Goal: Complete application form

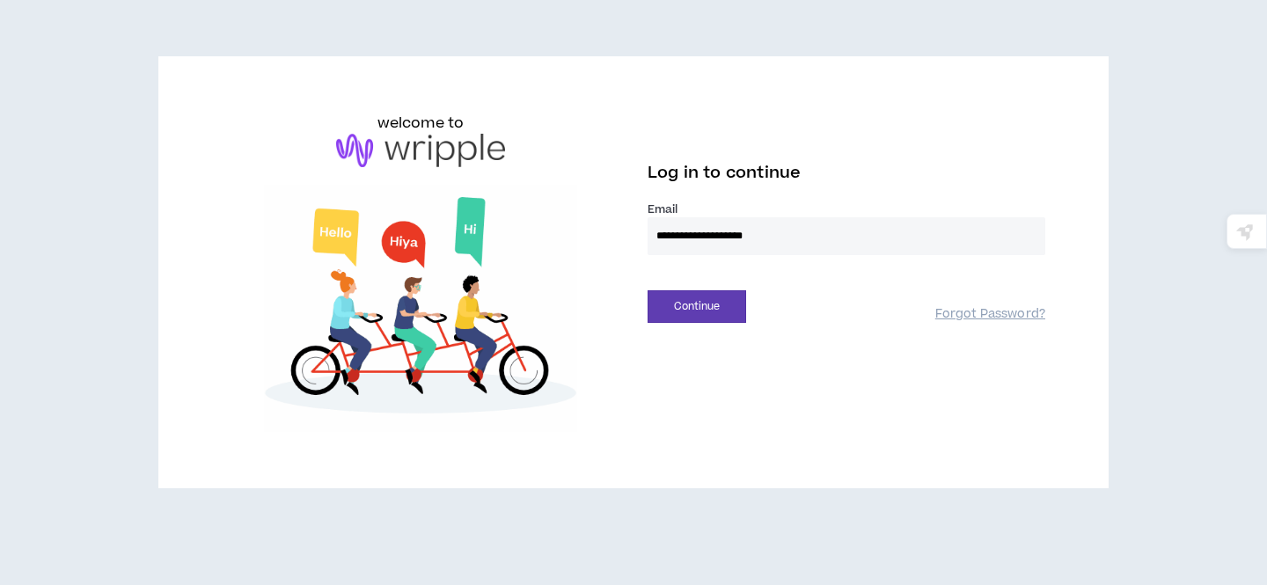
click at [692, 232] on input "**********" at bounding box center [846, 236] width 398 height 38
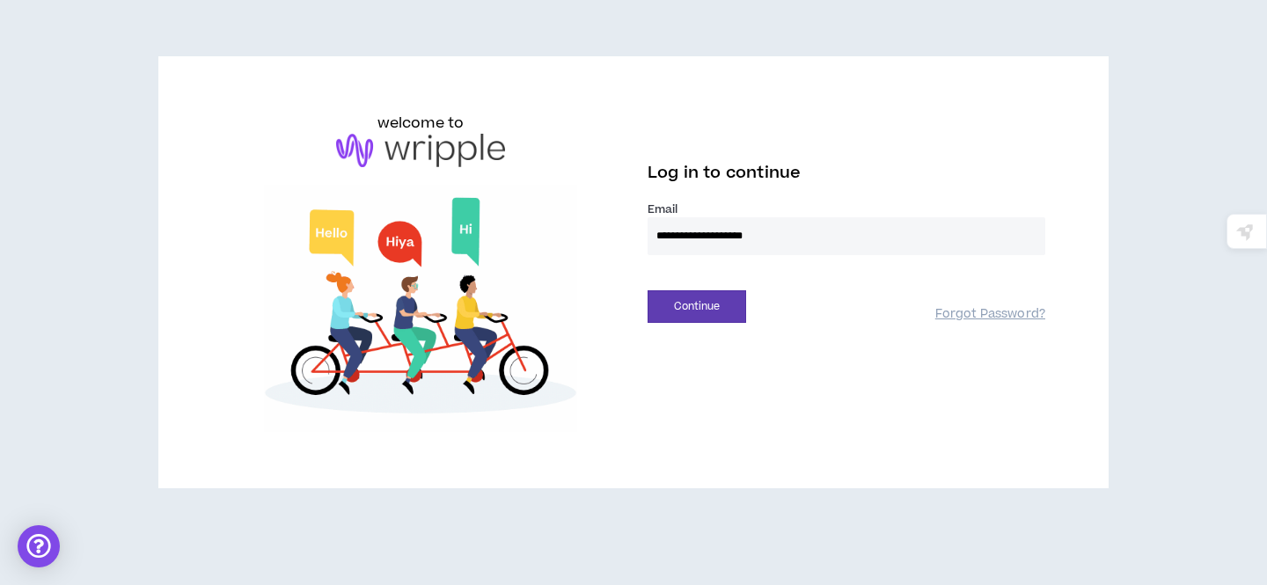
click at [809, 133] on div "**********" at bounding box center [846, 218] width 426 height 210
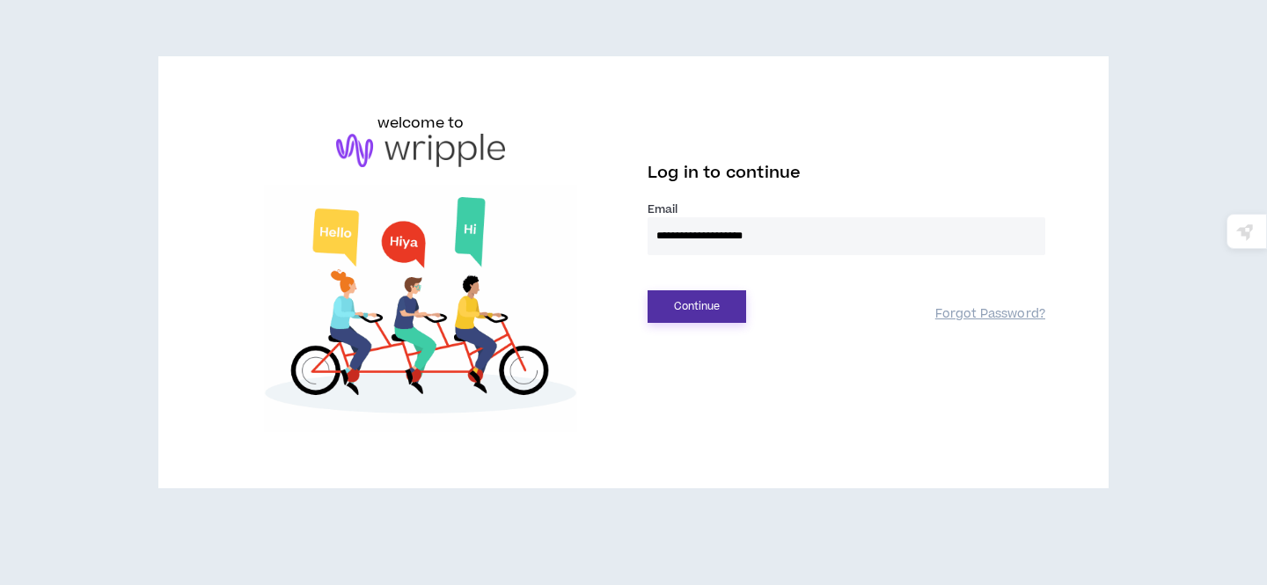
click at [693, 311] on button "Continue" at bounding box center [696, 306] width 99 height 33
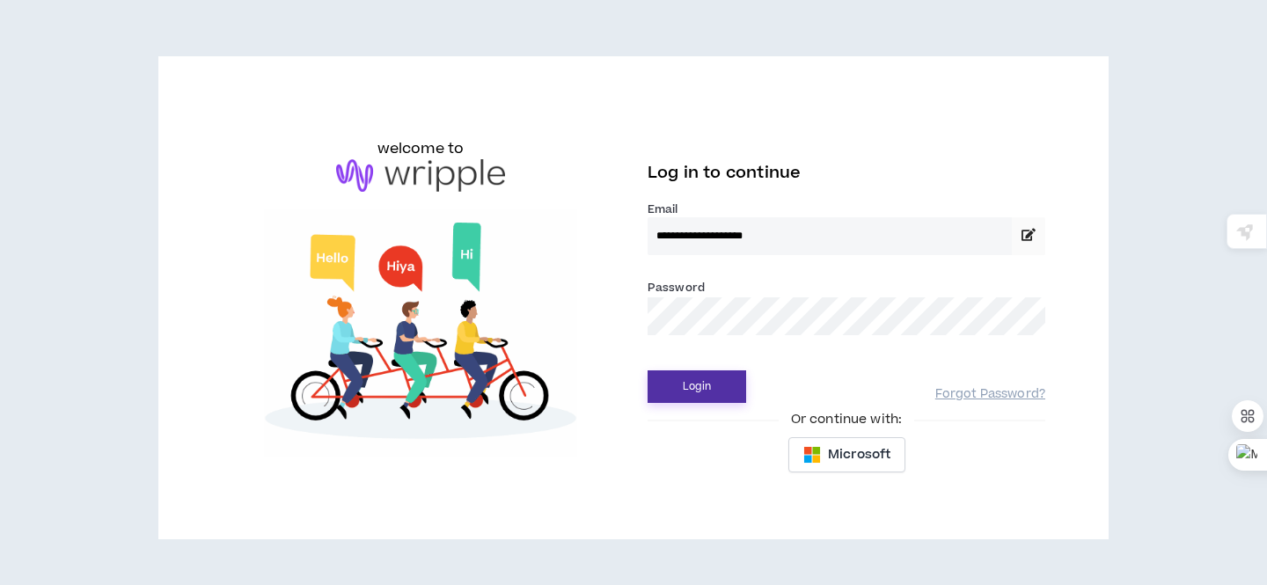
click at [714, 383] on button "Login" at bounding box center [696, 386] width 99 height 33
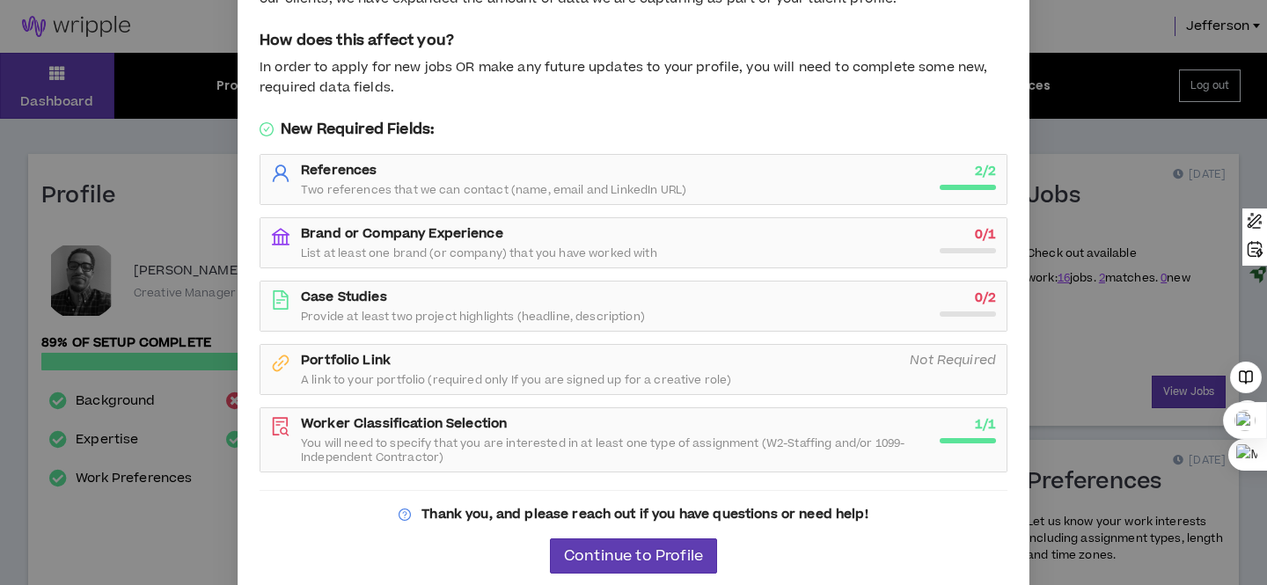
scroll to position [123, 0]
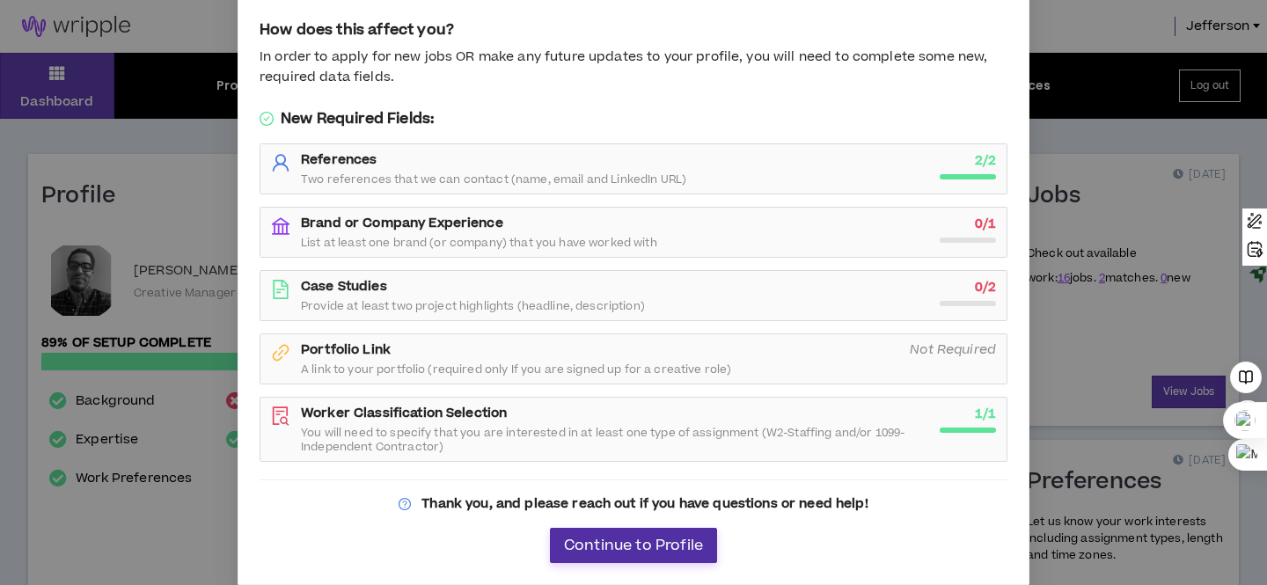
click at [624, 559] on button "Continue to Profile" at bounding box center [633, 545] width 167 height 35
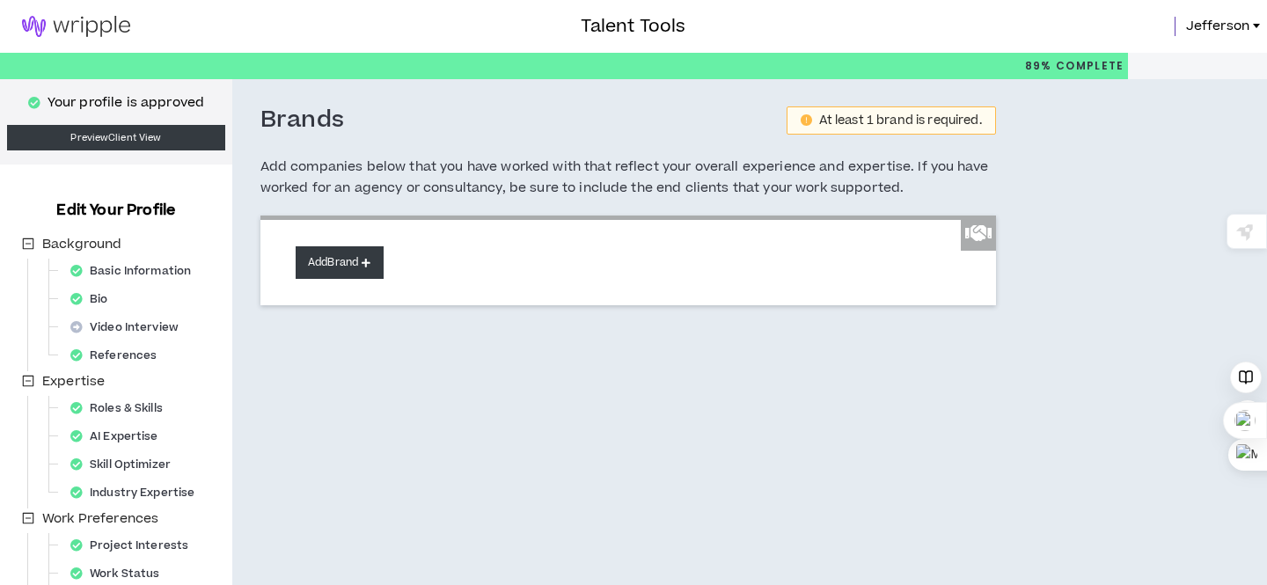
click at [370, 267] on icon at bounding box center [366, 263] width 9 height 10
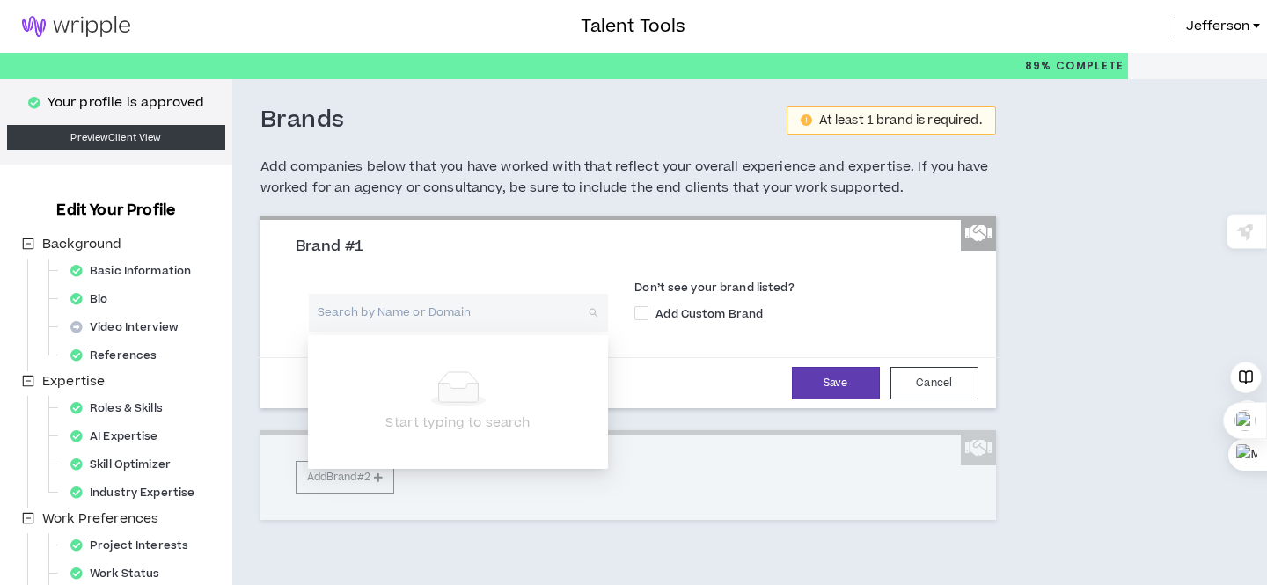
click at [421, 318] on input "search" at bounding box center [452, 313] width 268 height 38
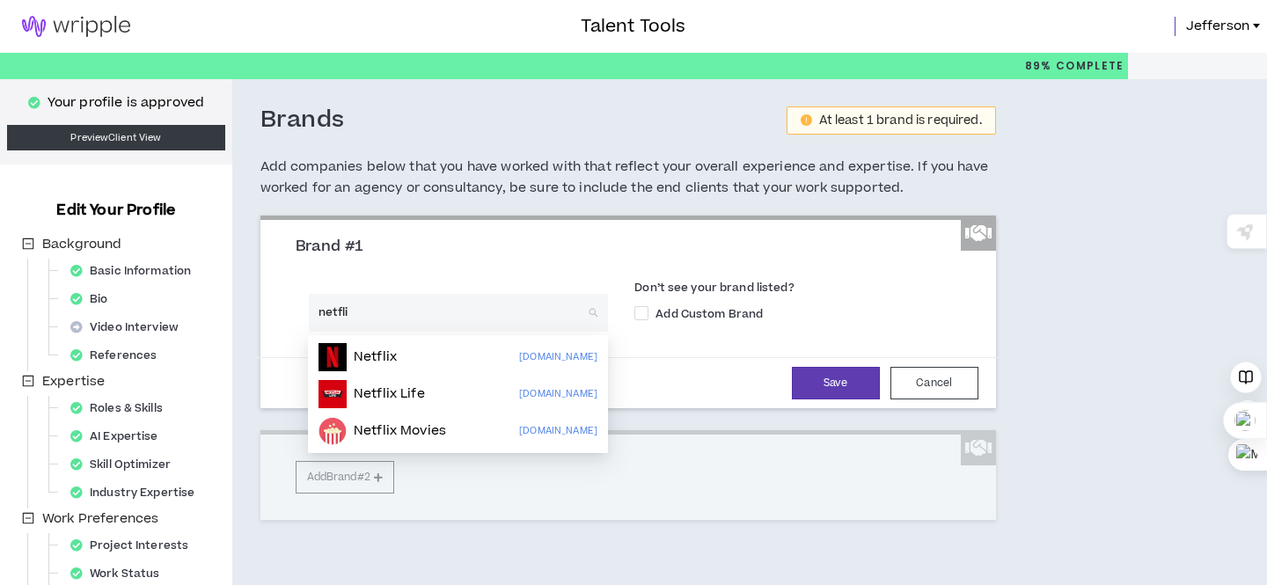
type input "netflix"
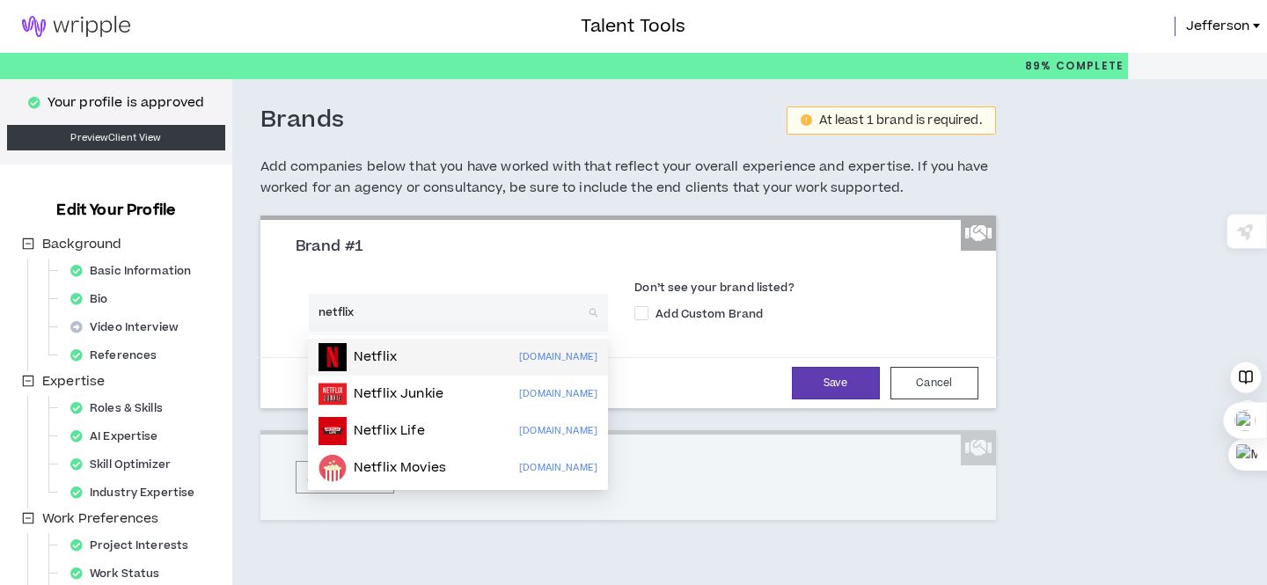
click at [405, 351] on div "Netflix [DOMAIN_NAME]" at bounding box center [457, 357] width 279 height 28
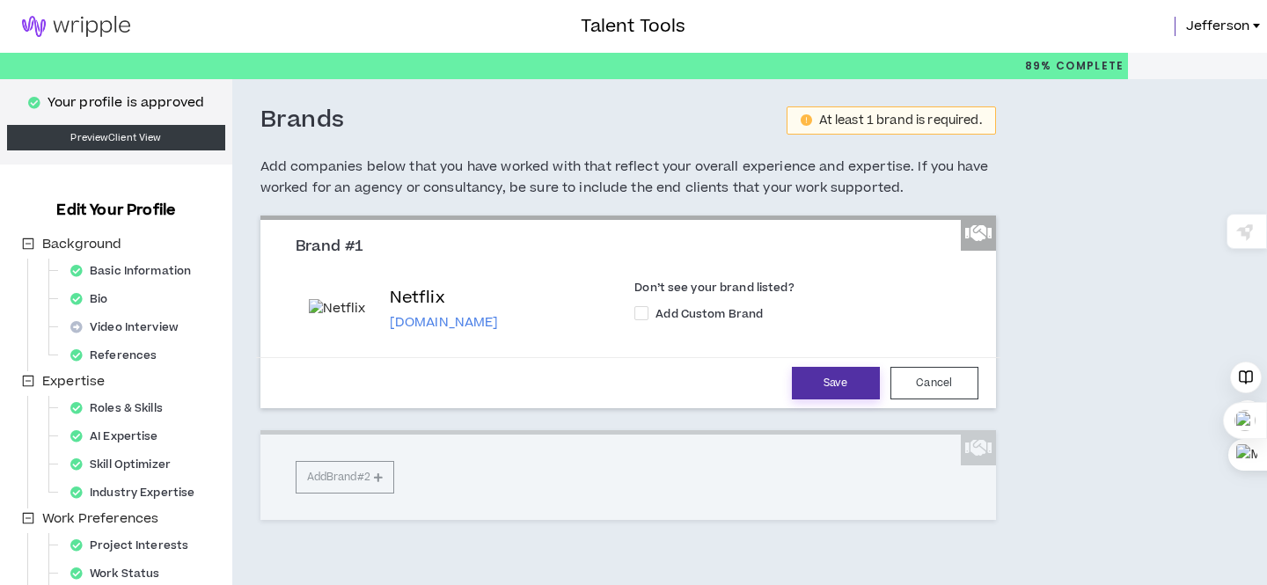
click at [849, 385] on button "Save" at bounding box center [836, 383] width 88 height 33
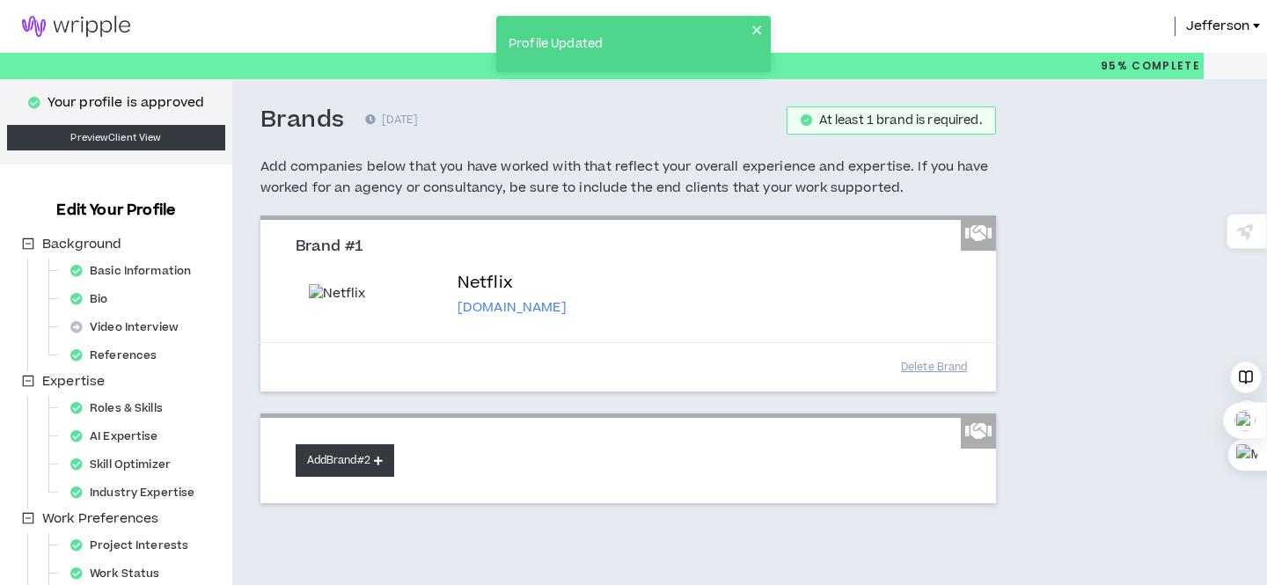
click at [362, 463] on button "Add Brand #2" at bounding box center [345, 460] width 99 height 33
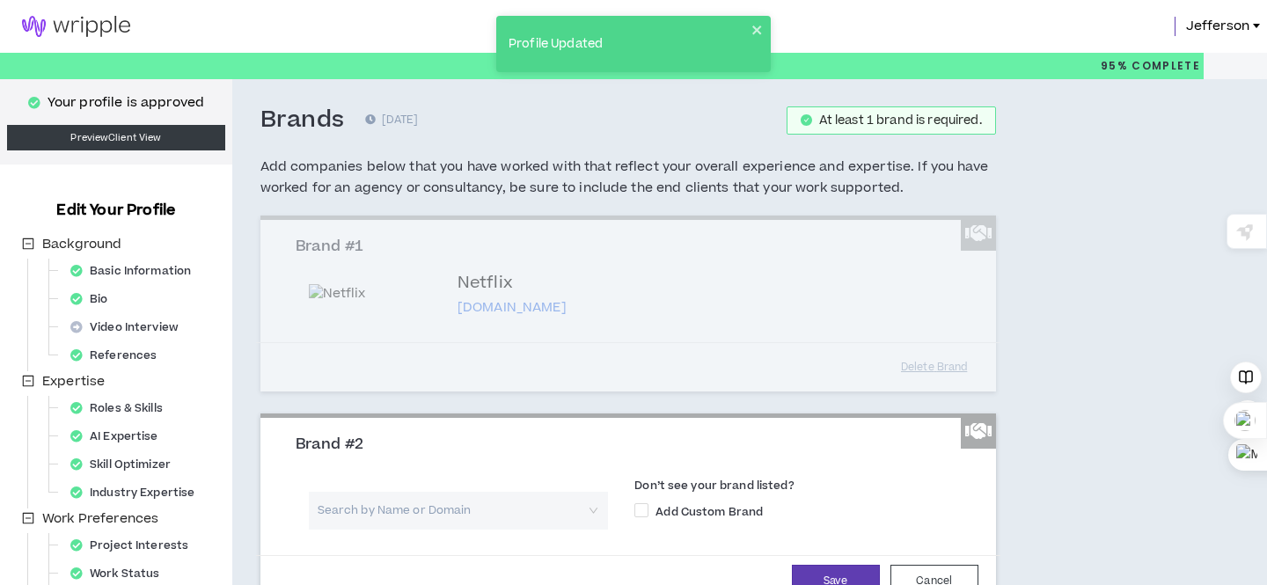
click at [362, 443] on h3 "Brand #2" at bounding box center [635, 444] width 678 height 19
click at [375, 514] on input "search" at bounding box center [452, 511] width 268 height 38
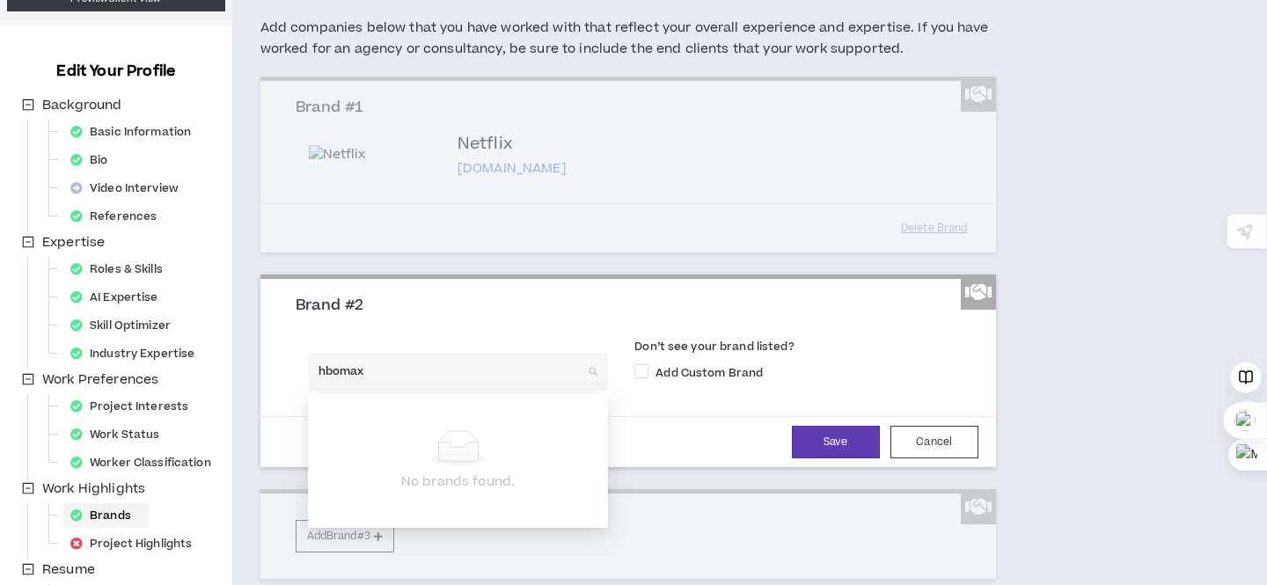
scroll to position [140, 0]
type input "hbo"
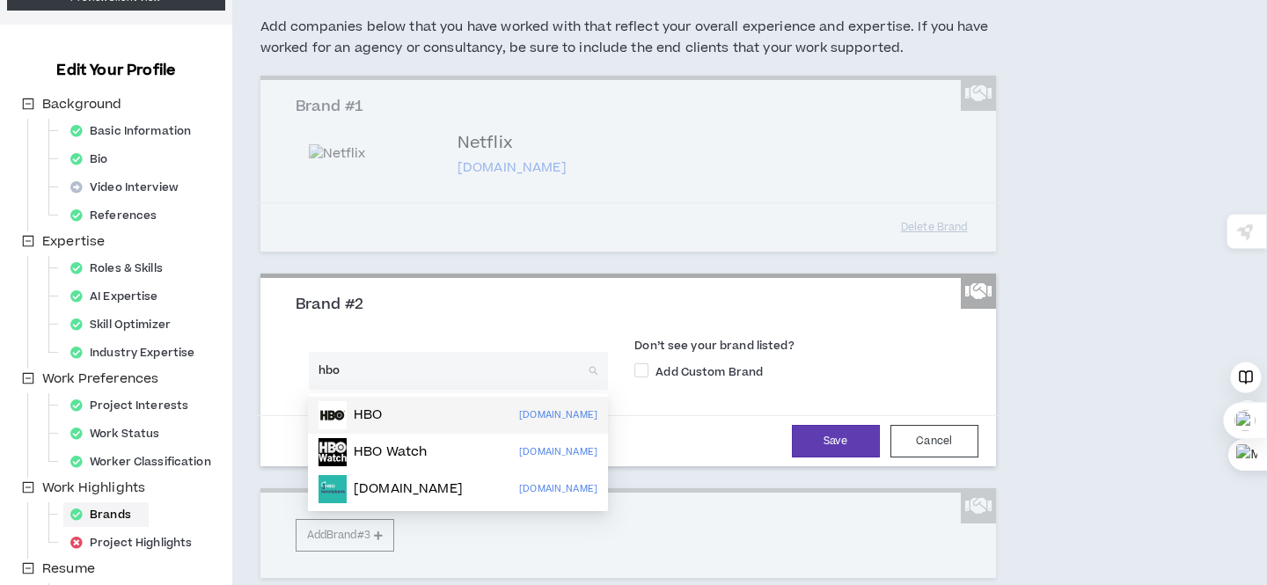
click at [389, 410] on div "HBO [DOMAIN_NAME]" at bounding box center [457, 415] width 279 height 28
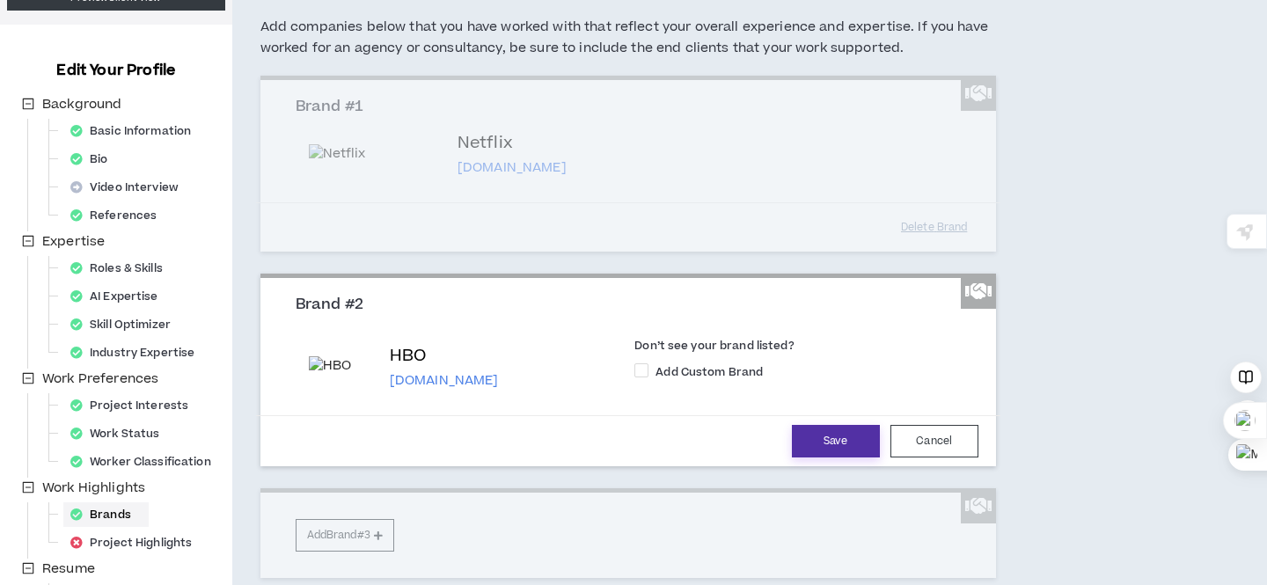
click at [820, 439] on button "Save" at bounding box center [836, 441] width 88 height 33
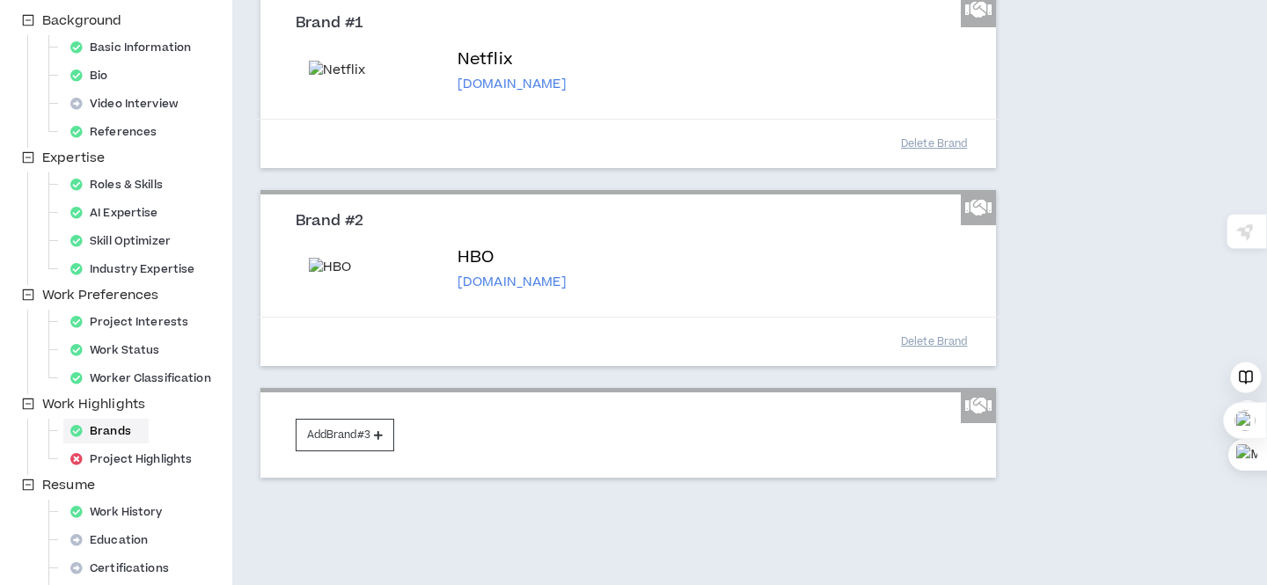
scroll to position [287, 0]
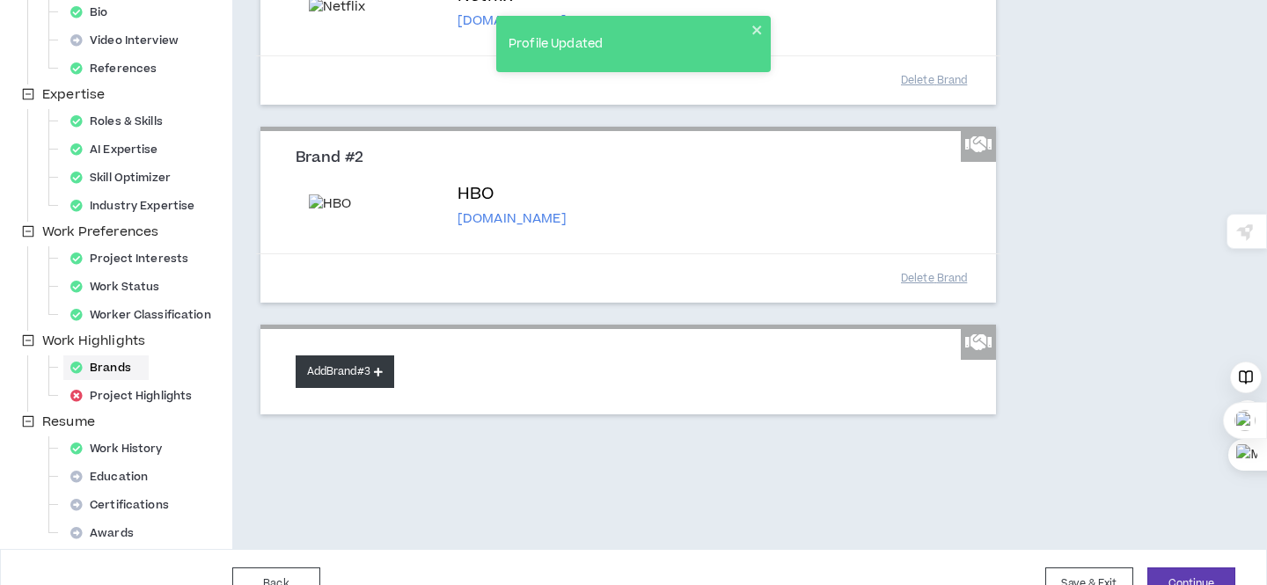
click at [364, 384] on button "Add Brand #3" at bounding box center [345, 371] width 99 height 33
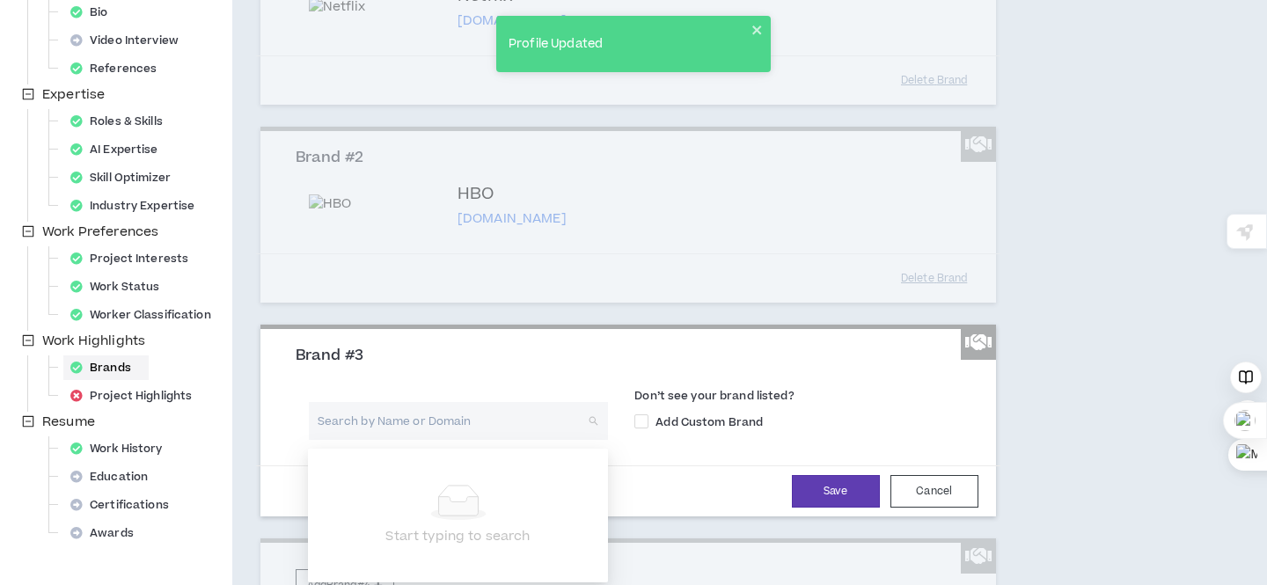
click at [378, 429] on input "search" at bounding box center [452, 421] width 268 height 38
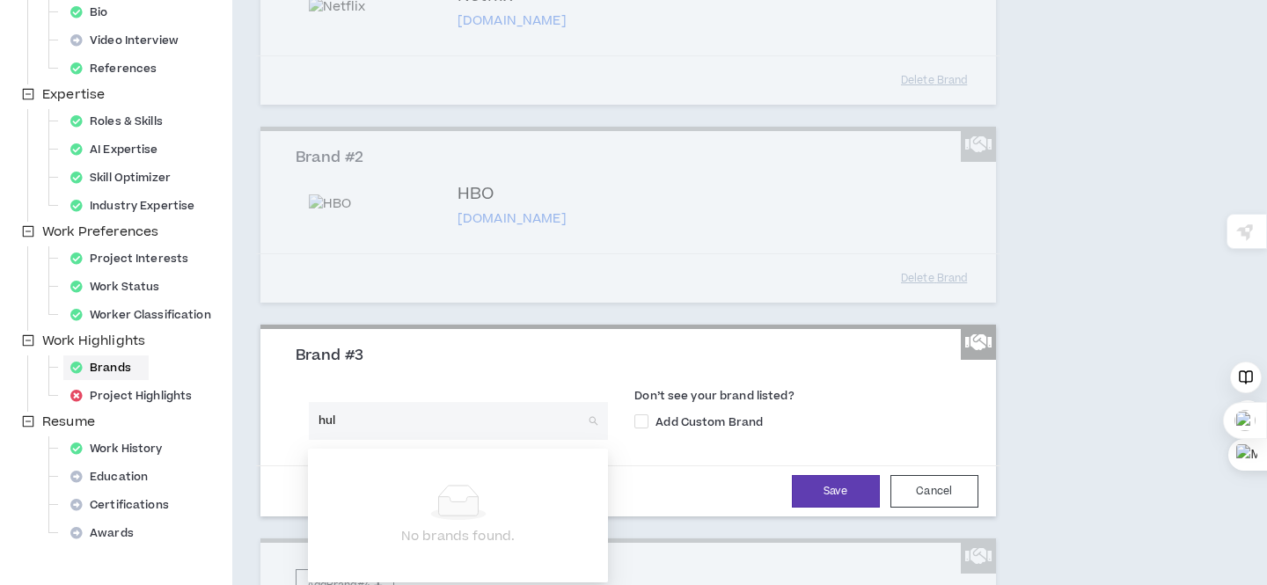
type input "hulu"
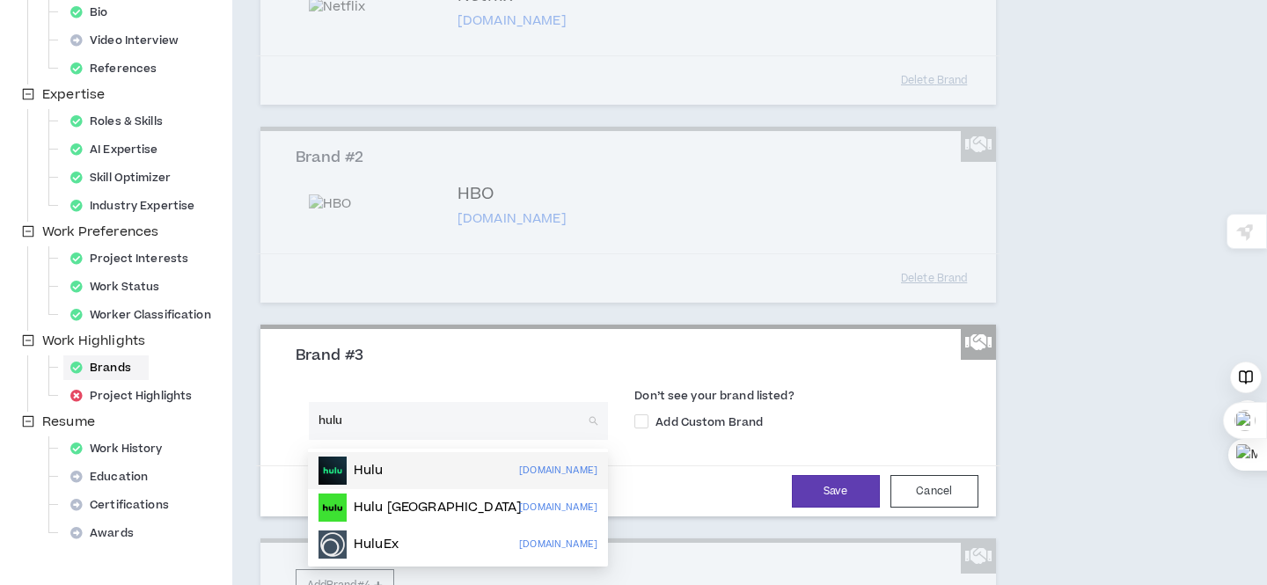
click at [377, 467] on p "Hulu" at bounding box center [369, 471] width 30 height 18
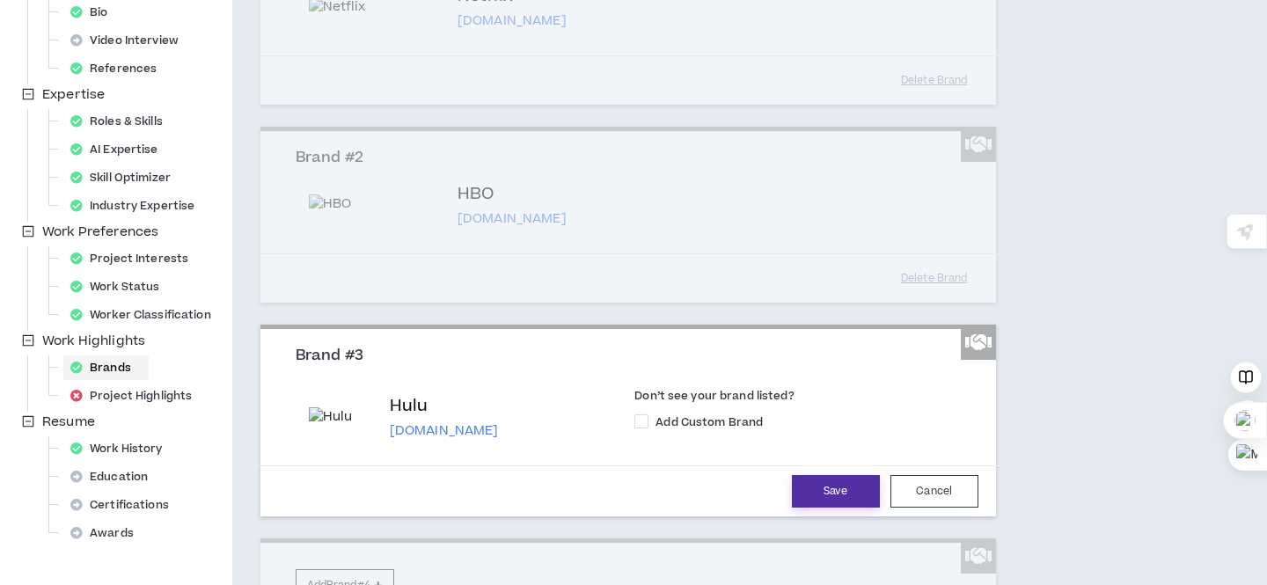
click at [819, 501] on button "Save" at bounding box center [836, 491] width 88 height 33
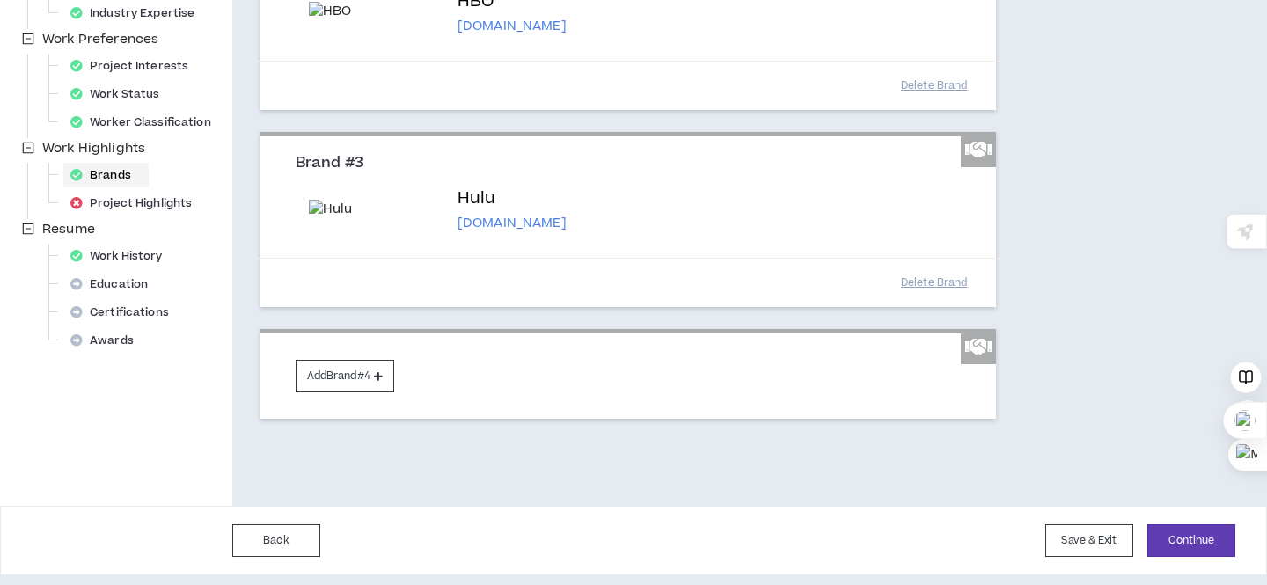
scroll to position [484, 0]
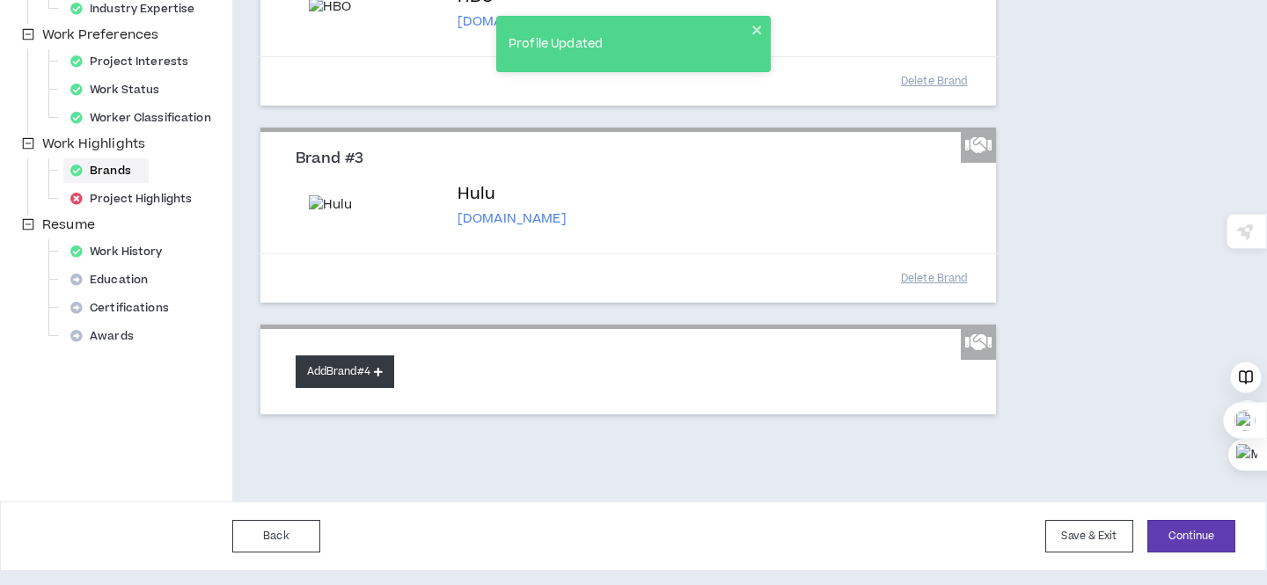
click at [352, 380] on button "Add Brand #4" at bounding box center [345, 371] width 99 height 33
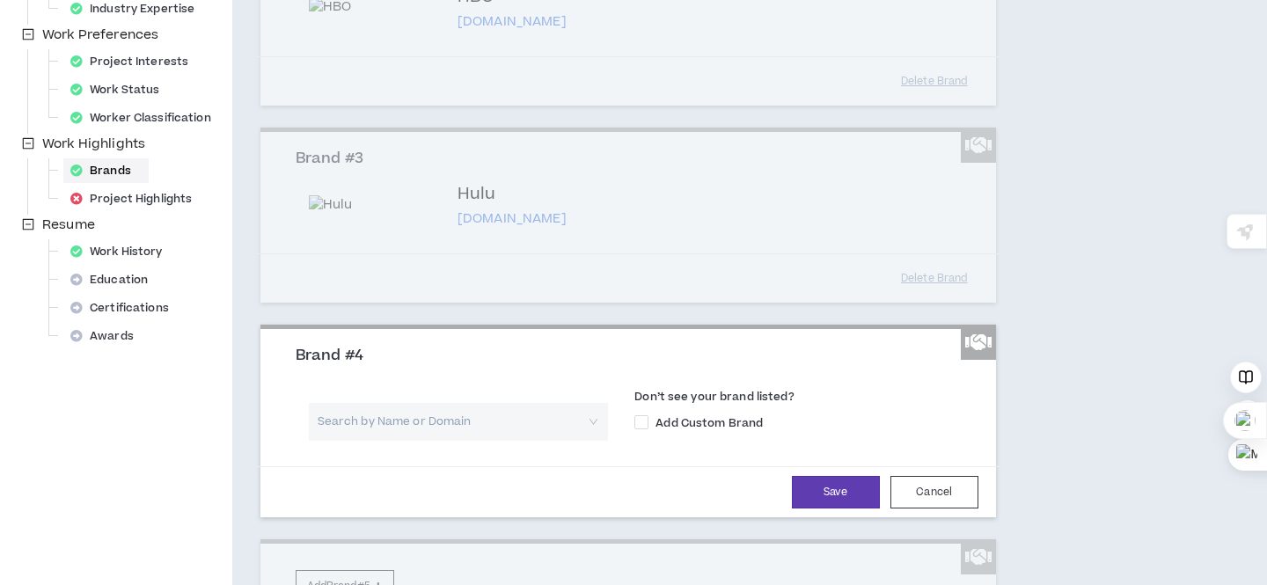
click at [408, 430] on input "search" at bounding box center [452, 422] width 268 height 38
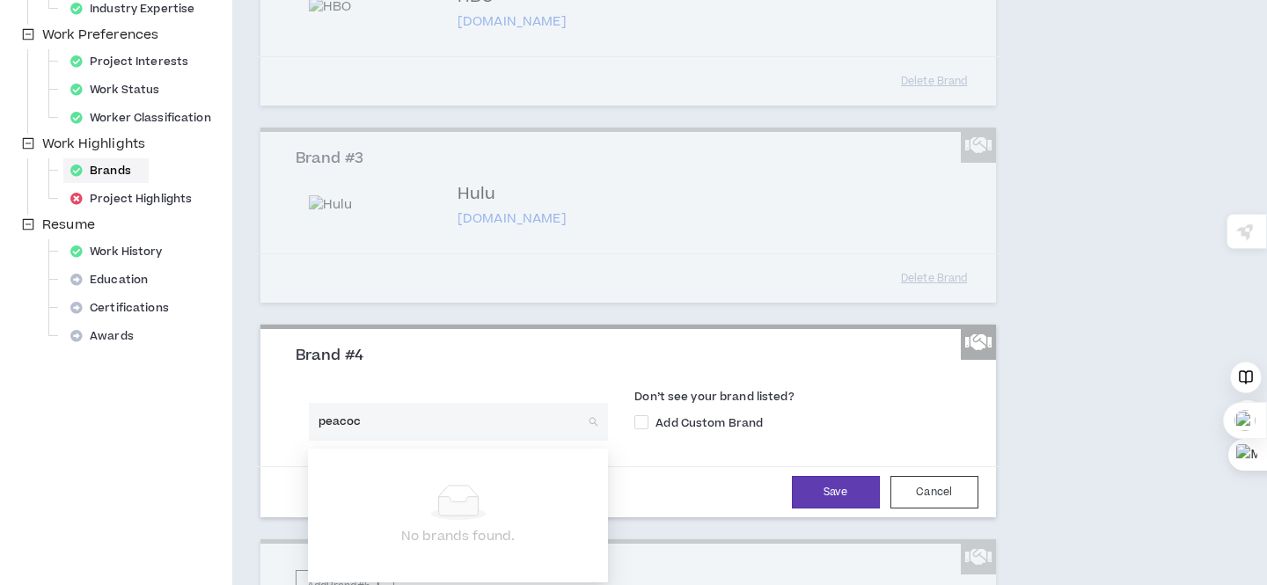
type input "peacock"
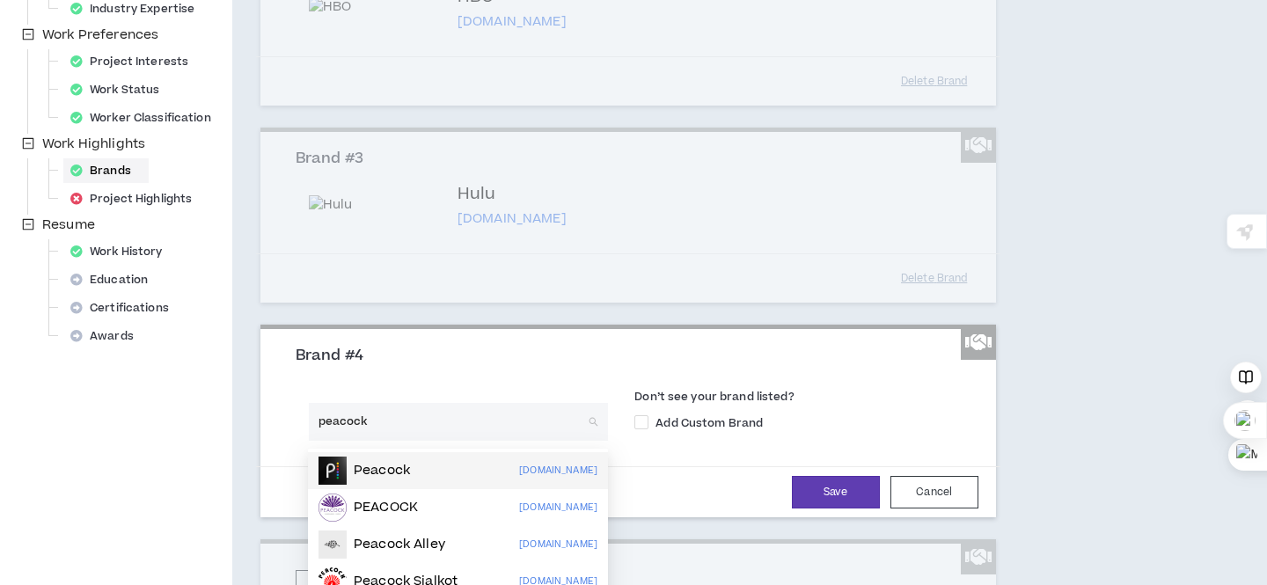
click at [414, 472] on div "Peacock [DOMAIN_NAME]" at bounding box center [457, 471] width 279 height 28
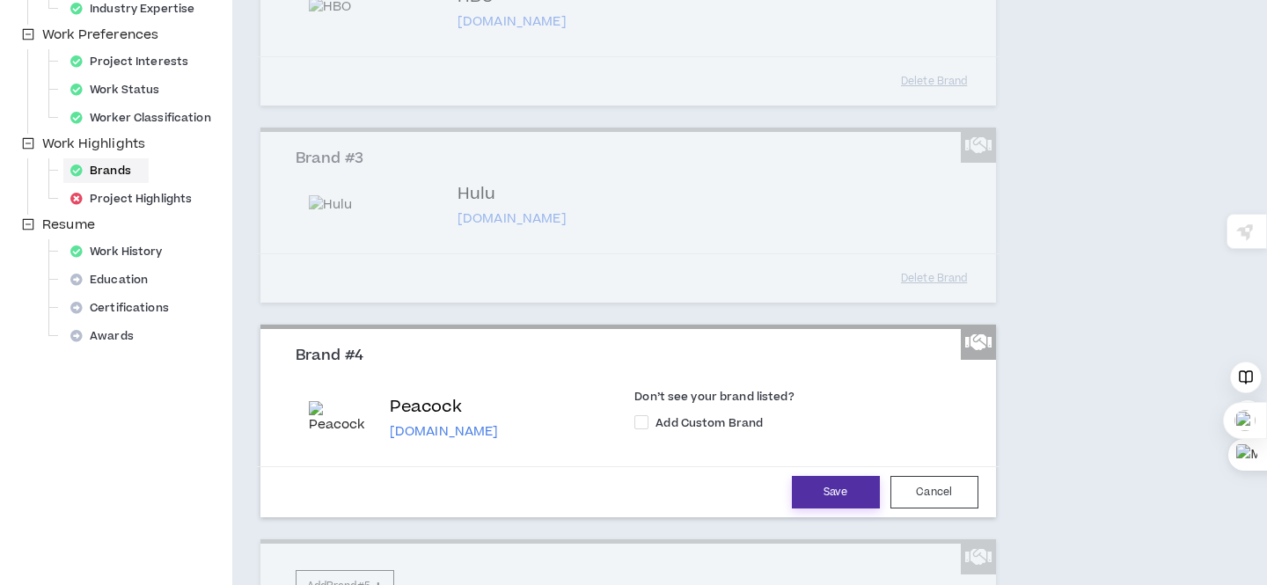
click at [851, 501] on button "Save" at bounding box center [836, 492] width 88 height 33
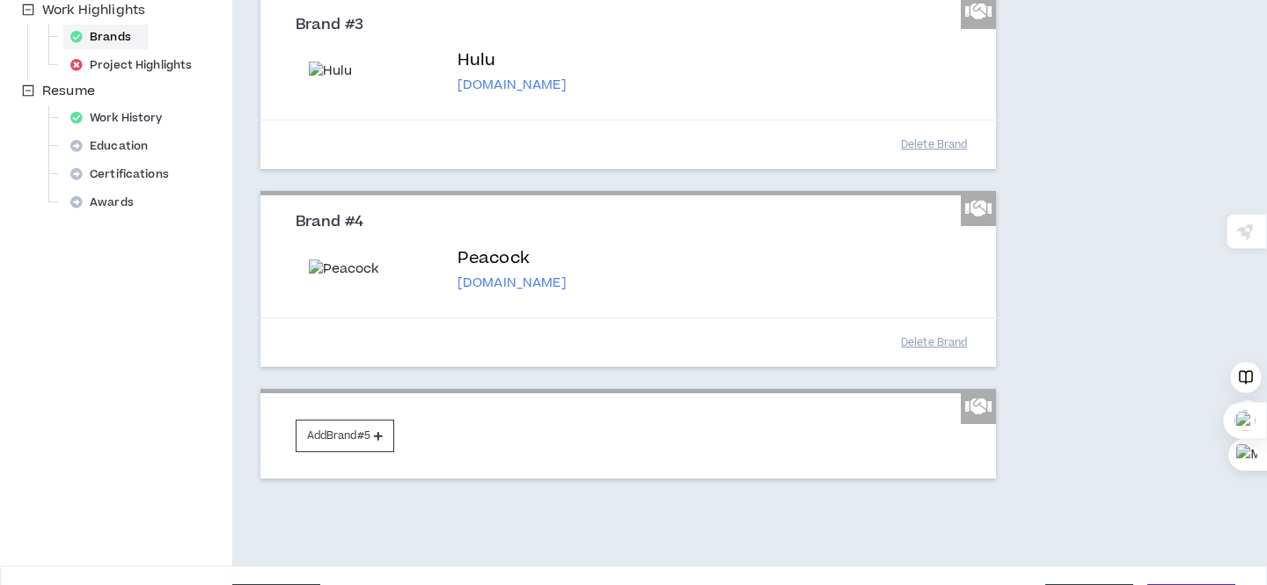
scroll to position [650, 0]
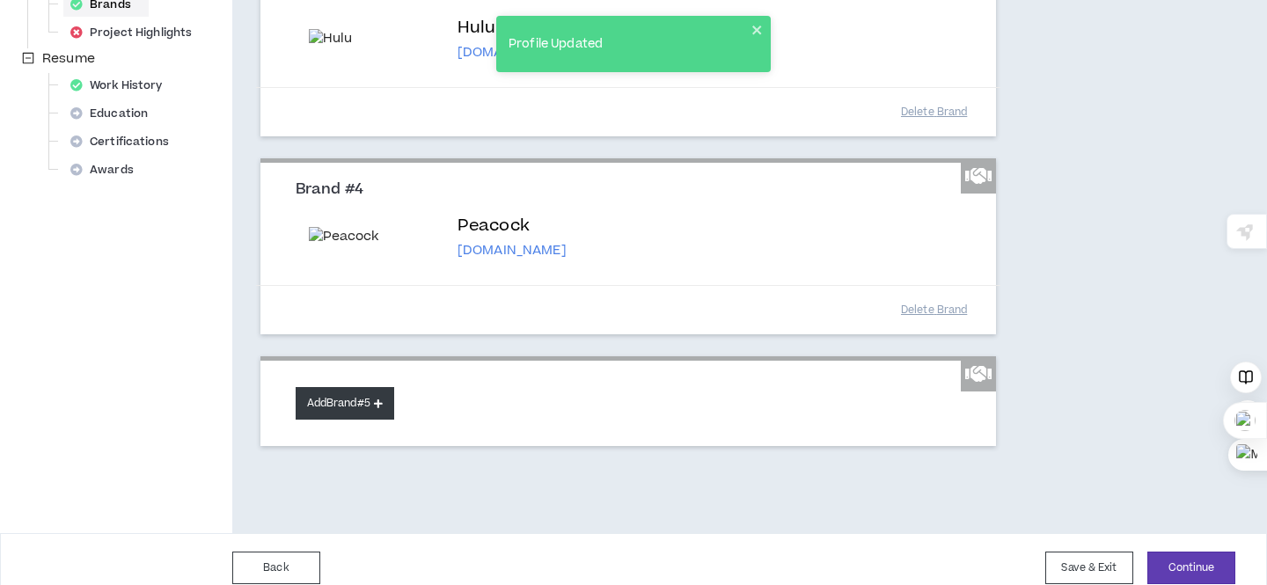
click at [355, 411] on button "Add Brand #5" at bounding box center [345, 403] width 99 height 33
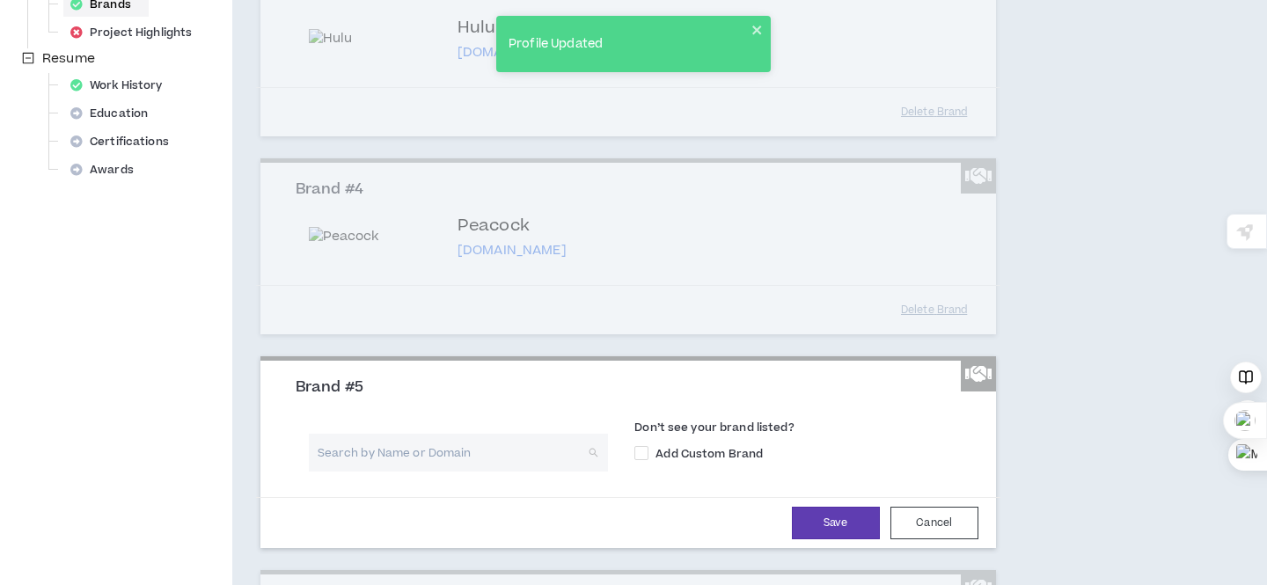
click at [384, 463] on input "search" at bounding box center [452, 453] width 268 height 38
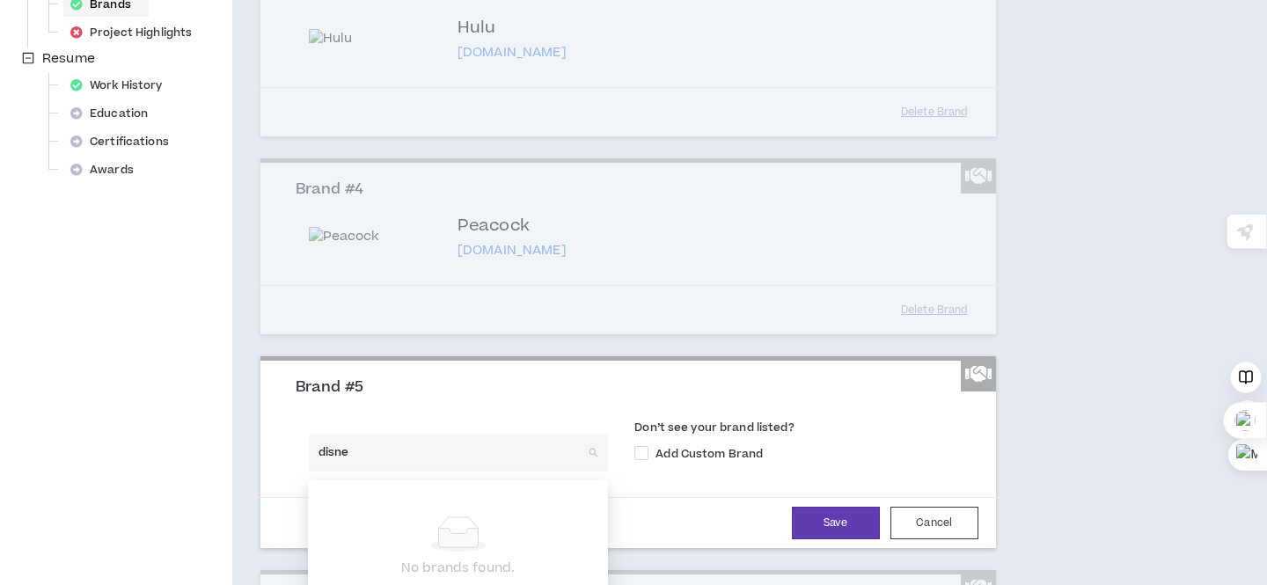
type input "disney"
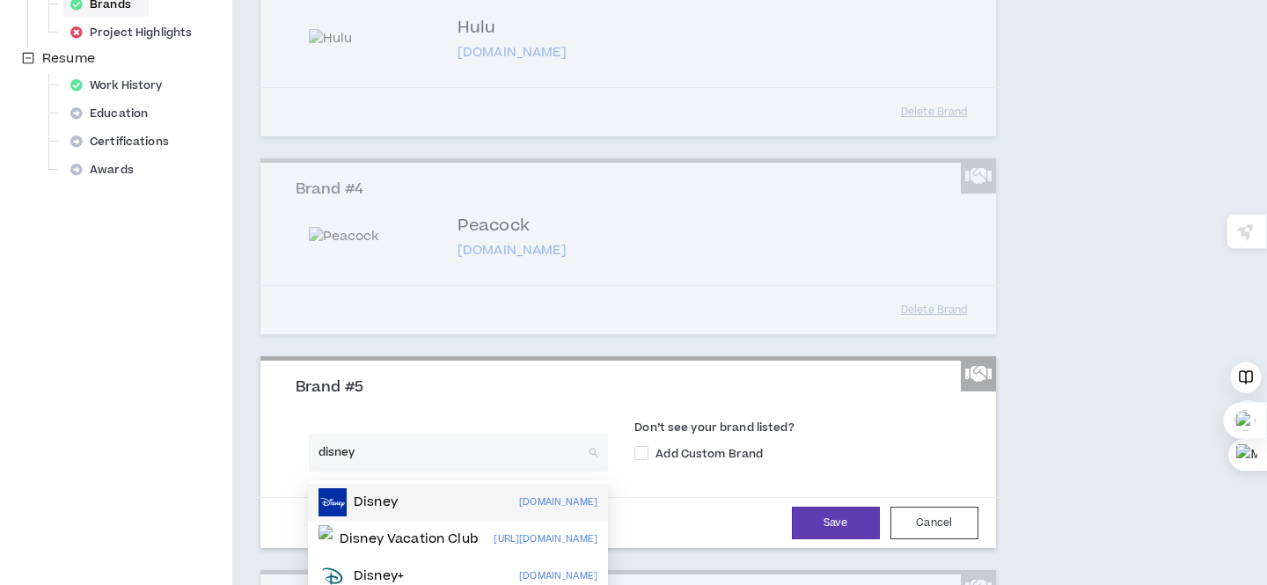
click at [395, 494] on p "Disney" at bounding box center [376, 503] width 44 height 18
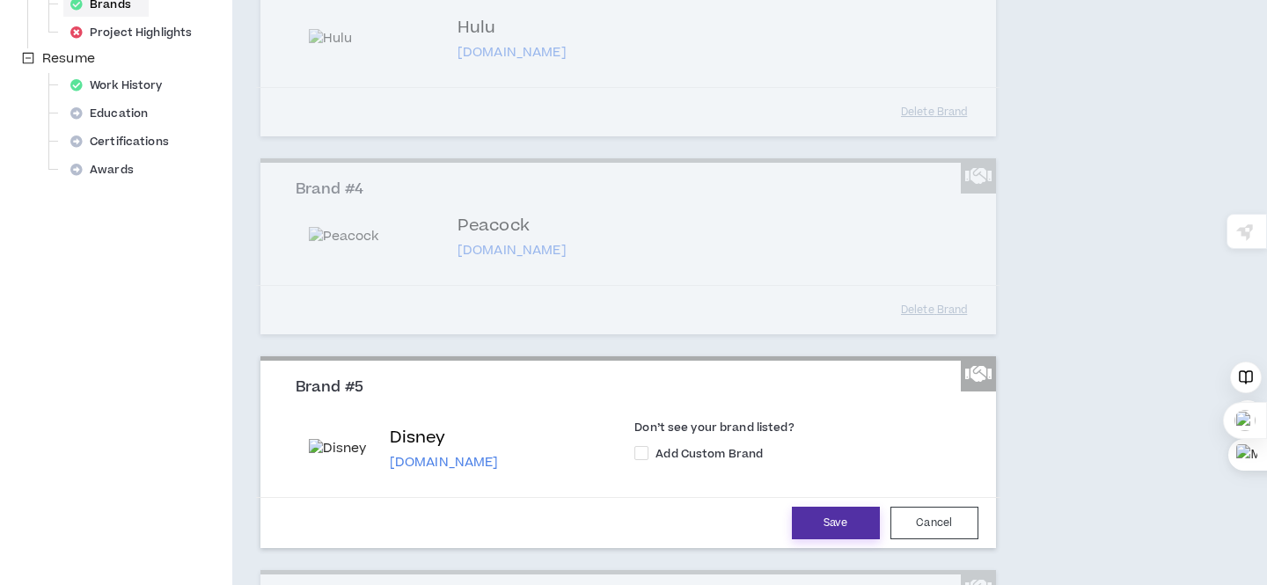
click at [812, 524] on button "Save" at bounding box center [836, 523] width 88 height 33
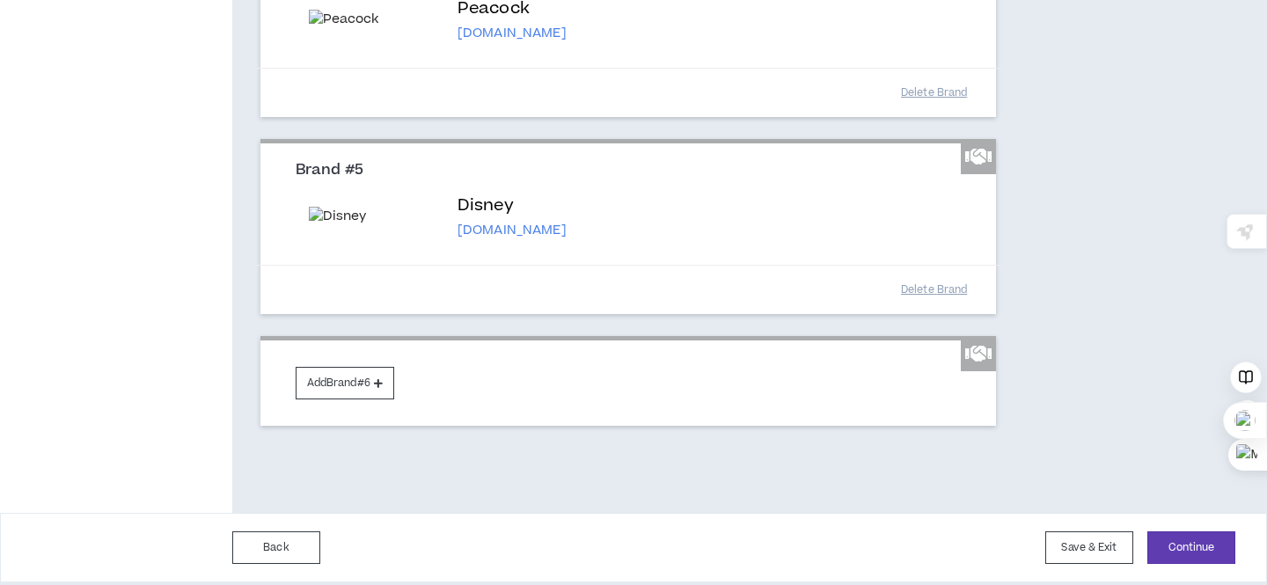
scroll to position [899, 0]
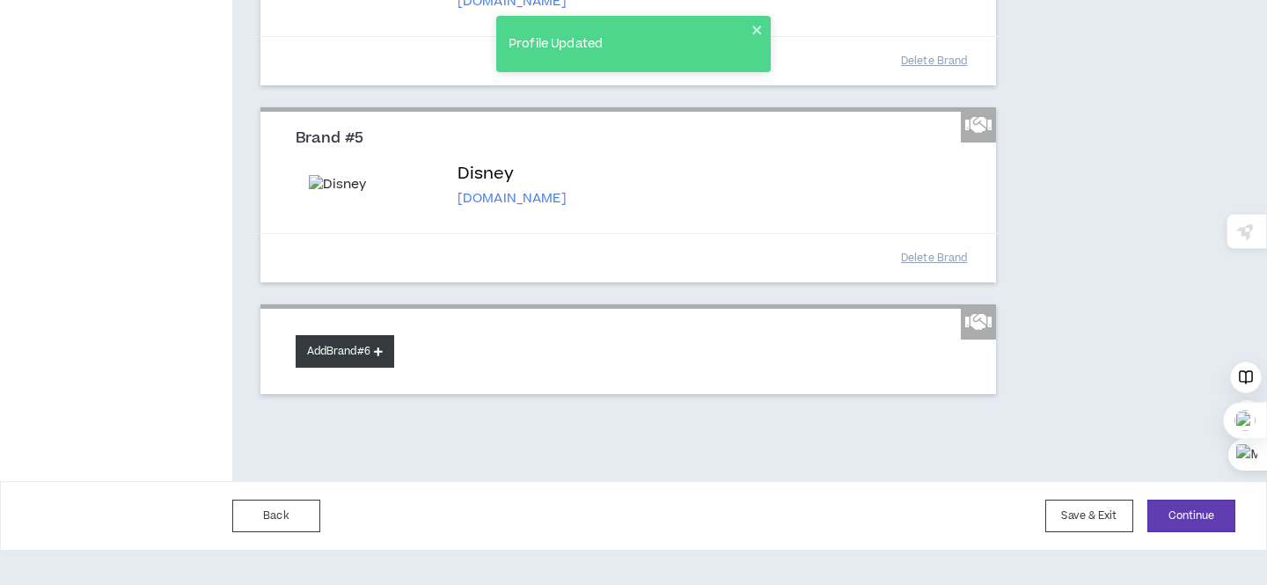
click at [366, 368] on button "Add Brand #6" at bounding box center [345, 351] width 99 height 33
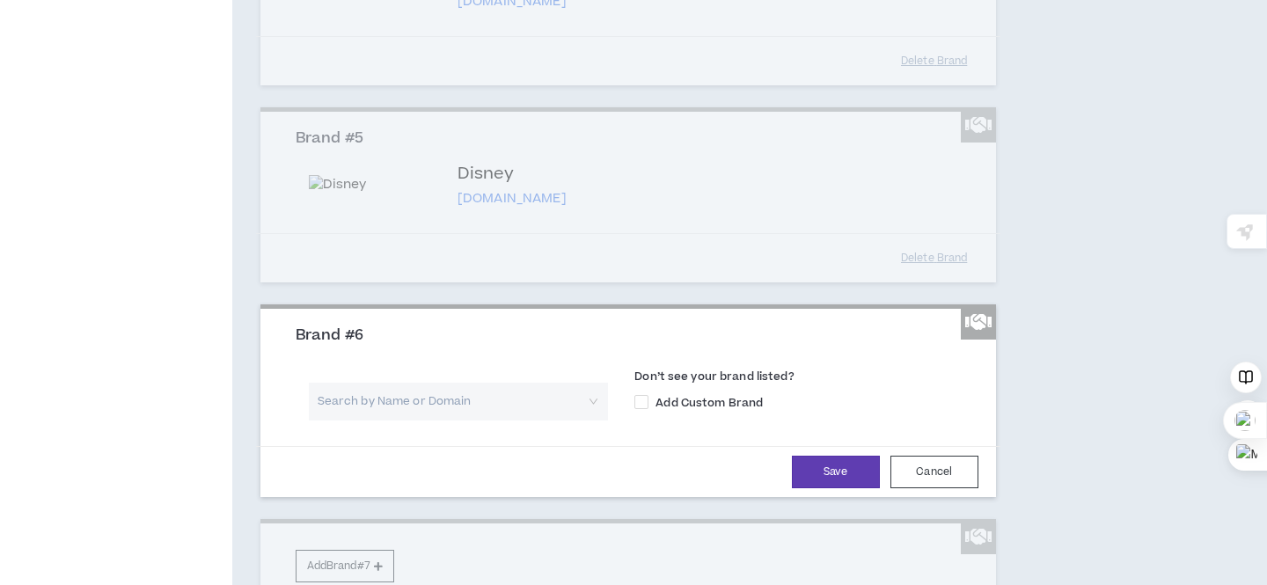
click at [421, 421] on input "search" at bounding box center [452, 402] width 268 height 38
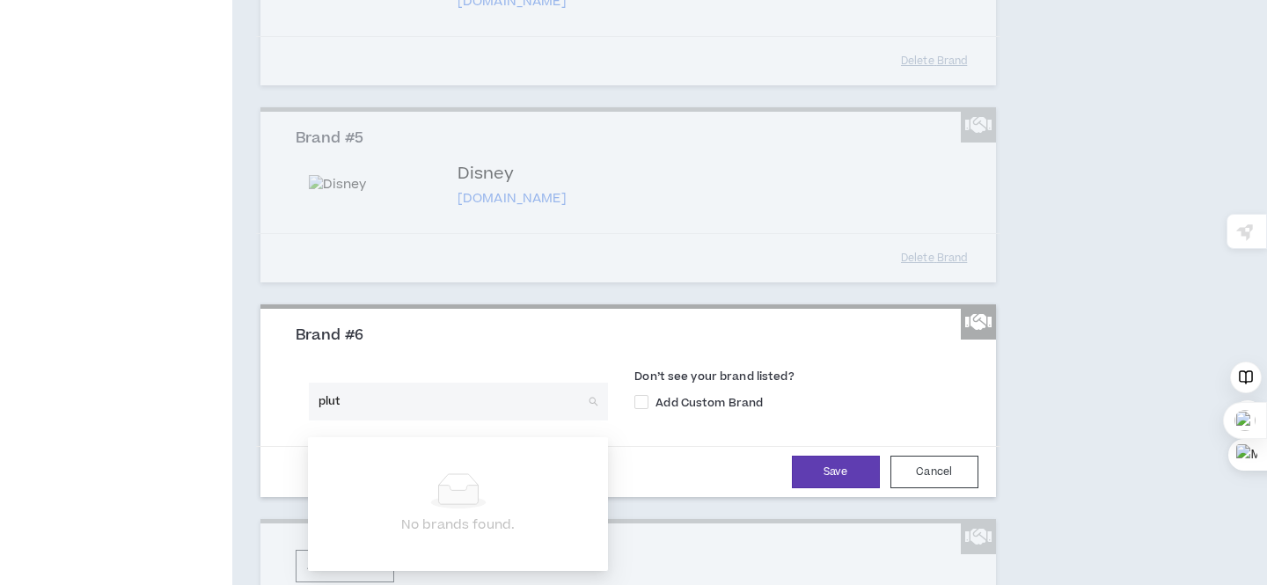
type input "pluto"
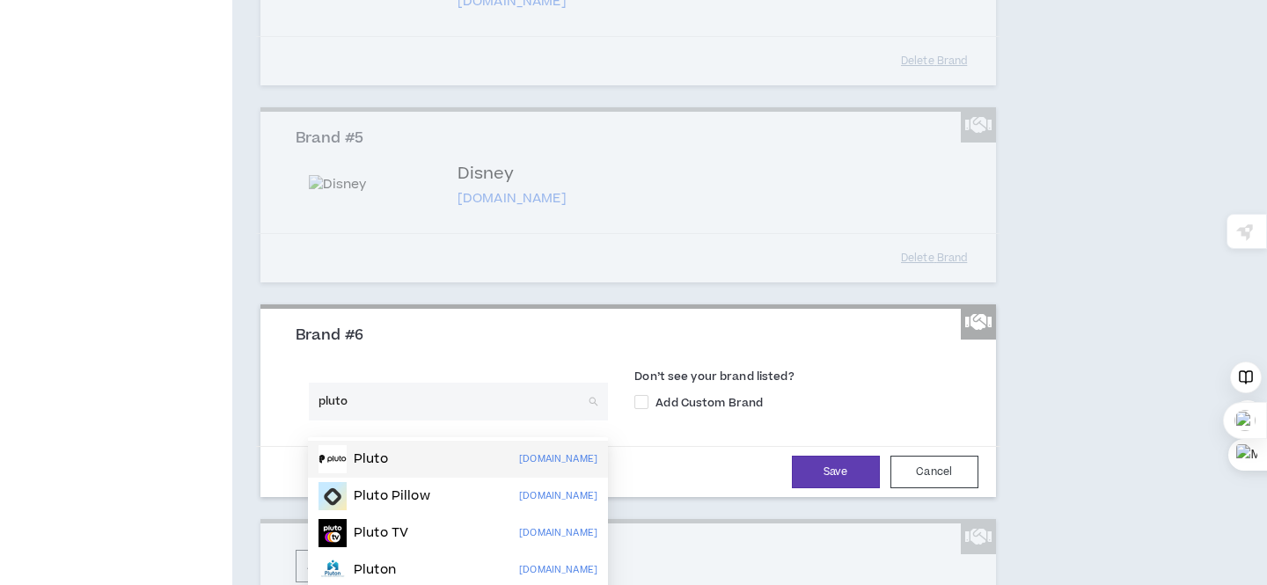
click at [425, 464] on div "Pluto [DOMAIN_NAME]" at bounding box center [457, 459] width 279 height 28
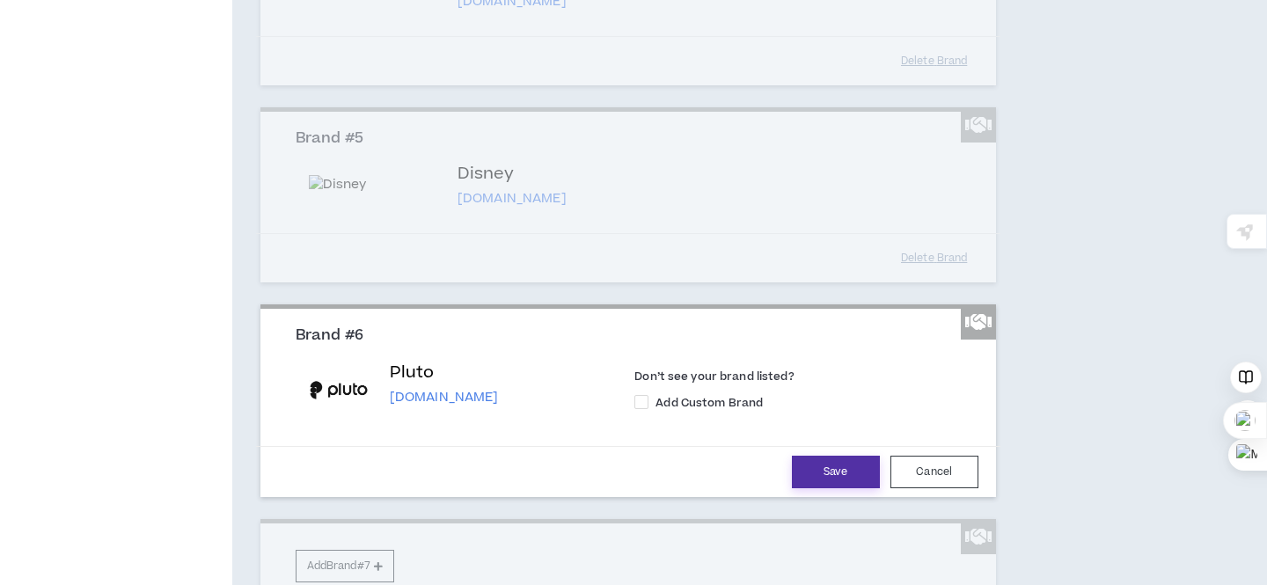
click at [818, 488] on button "Save" at bounding box center [836, 472] width 88 height 33
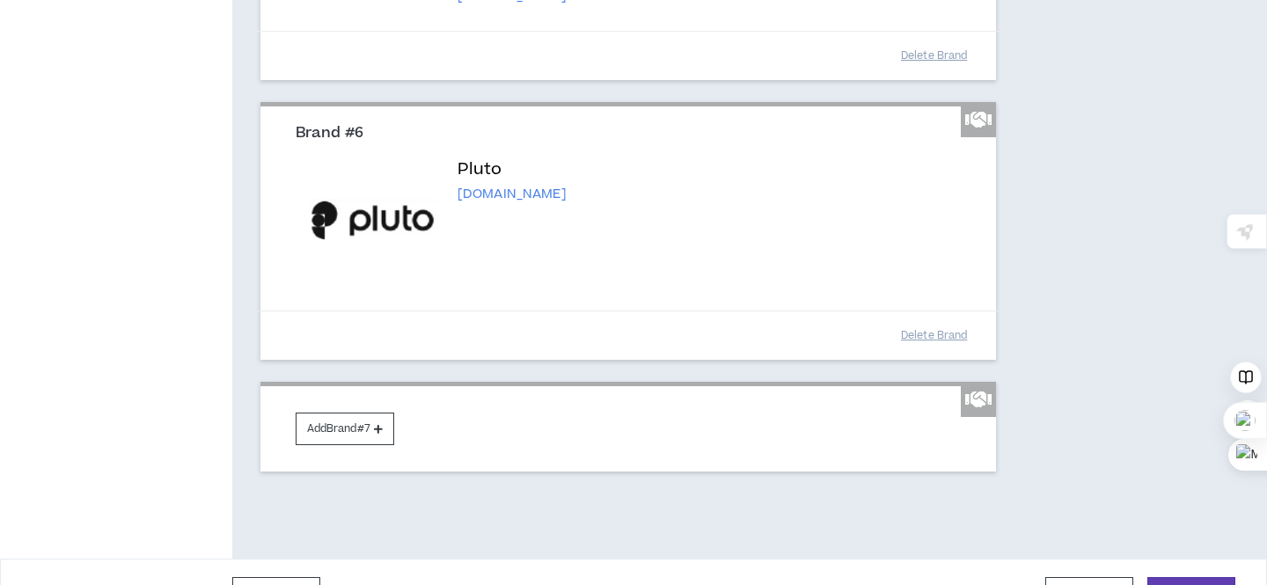
scroll to position [1112, 0]
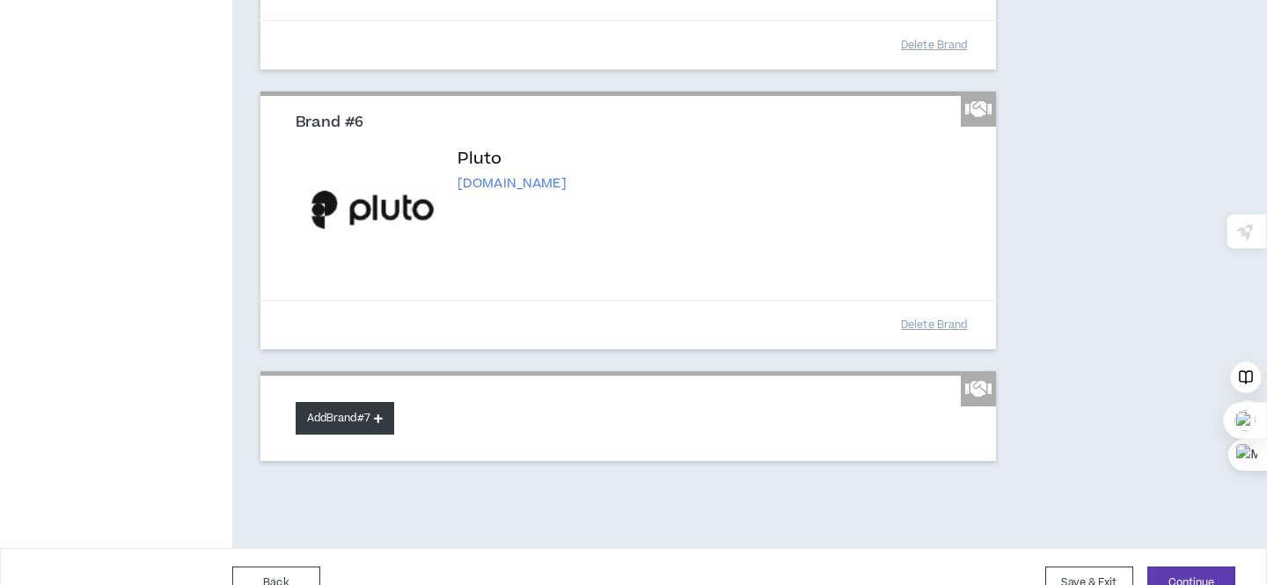
click at [345, 429] on button "Add Brand #7" at bounding box center [345, 418] width 99 height 33
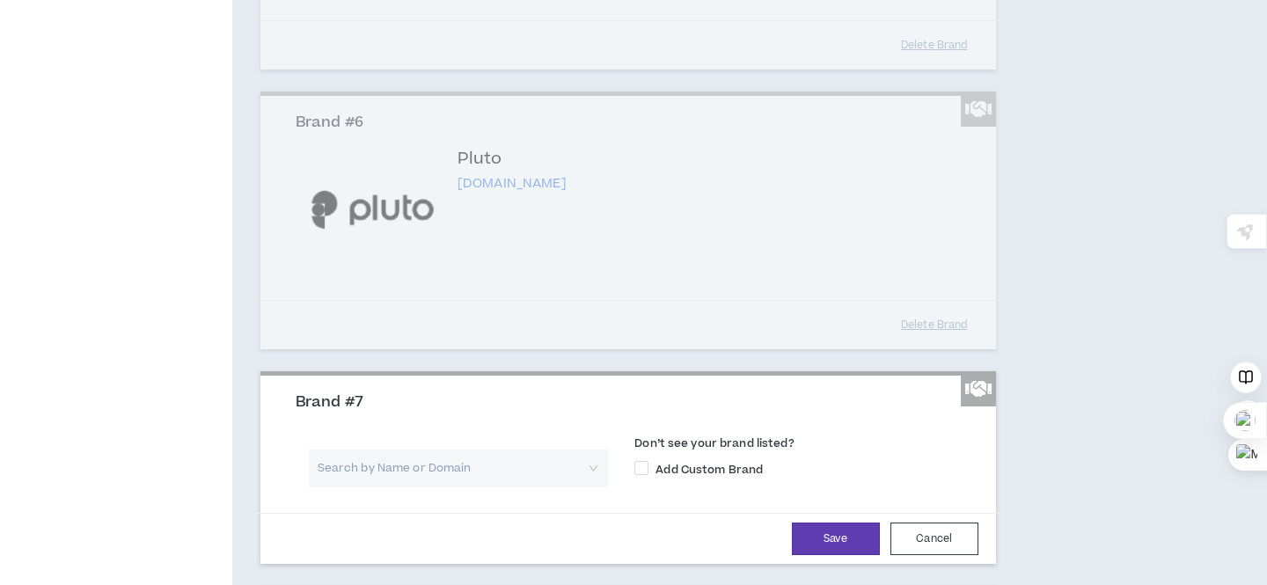
click at [378, 487] on input "search" at bounding box center [452, 469] width 268 height 38
type input "warner"
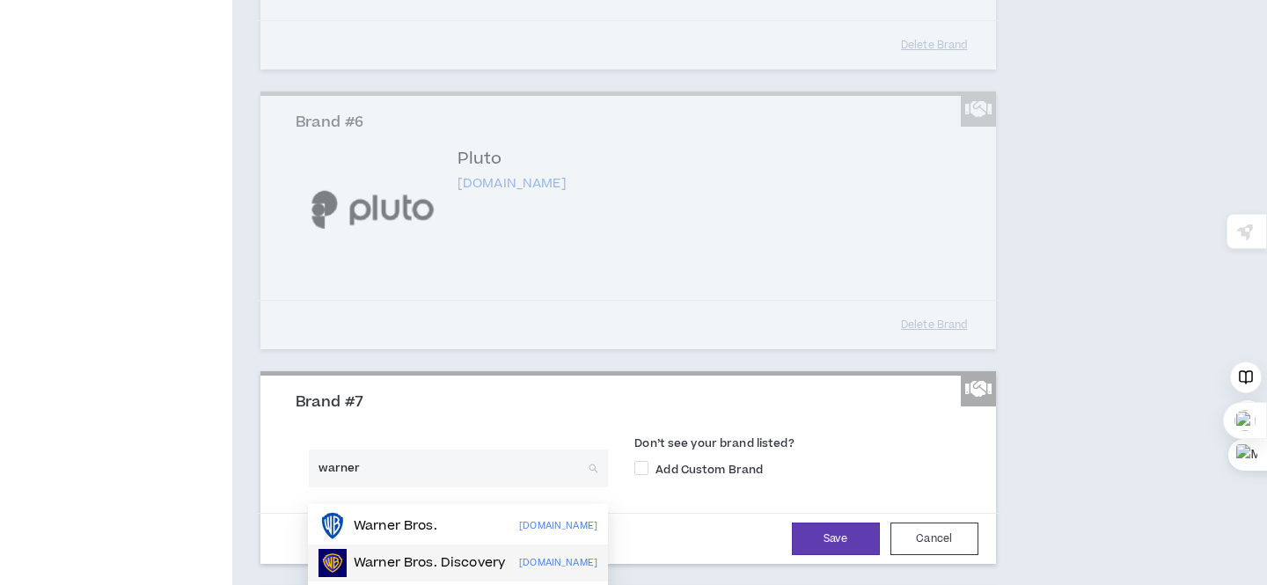
click at [397, 566] on p "Warner Bros. Discovery" at bounding box center [429, 563] width 151 height 18
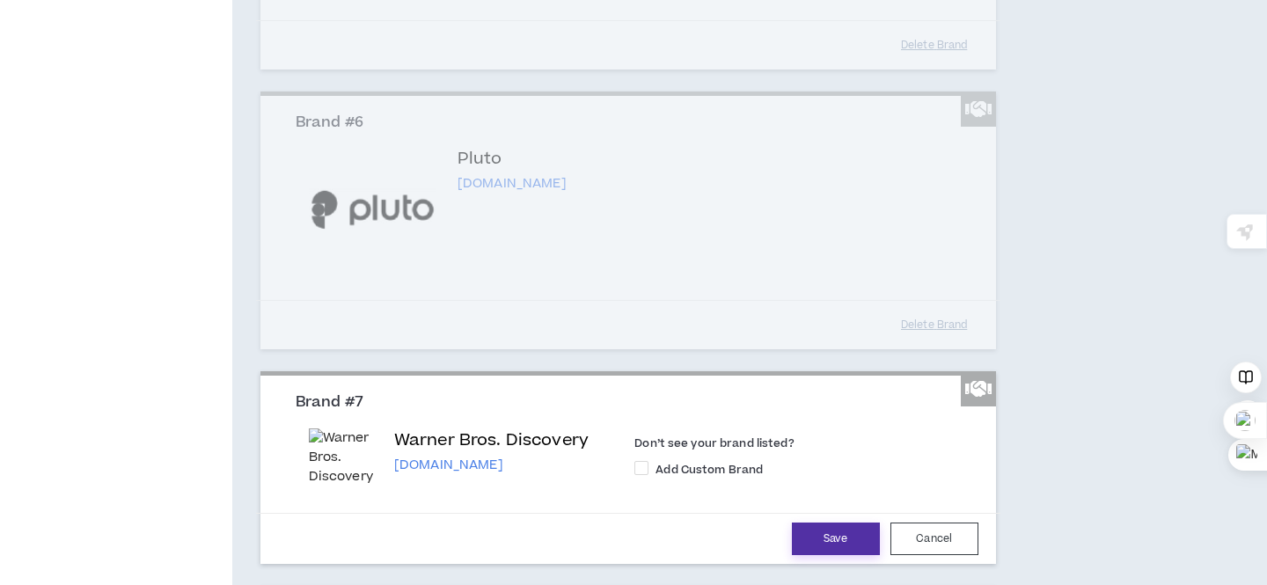
click at [798, 551] on button "Save" at bounding box center [836, 539] width 88 height 33
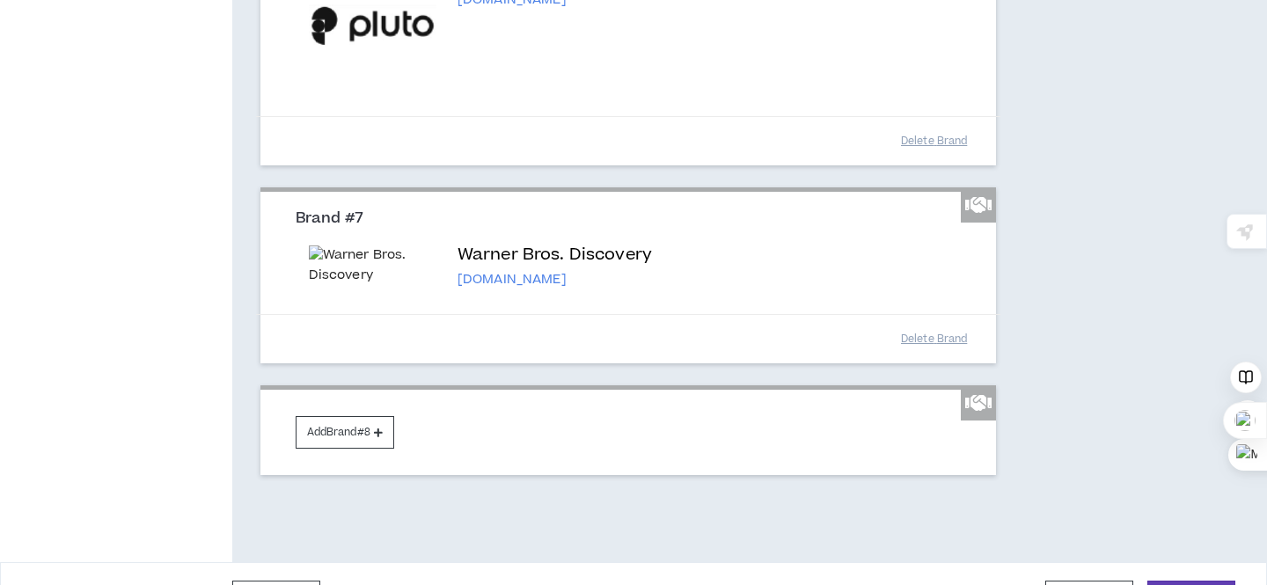
scroll to position [1336, 0]
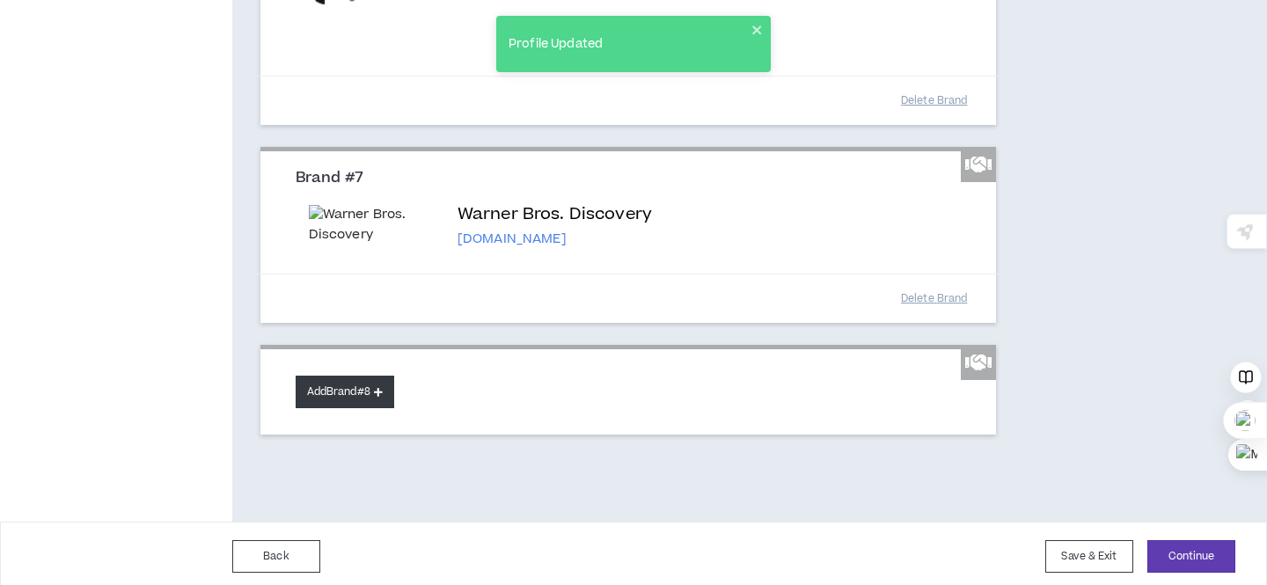
click at [365, 407] on button "Add Brand #8" at bounding box center [345, 392] width 99 height 33
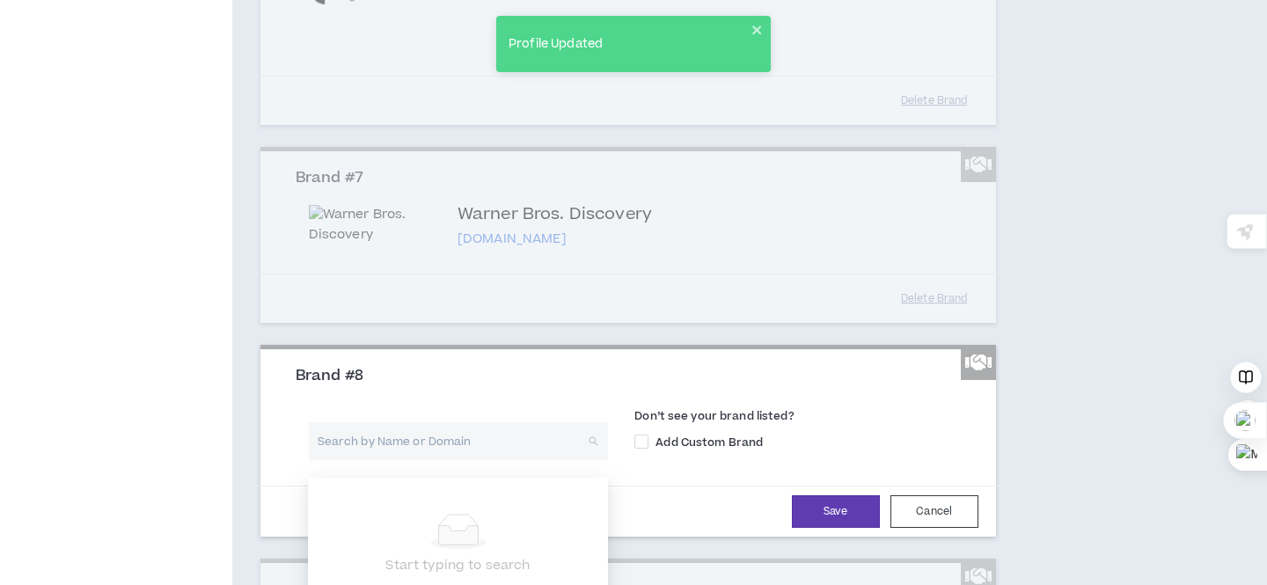
click at [381, 460] on input "search" at bounding box center [452, 441] width 268 height 38
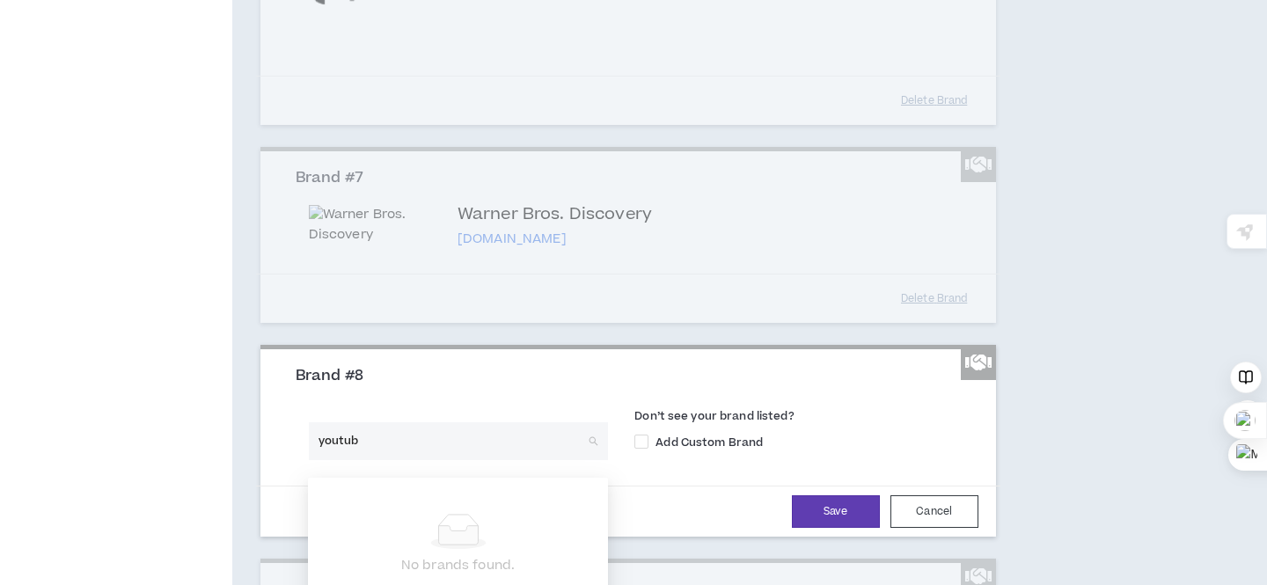
type input "youtube"
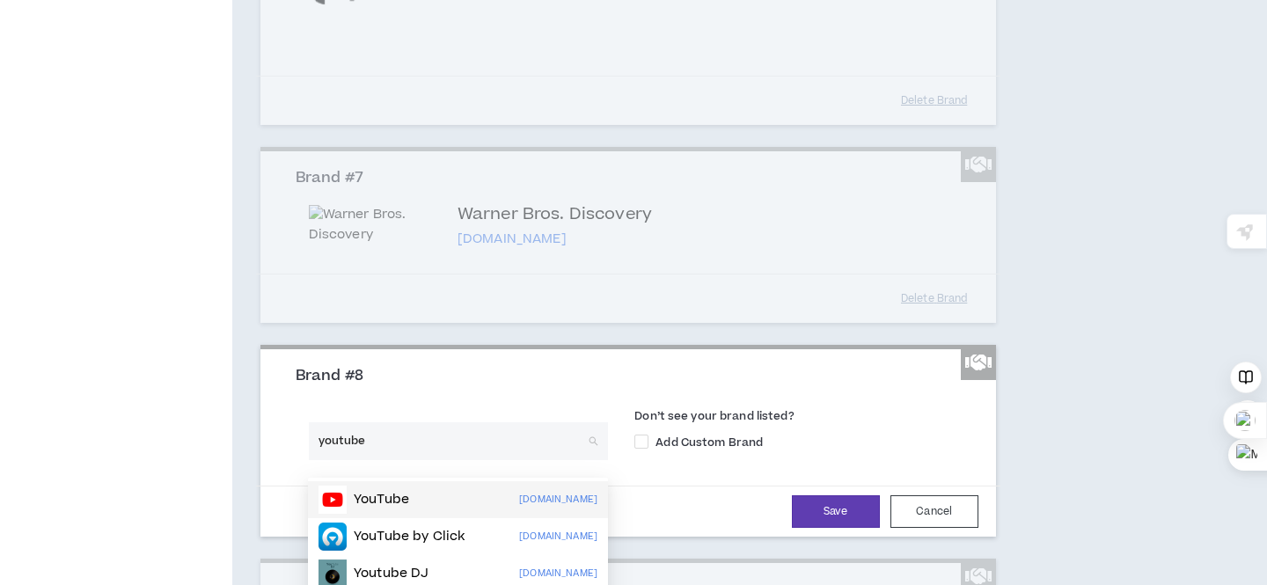
click at [392, 499] on p "YouTube" at bounding box center [381, 500] width 55 height 18
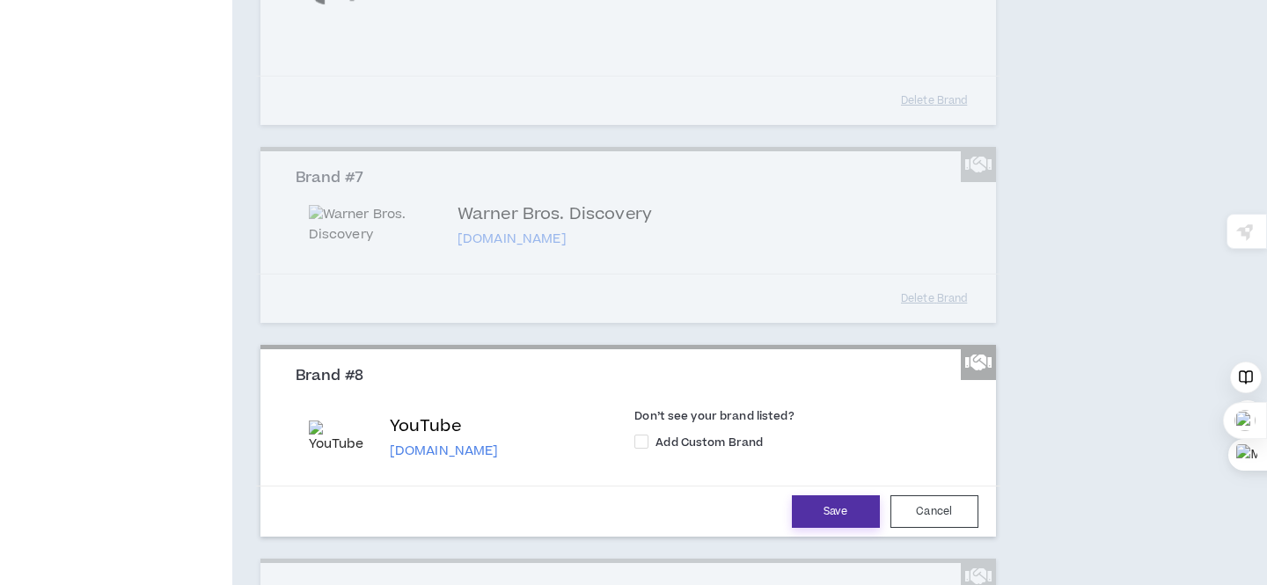
click at [830, 517] on button "Save" at bounding box center [836, 511] width 88 height 33
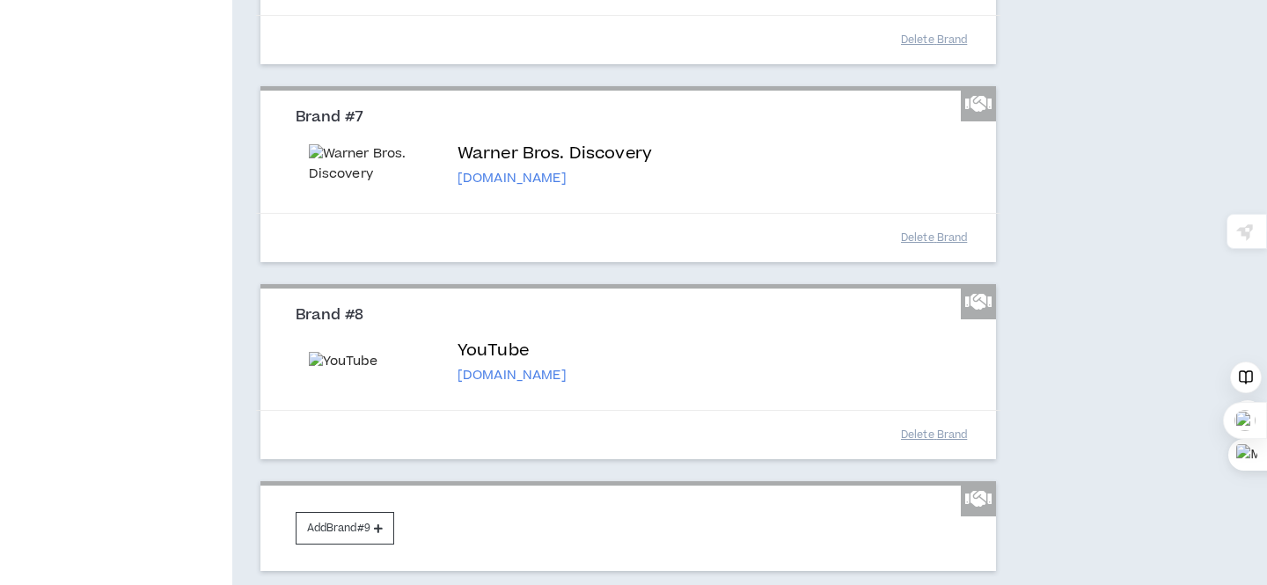
scroll to position [1518, 0]
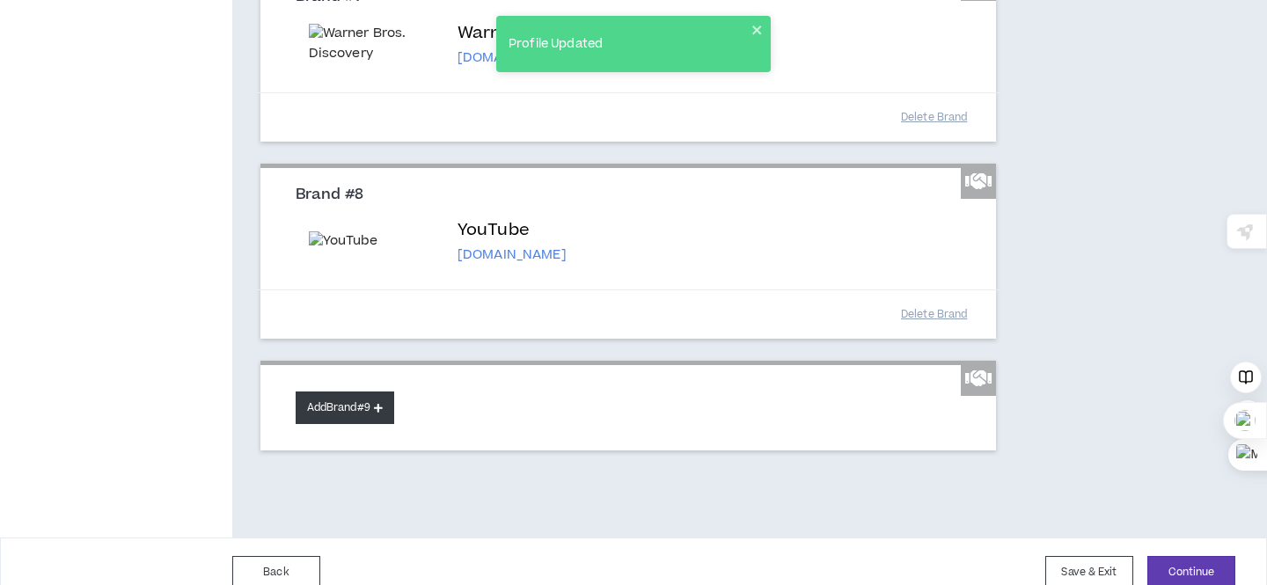
click at [366, 421] on button "Add Brand #9" at bounding box center [345, 407] width 99 height 33
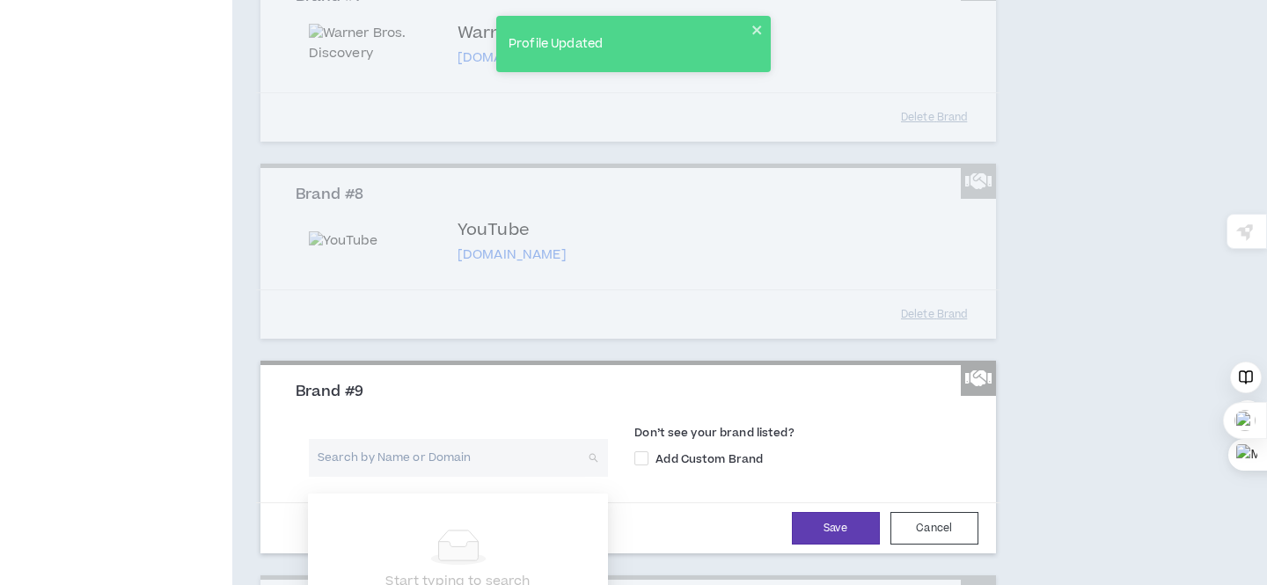
click at [382, 474] on input "search" at bounding box center [452, 458] width 268 height 38
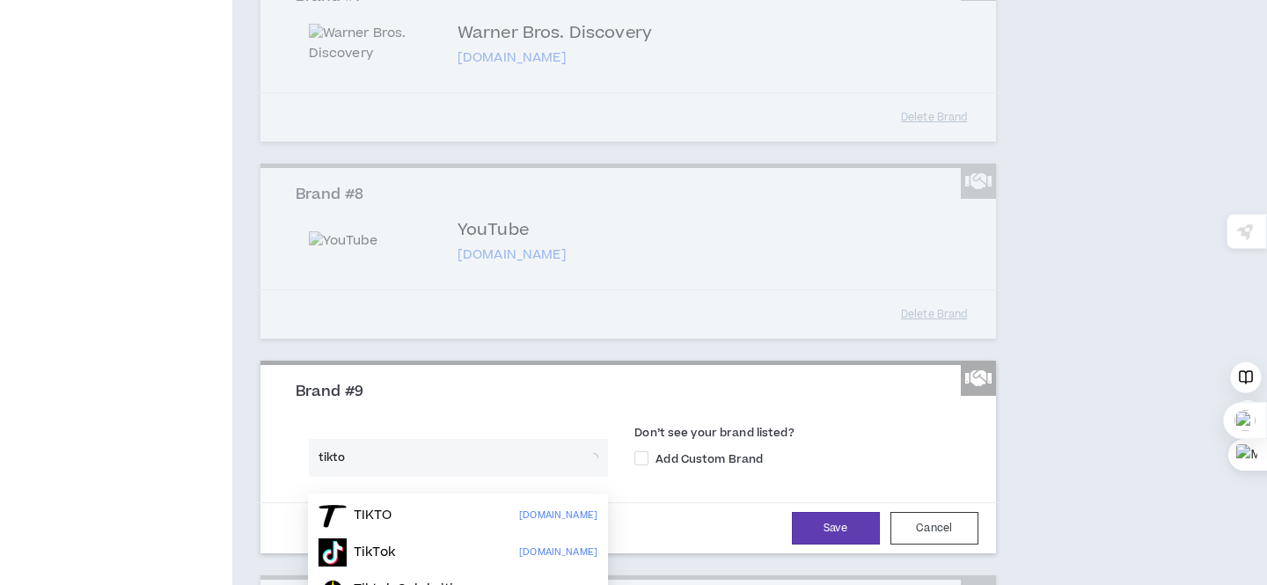
type input "tiktok"
click at [385, 548] on p "Tiktok Celebrities" at bounding box center [411, 553] width 115 height 18
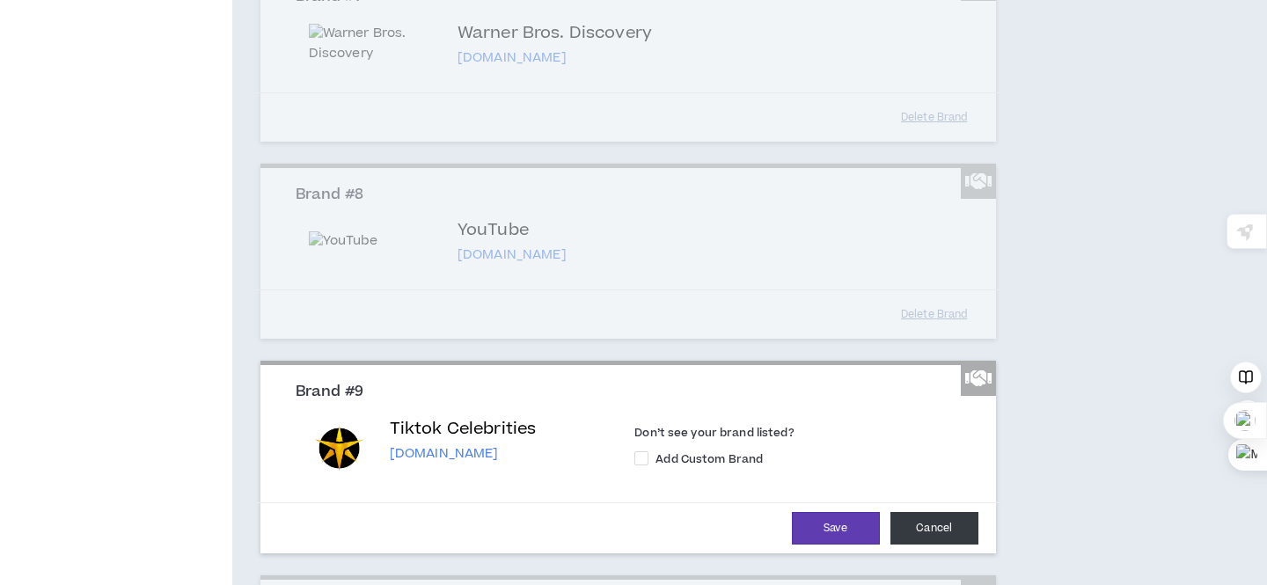
click at [921, 545] on button "Cancel" at bounding box center [934, 528] width 88 height 33
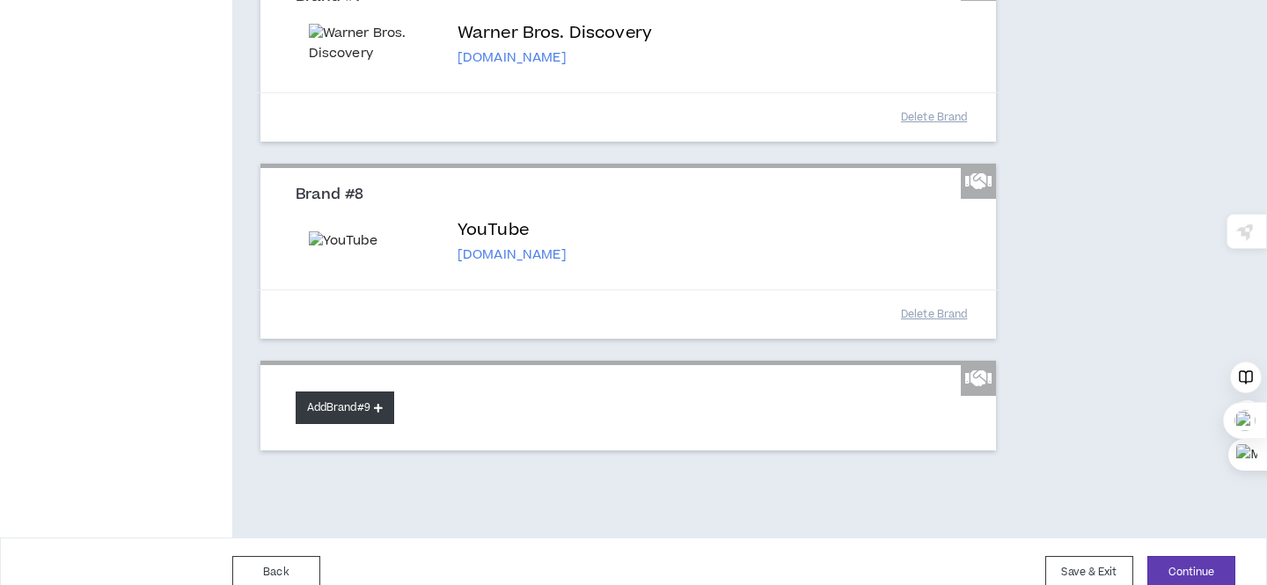
click at [356, 418] on button "Add Brand #9" at bounding box center [345, 407] width 99 height 33
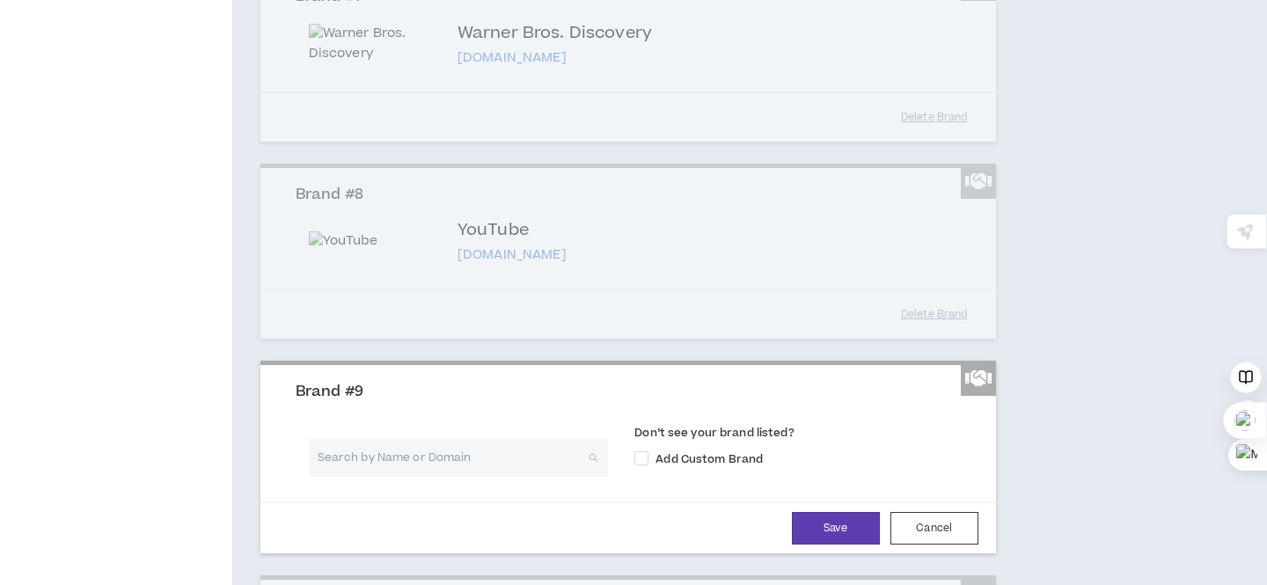
click at [368, 472] on input "search" at bounding box center [452, 458] width 268 height 38
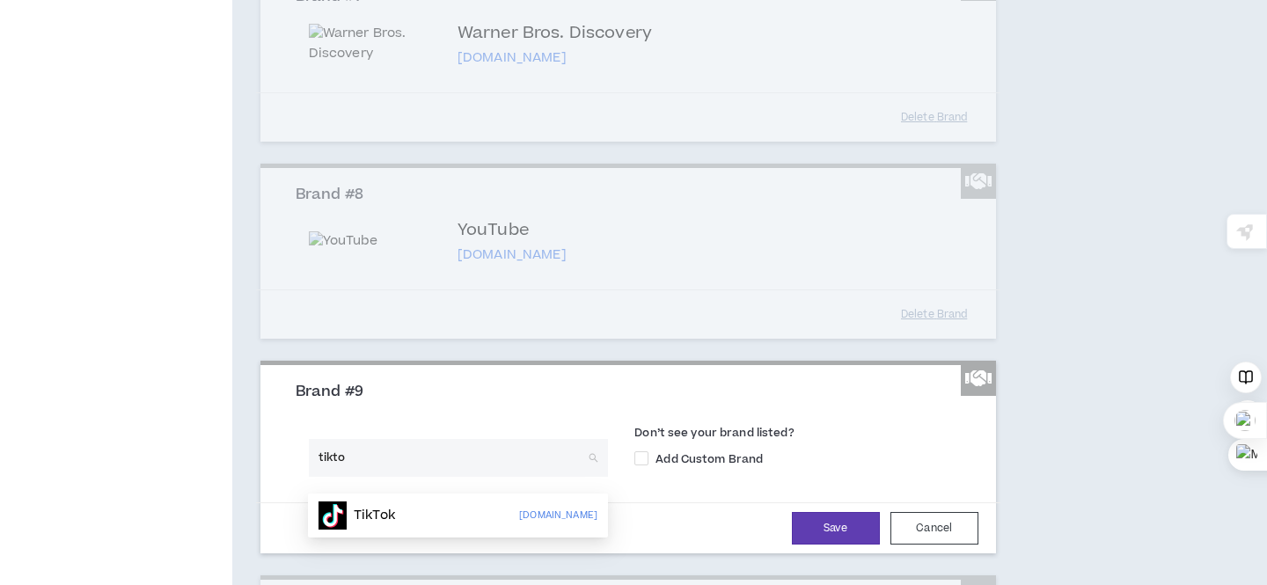
type input "tiktok"
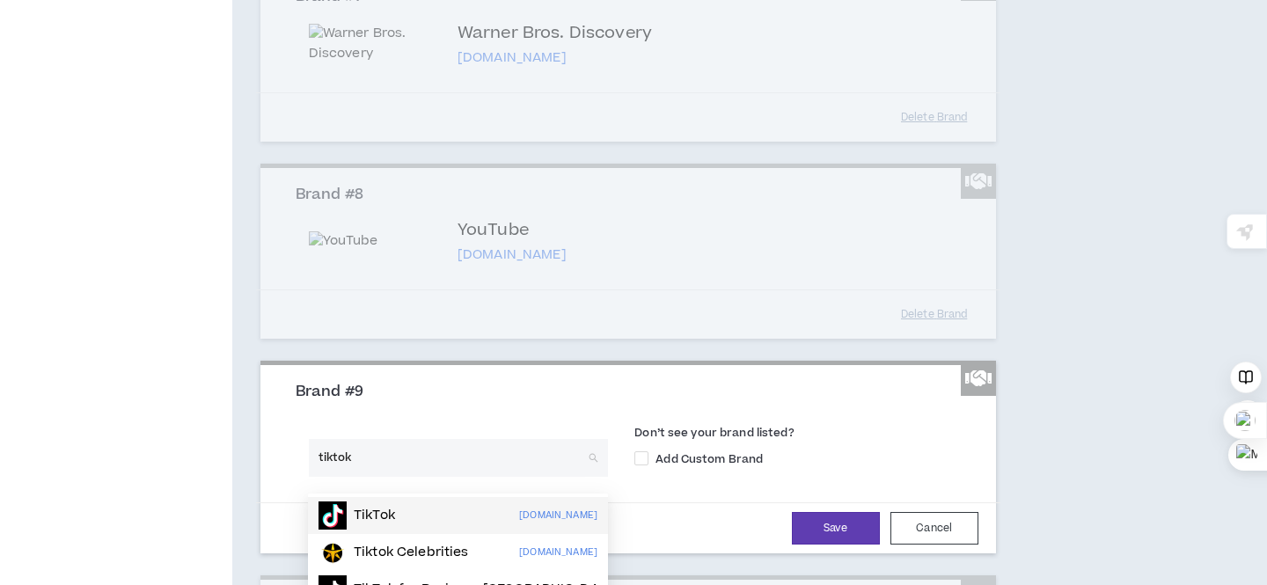
click at [374, 510] on p "TikTok" at bounding box center [374, 516] width 41 height 18
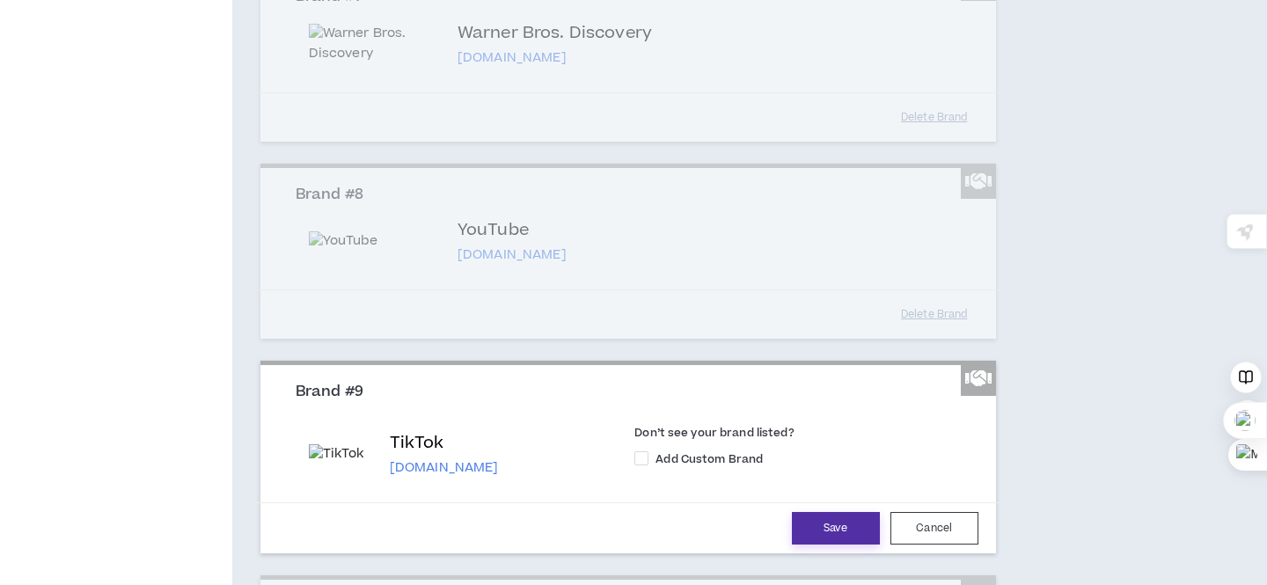
click at [823, 545] on button "Save" at bounding box center [836, 528] width 88 height 33
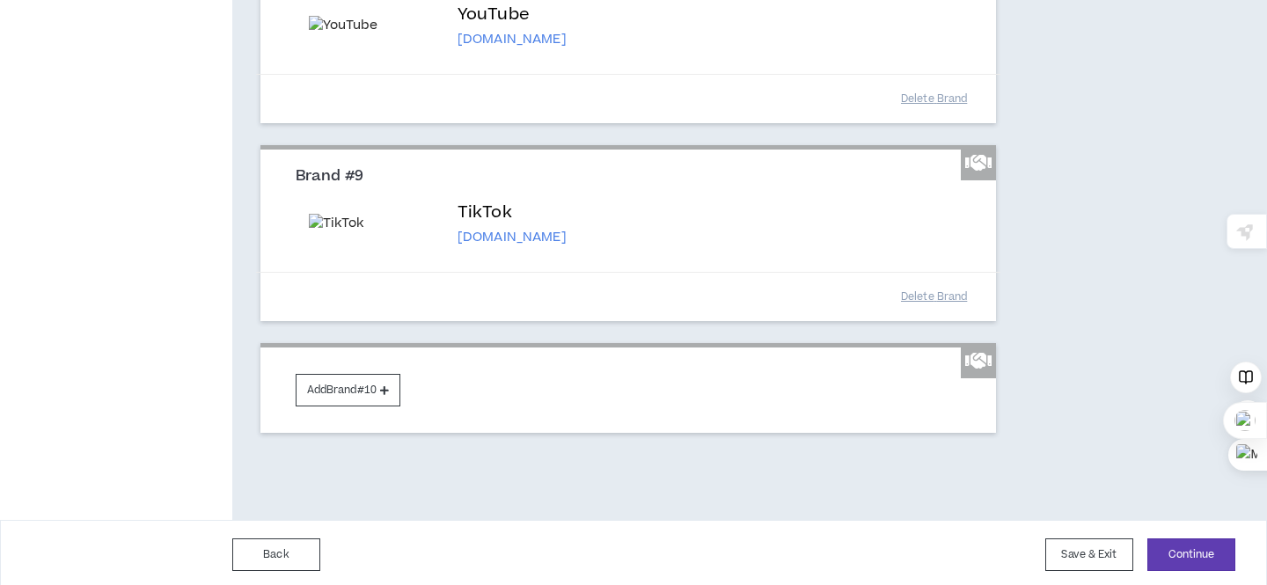
scroll to position [1771, 0]
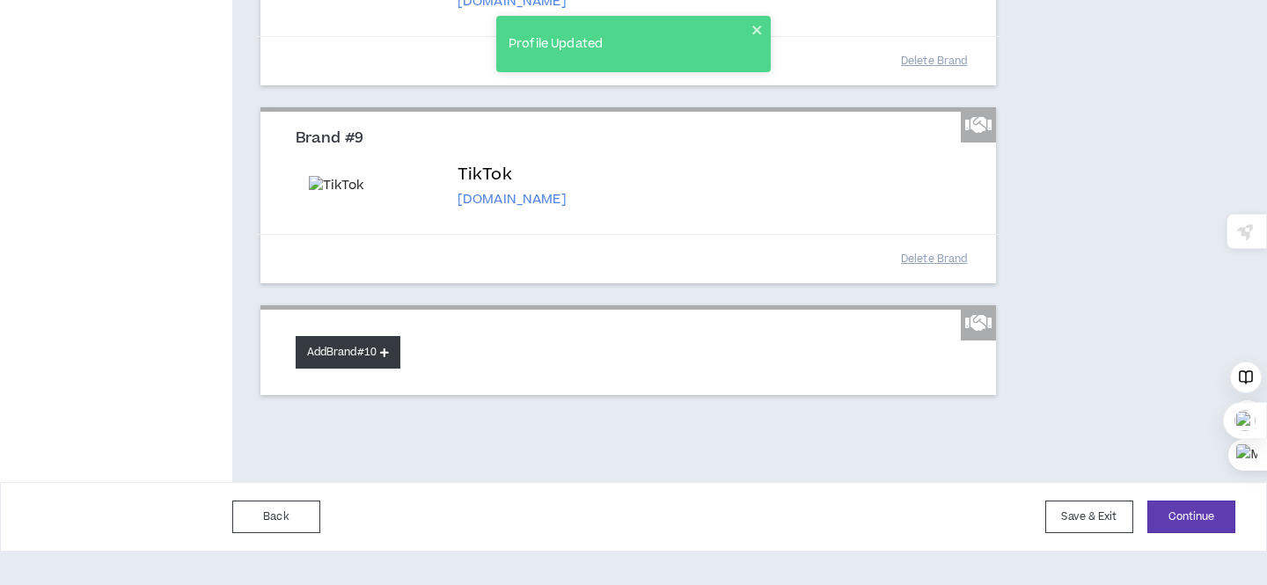
click at [379, 369] on button "Add Brand #10" at bounding box center [348, 352] width 105 height 33
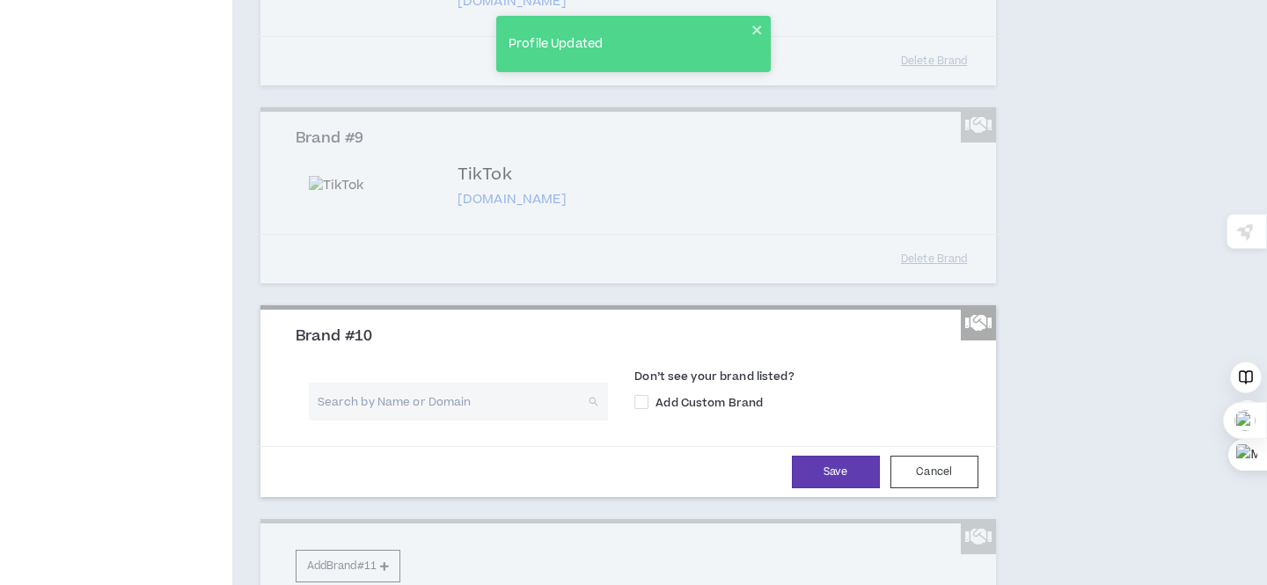
click at [416, 421] on input "search" at bounding box center [452, 402] width 268 height 38
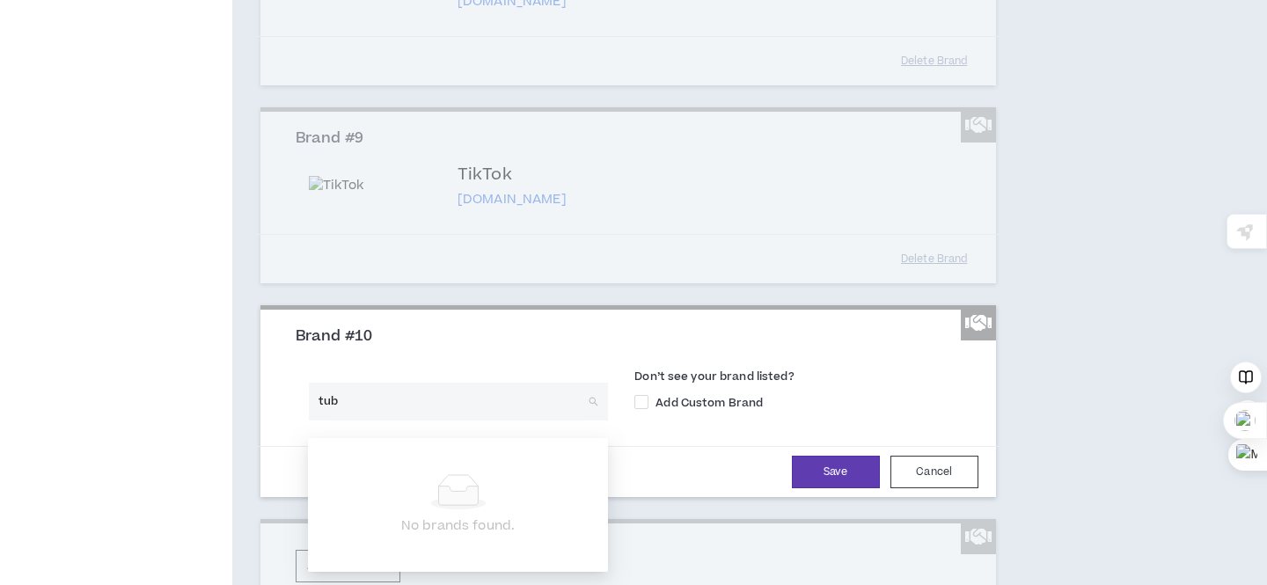
type input "tubi"
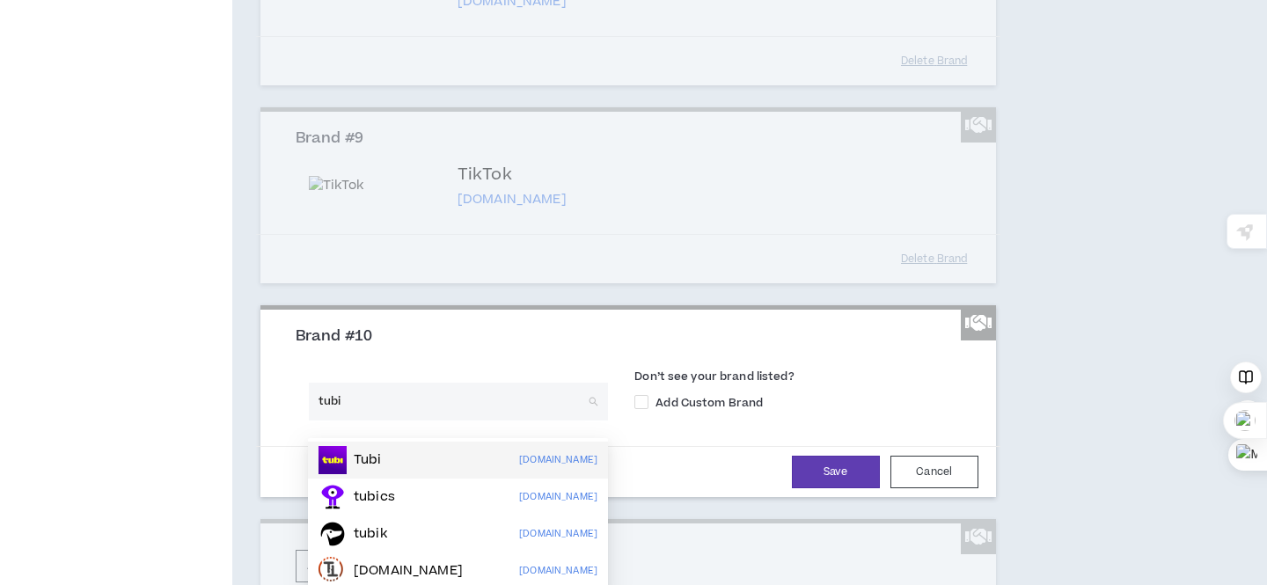
click at [411, 456] on div "Tubi [DOMAIN_NAME]" at bounding box center [457, 460] width 279 height 28
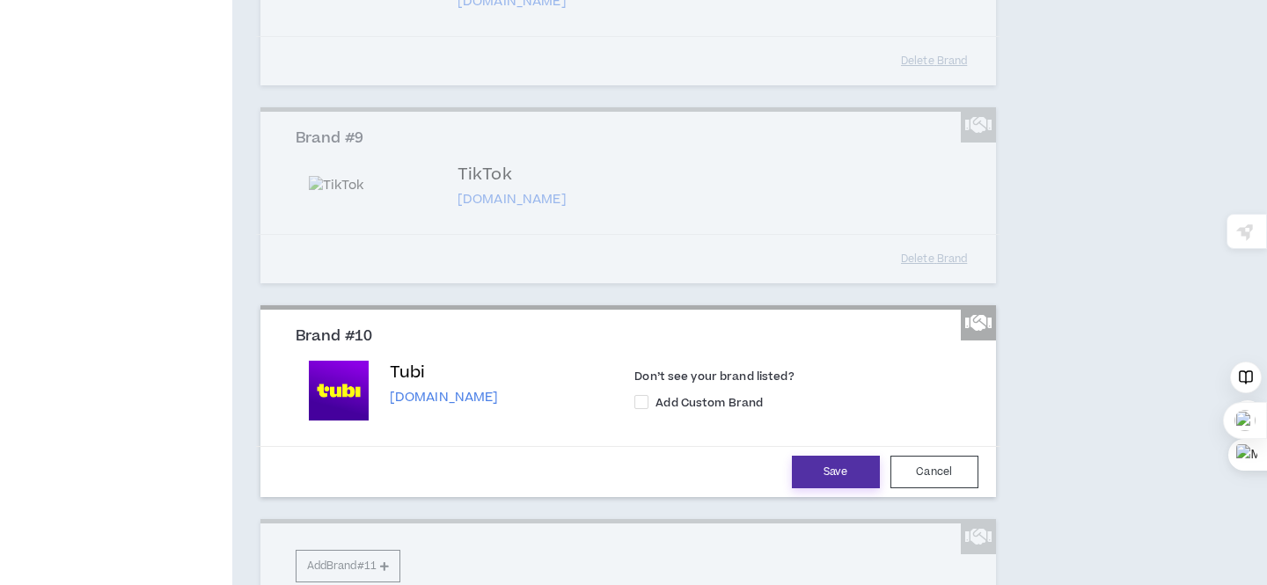
click at [832, 487] on button "Save" at bounding box center [836, 472] width 88 height 33
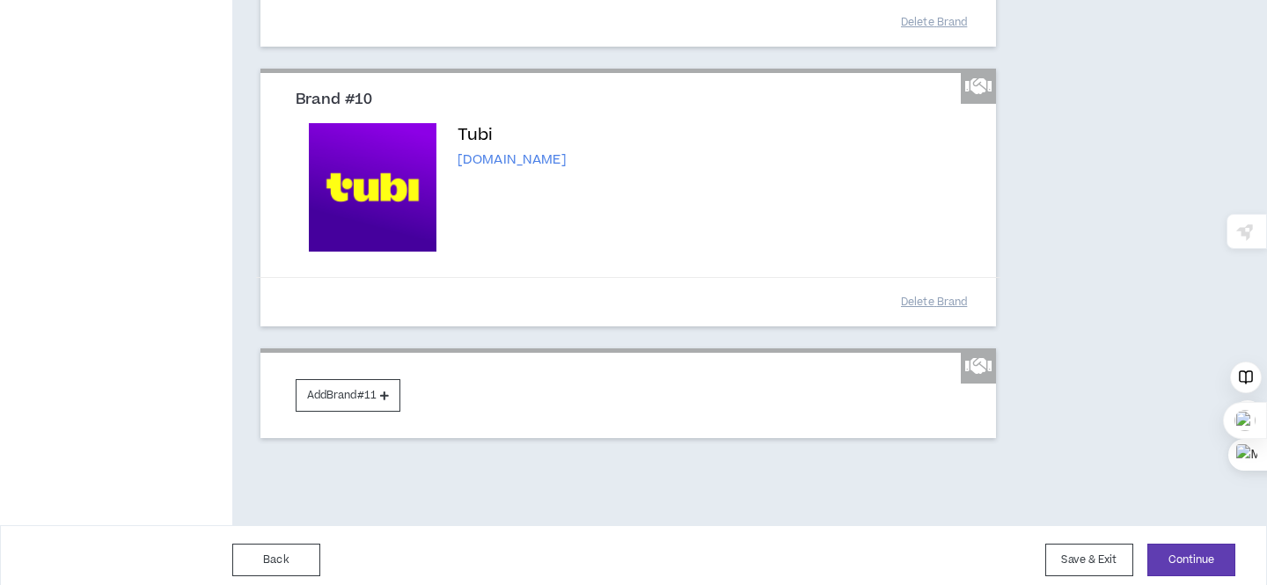
scroll to position [2024, 0]
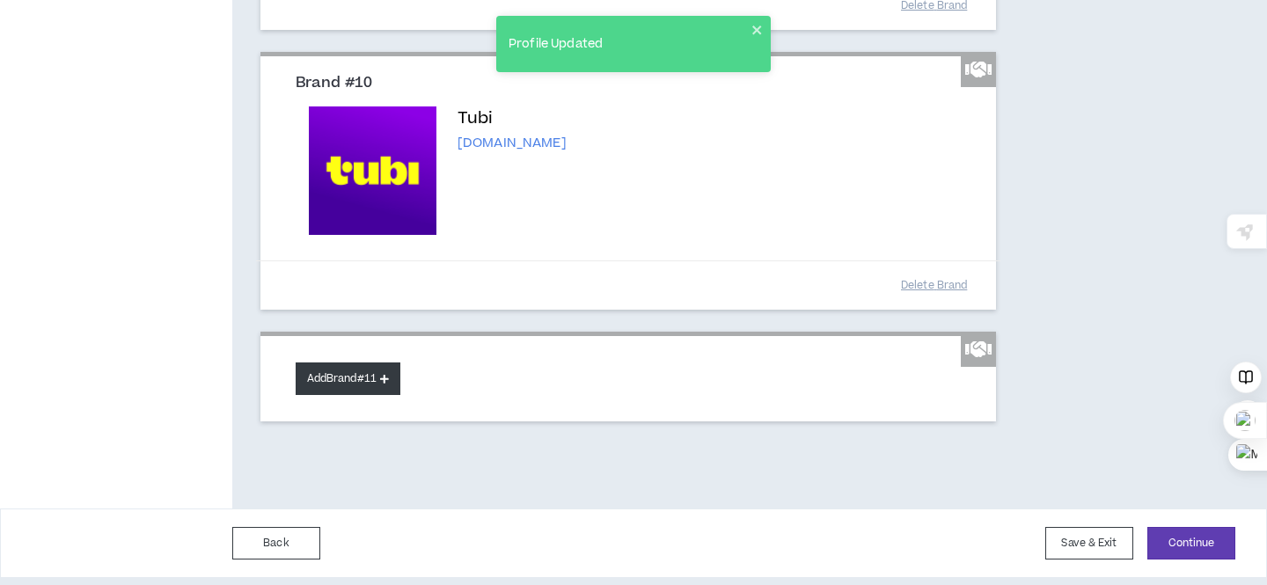
click at [369, 394] on button "Add Brand #11" at bounding box center [348, 378] width 105 height 33
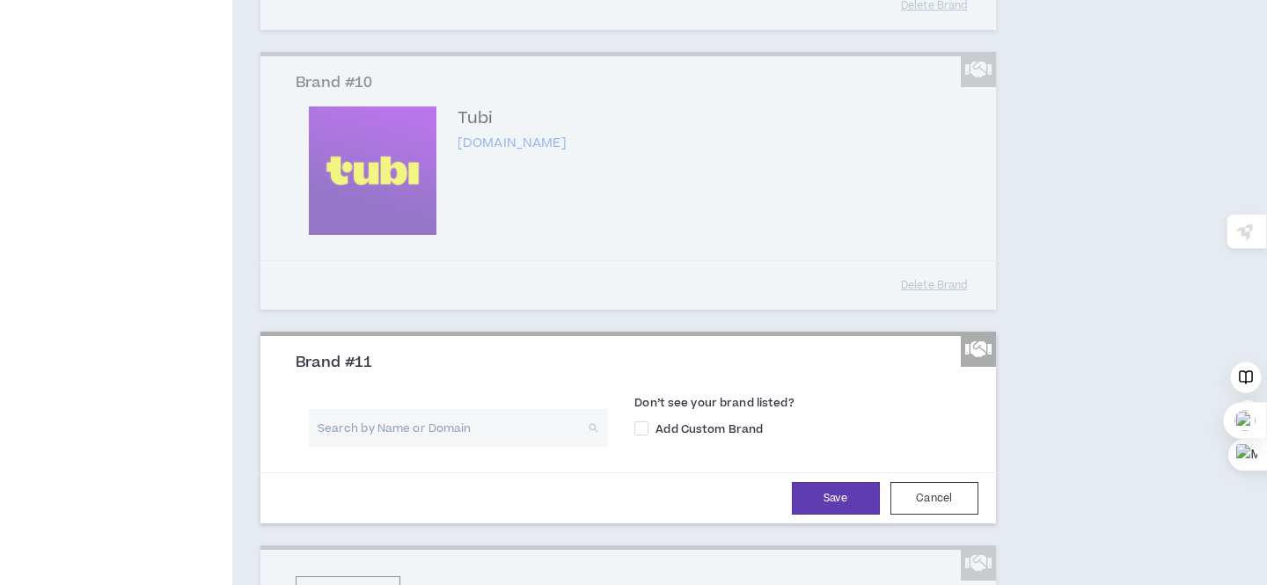
click at [443, 441] on input "search" at bounding box center [452, 428] width 268 height 38
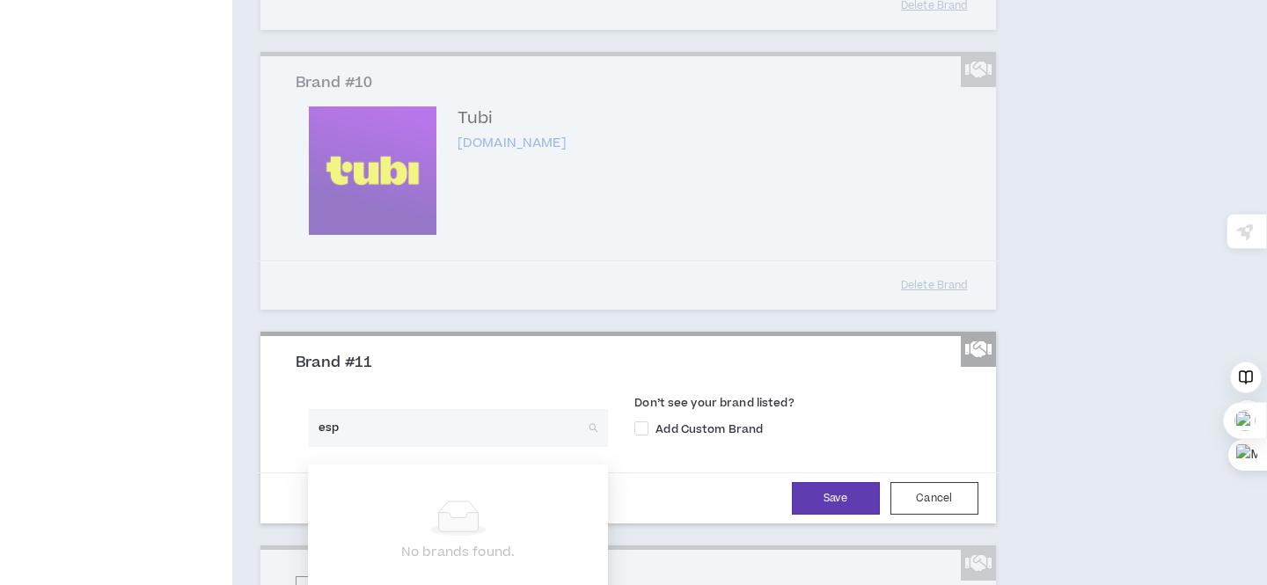
type input "espn"
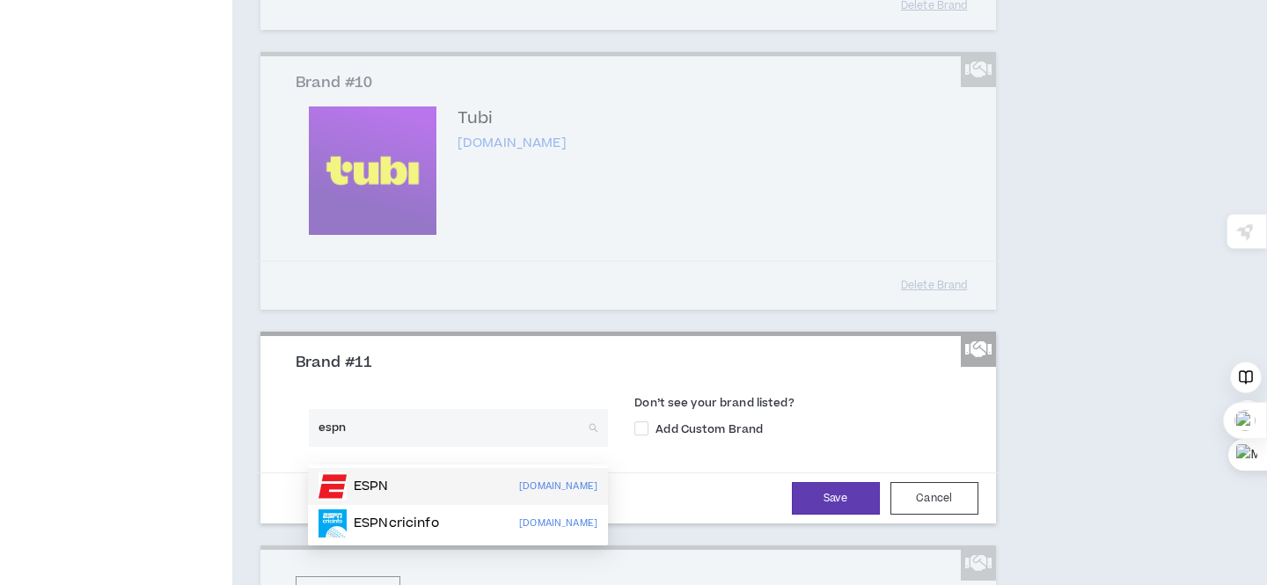
click at [431, 482] on div "ESPN [DOMAIN_NAME]" at bounding box center [457, 486] width 279 height 28
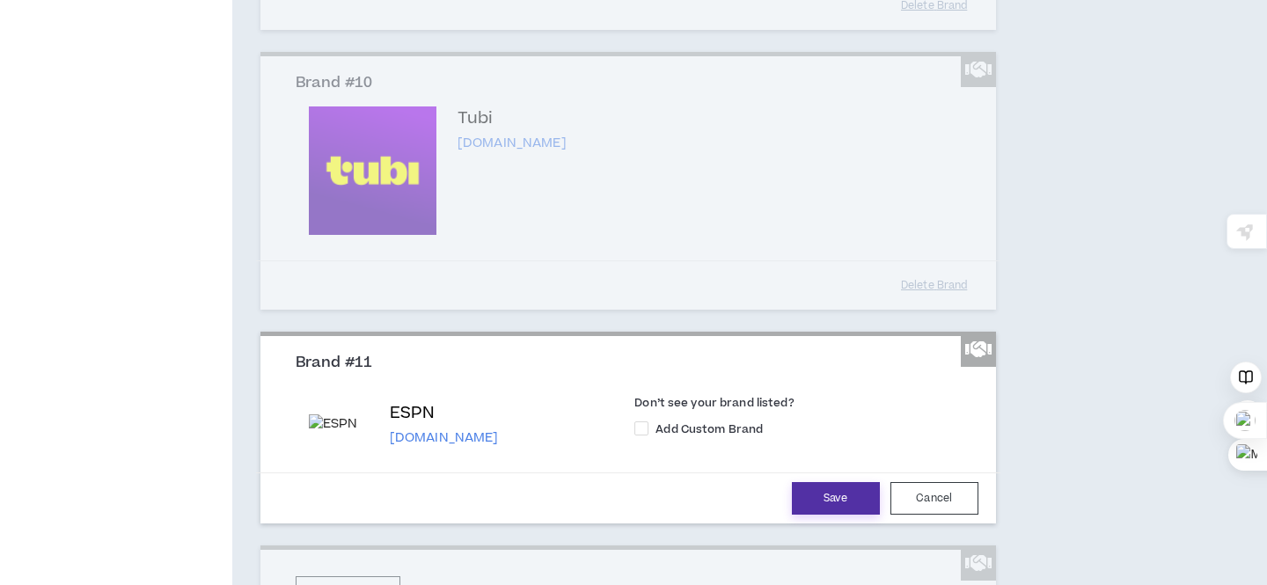
click at [859, 512] on button "Save" at bounding box center [836, 498] width 88 height 33
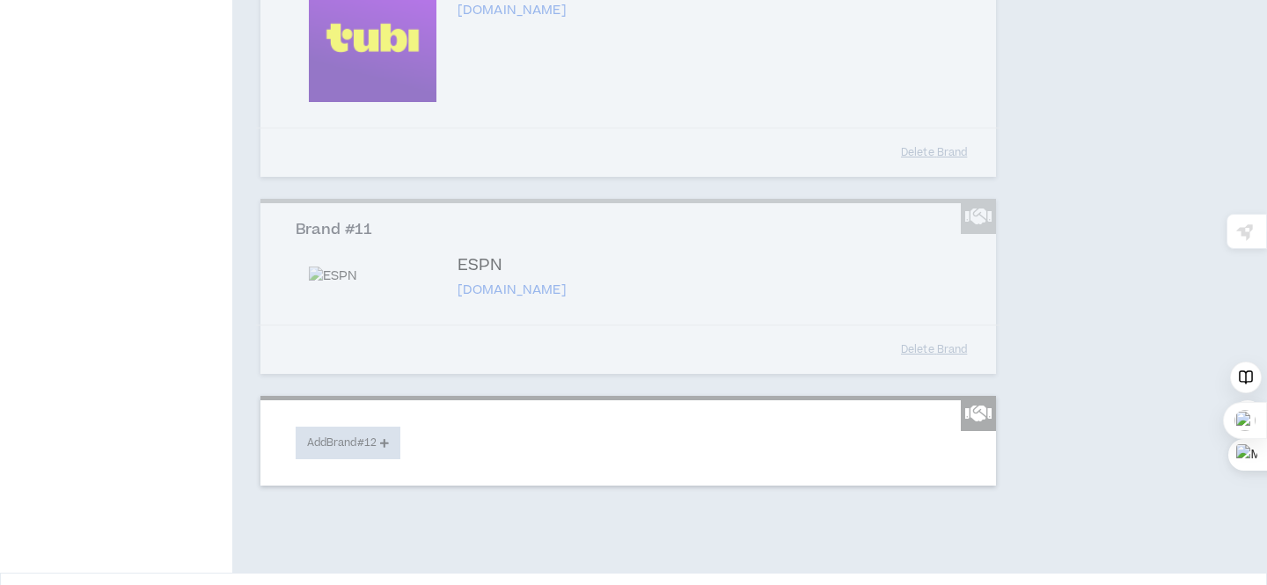
scroll to position [2223, 0]
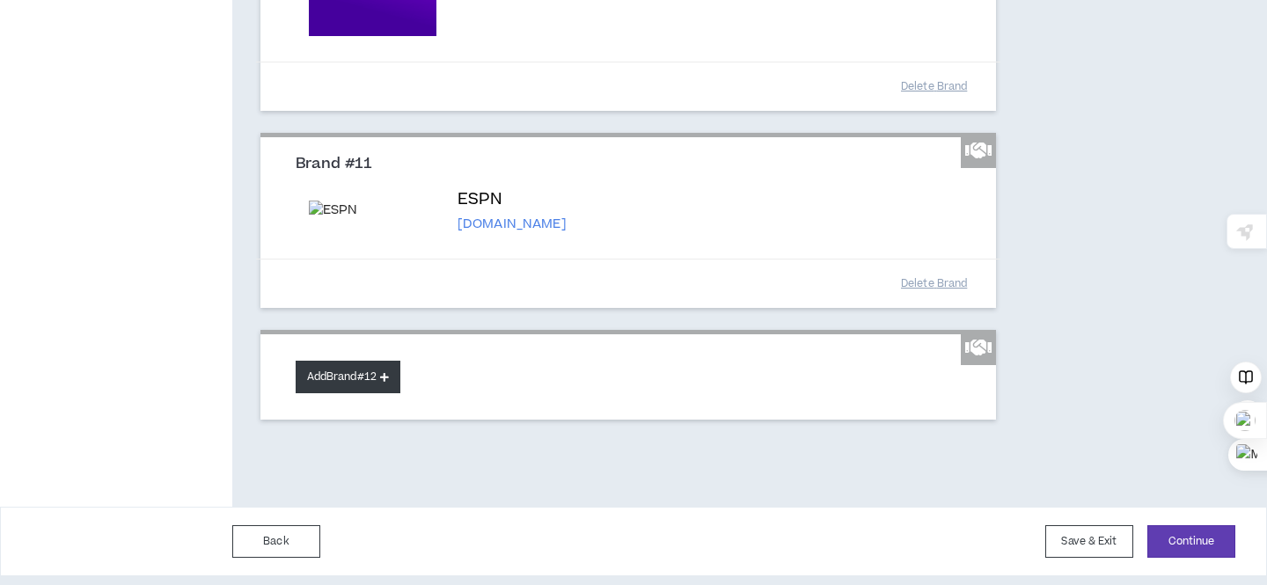
click at [373, 389] on button "Add Brand #12" at bounding box center [348, 377] width 105 height 33
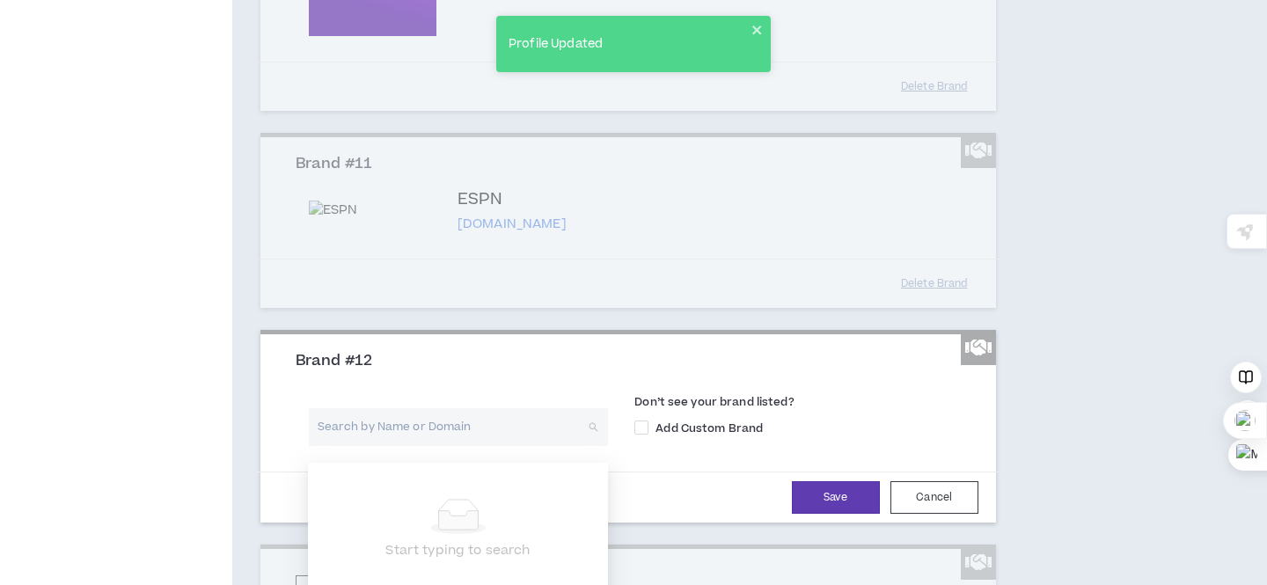
click at [403, 446] on input "search" at bounding box center [452, 427] width 268 height 38
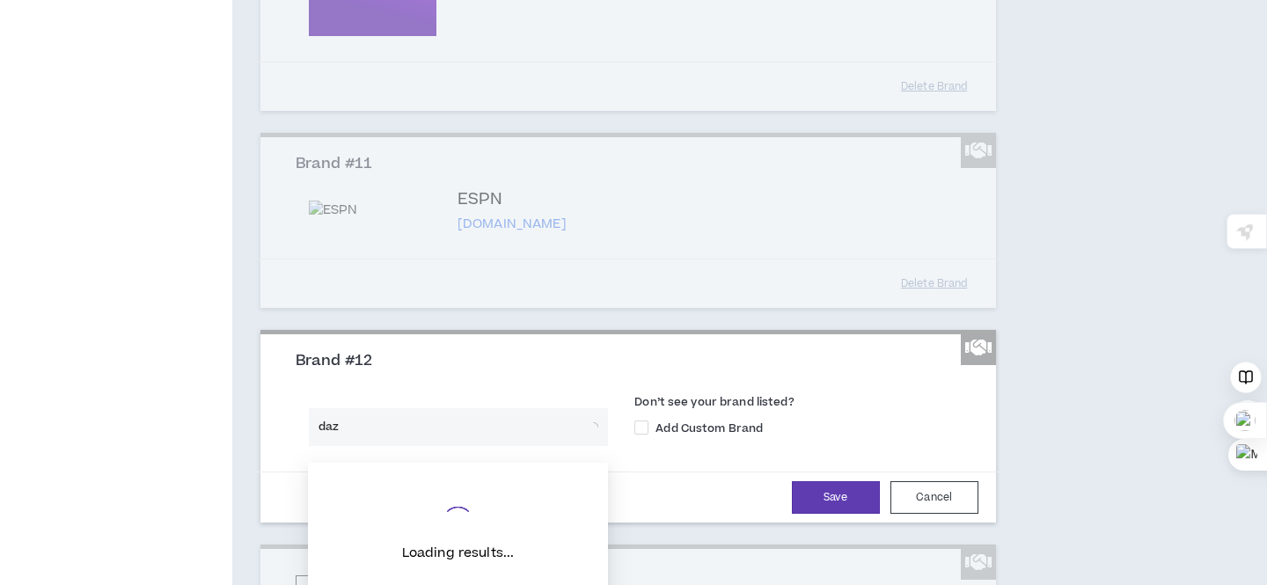
type input "dazn"
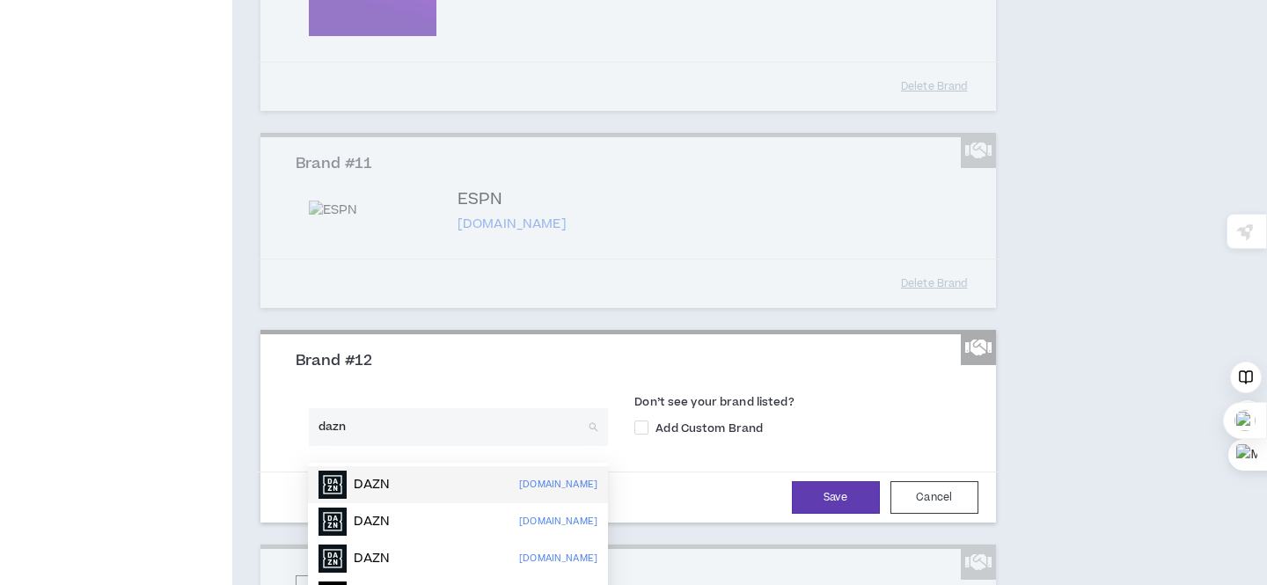
click at [402, 476] on div "DAZN [DOMAIN_NAME]" at bounding box center [457, 485] width 279 height 28
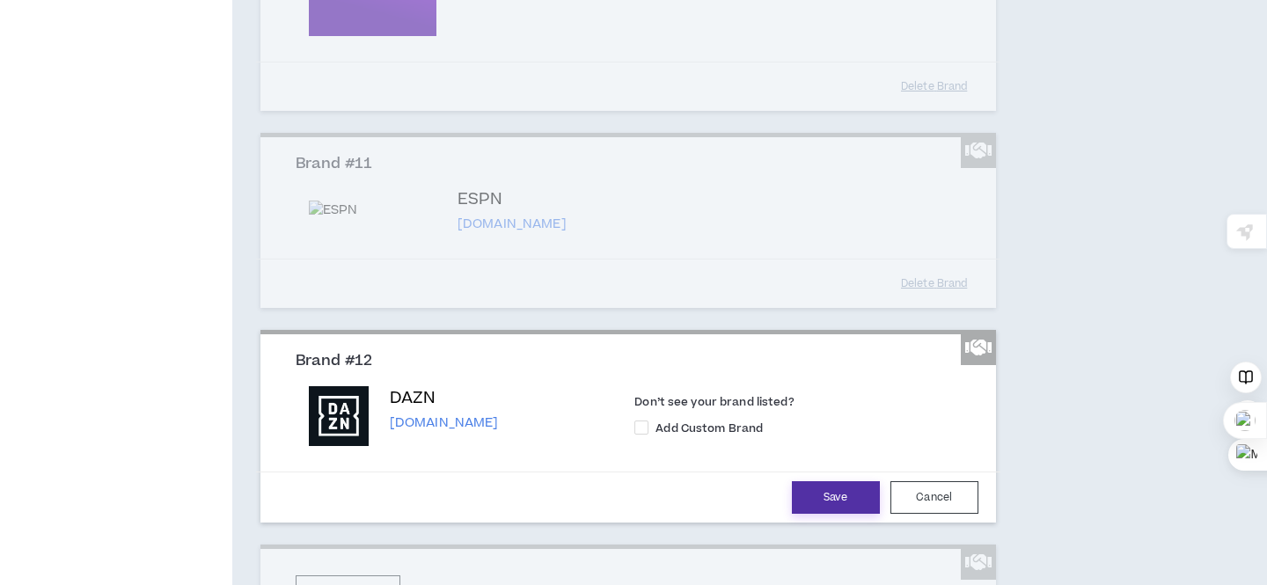
click at [819, 509] on button "Save" at bounding box center [836, 497] width 88 height 33
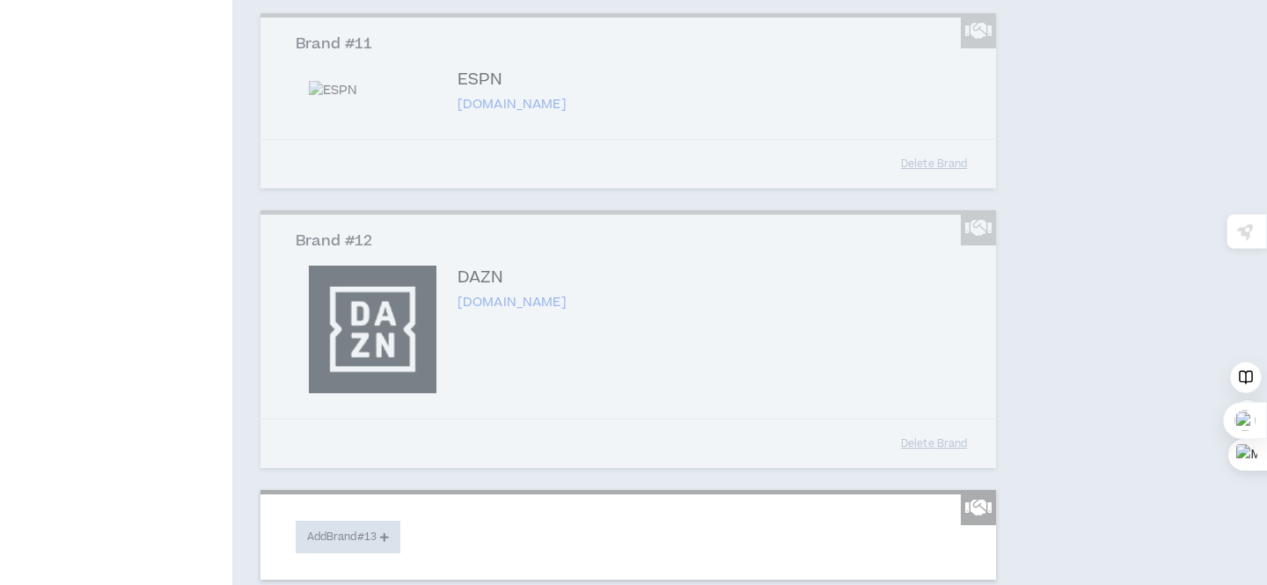
scroll to position [2449, 0]
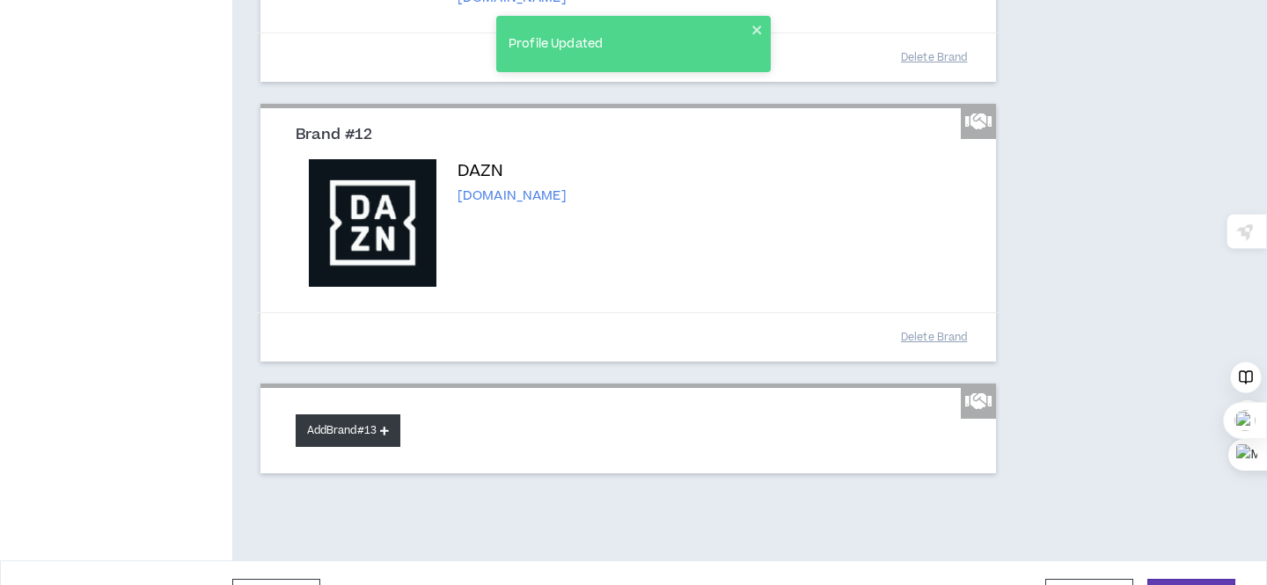
click at [373, 444] on button "Add Brand #13" at bounding box center [348, 430] width 105 height 33
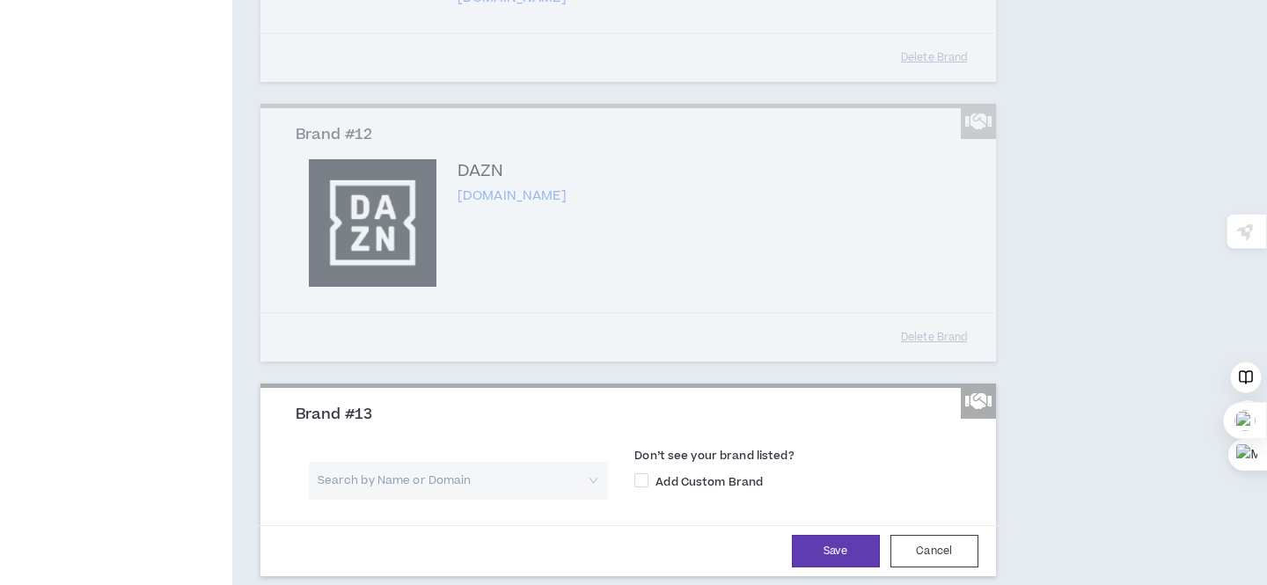
click at [388, 484] on input "search" at bounding box center [452, 481] width 268 height 38
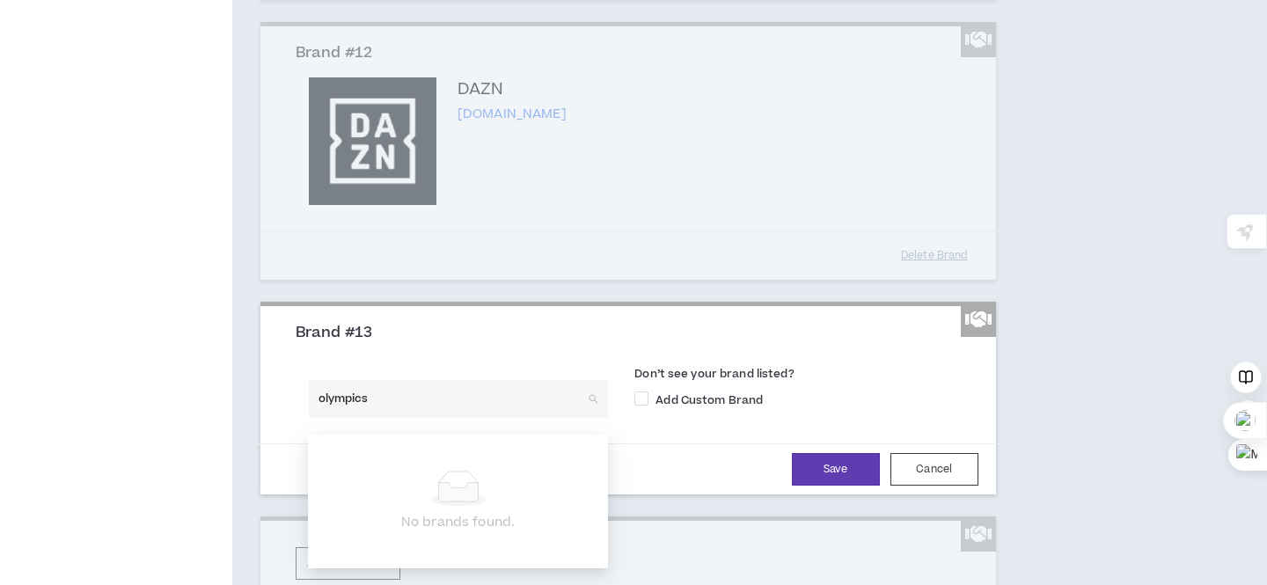
scroll to position [2534, 0]
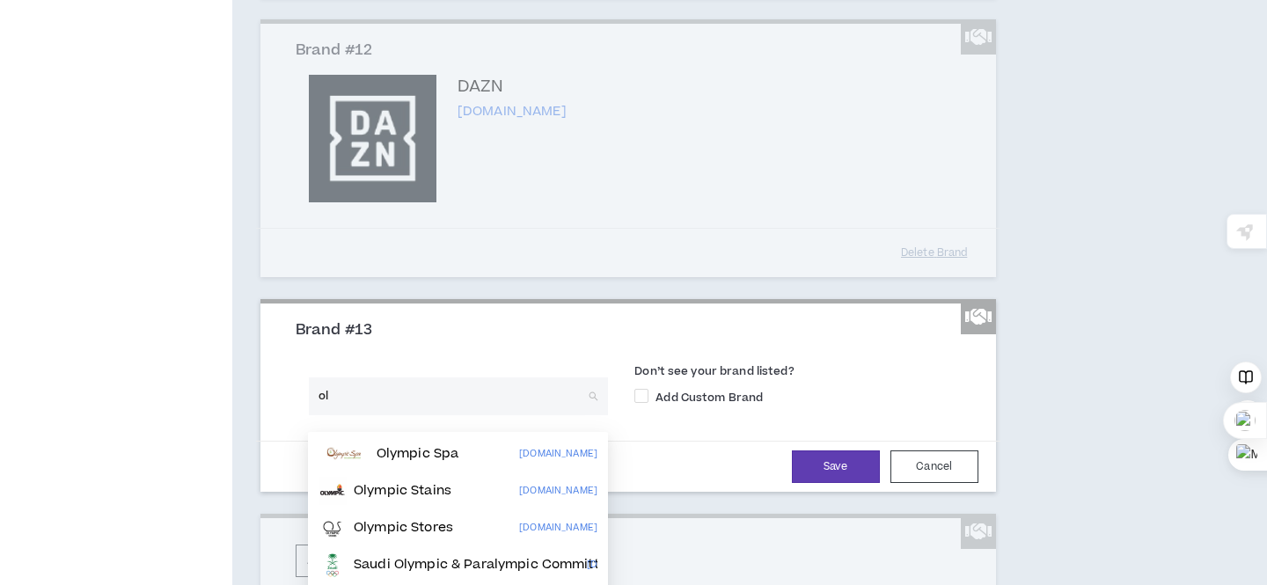
type input "o"
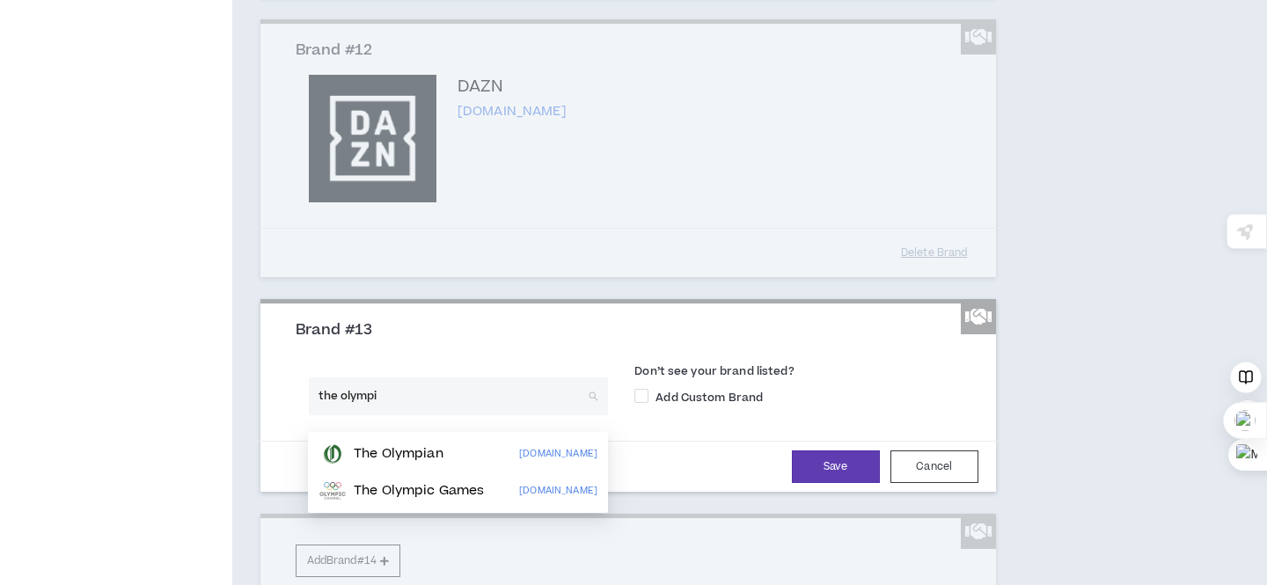
type input "the olympic"
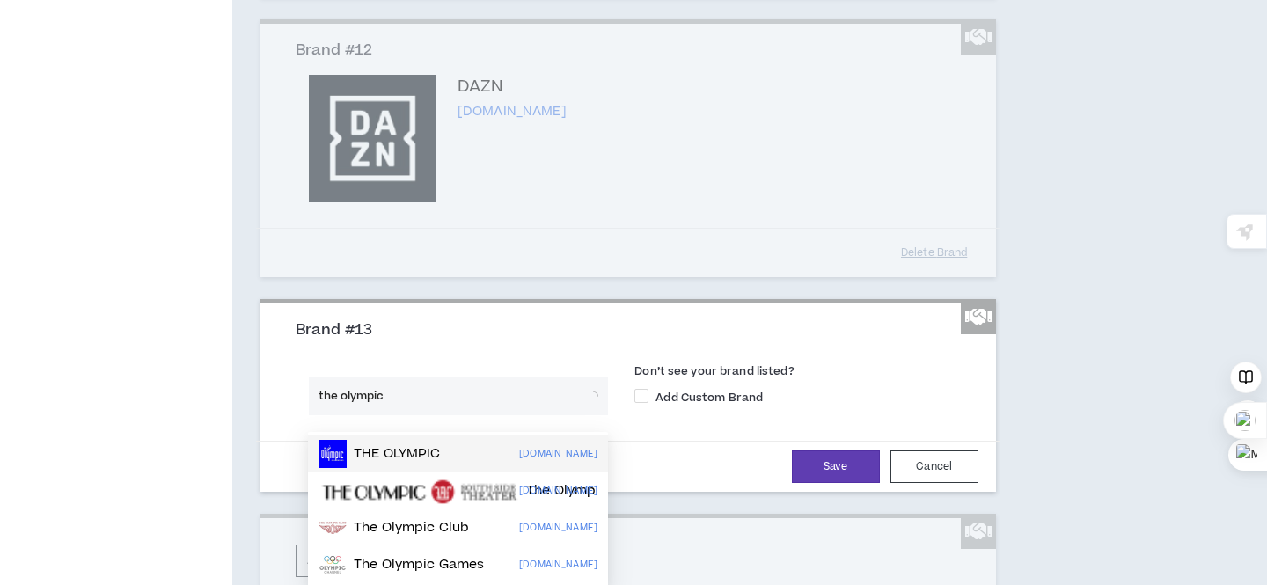
click at [416, 447] on div "THE OLYMPIC [DOMAIN_NAME]" at bounding box center [457, 454] width 279 height 28
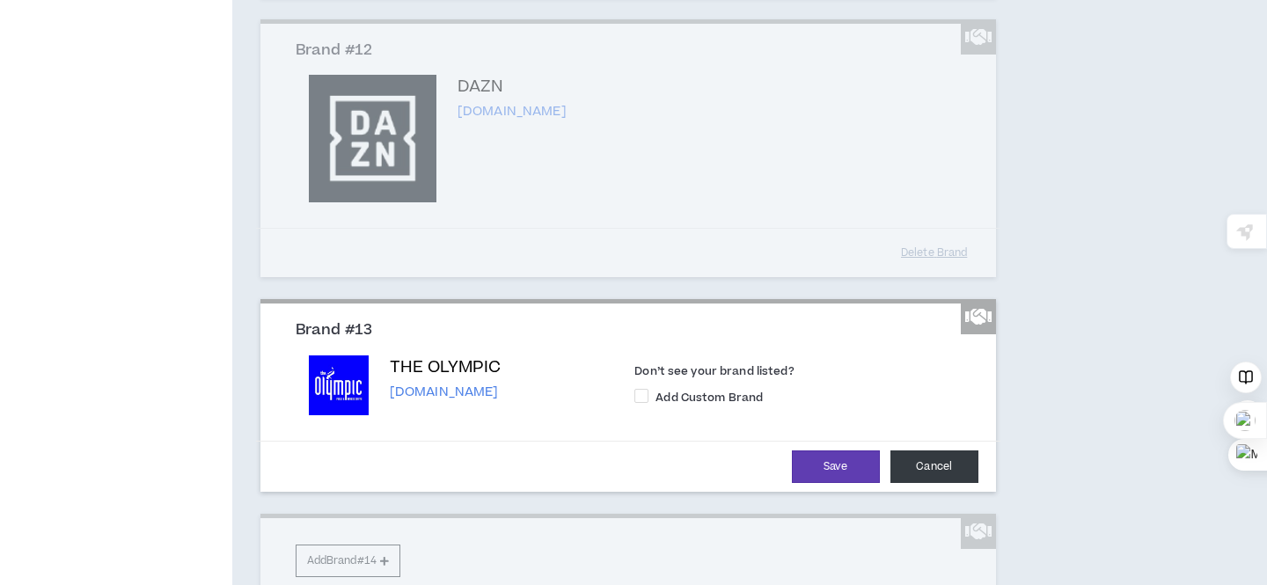
click at [959, 483] on button "Cancel" at bounding box center [934, 466] width 88 height 33
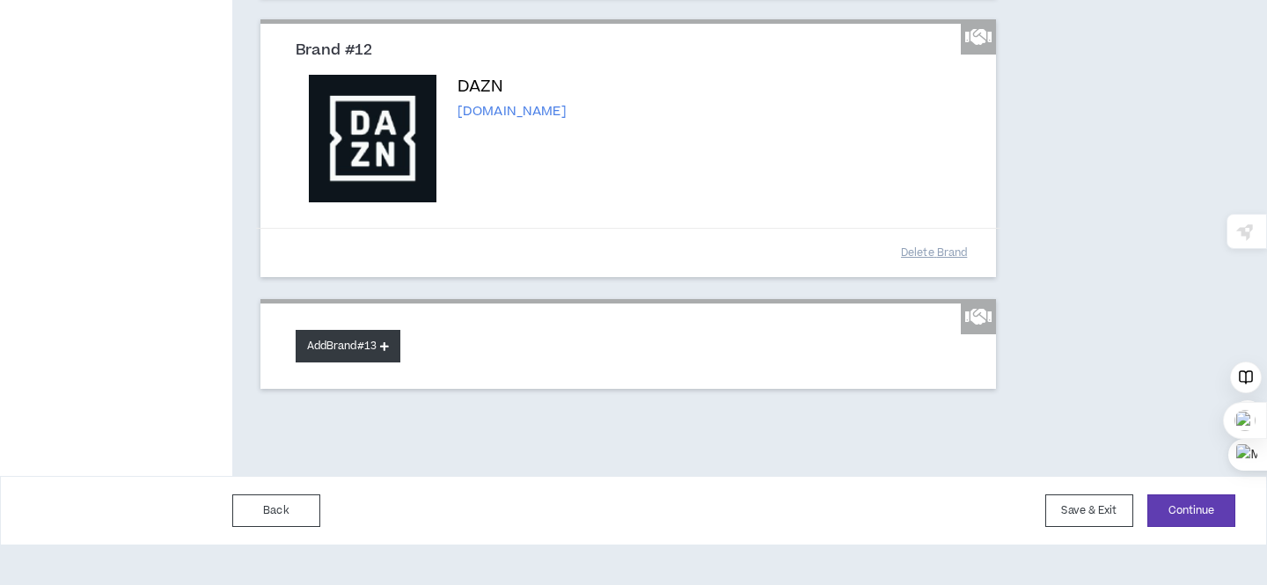
click at [388, 351] on icon at bounding box center [384, 346] width 9 height 10
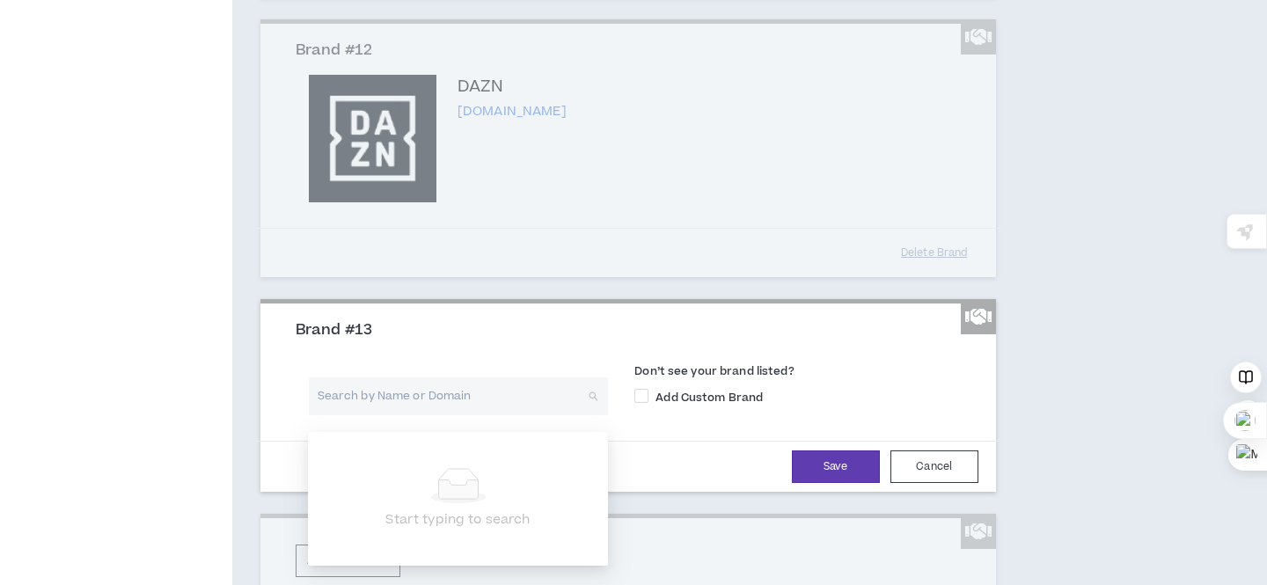
click at [393, 412] on input "search" at bounding box center [452, 396] width 268 height 38
type input "the olympi"
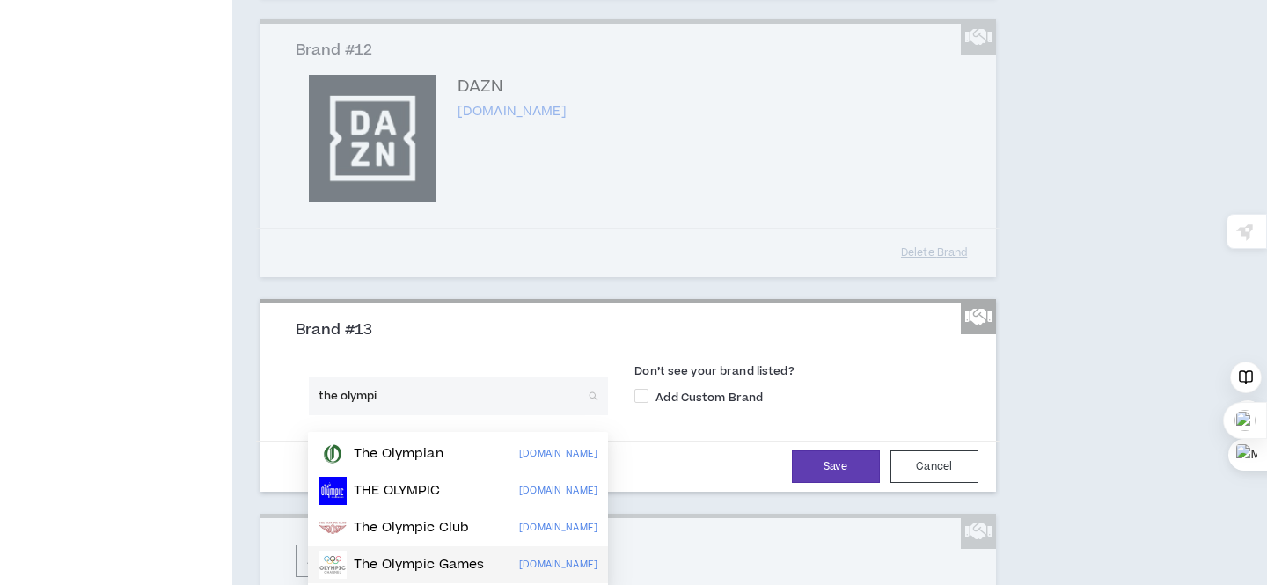
click at [394, 558] on p "The Olympic Games" at bounding box center [419, 565] width 130 height 18
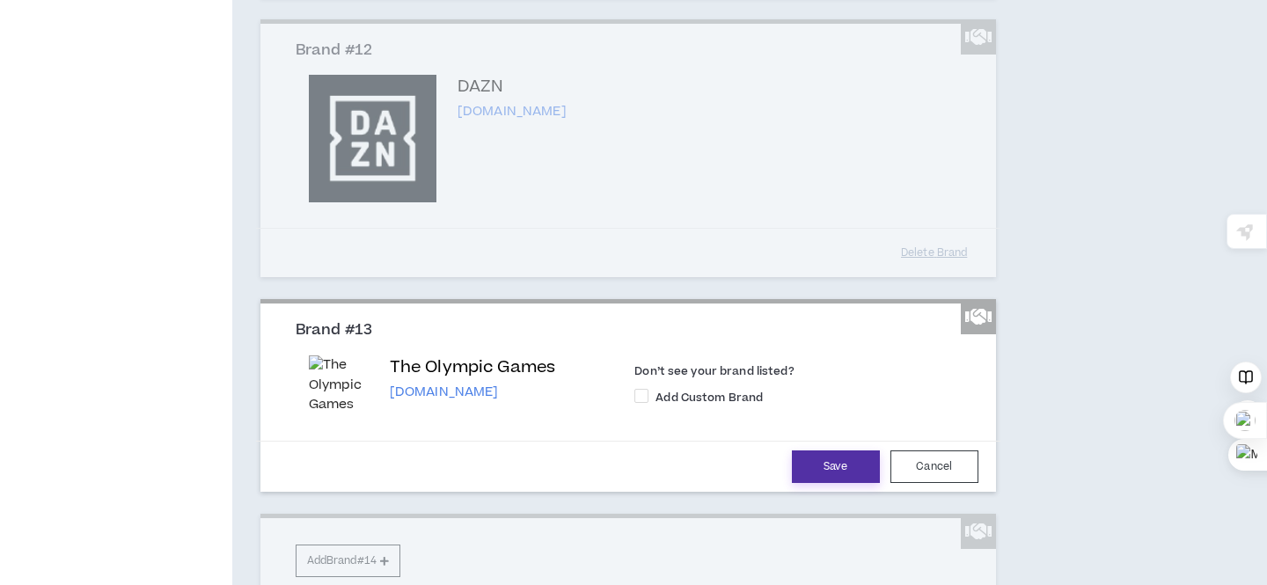
click at [819, 478] on button "Save" at bounding box center [836, 466] width 88 height 33
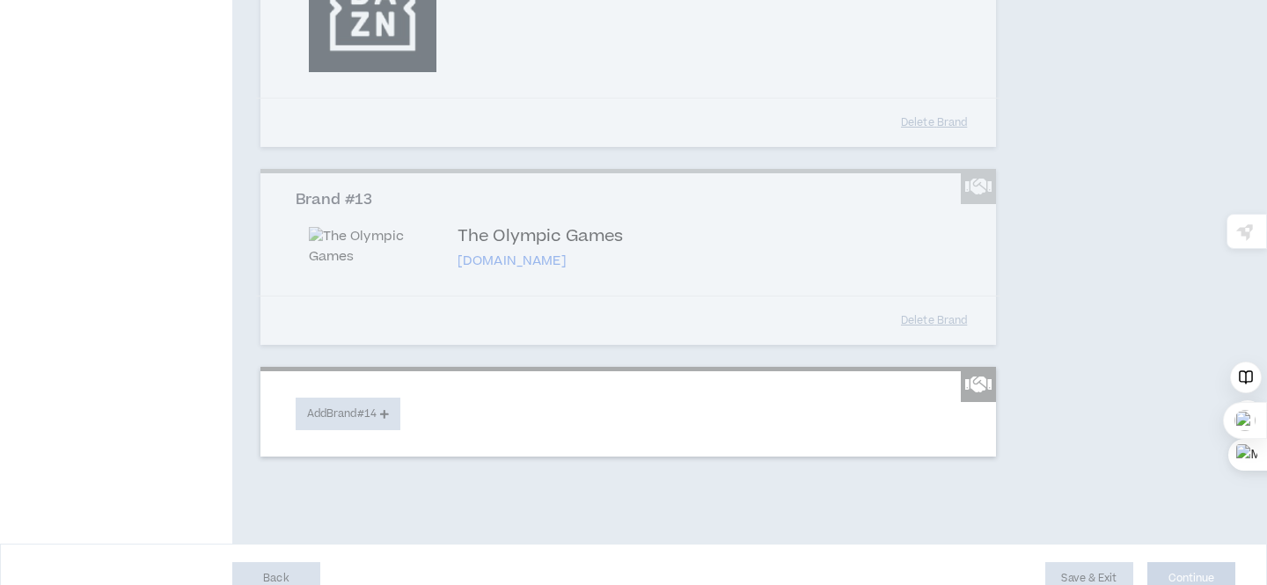
scroll to position [2669, 0]
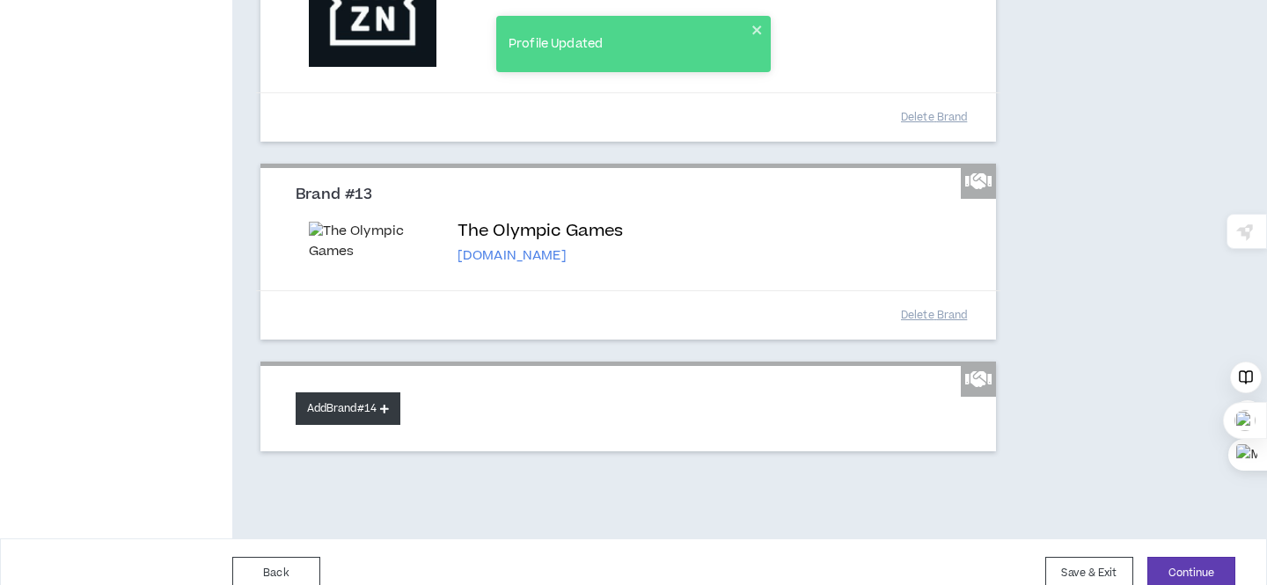
click at [375, 425] on button "Add Brand #14" at bounding box center [348, 408] width 105 height 33
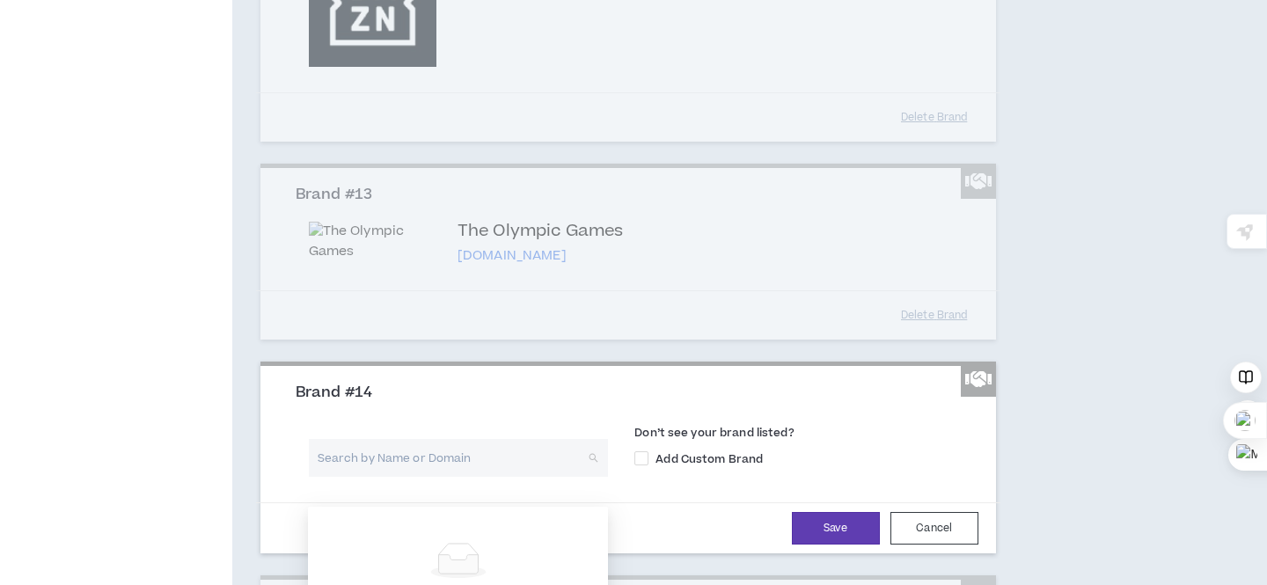
click at [549, 477] on input "search" at bounding box center [452, 458] width 268 height 38
type input "google"
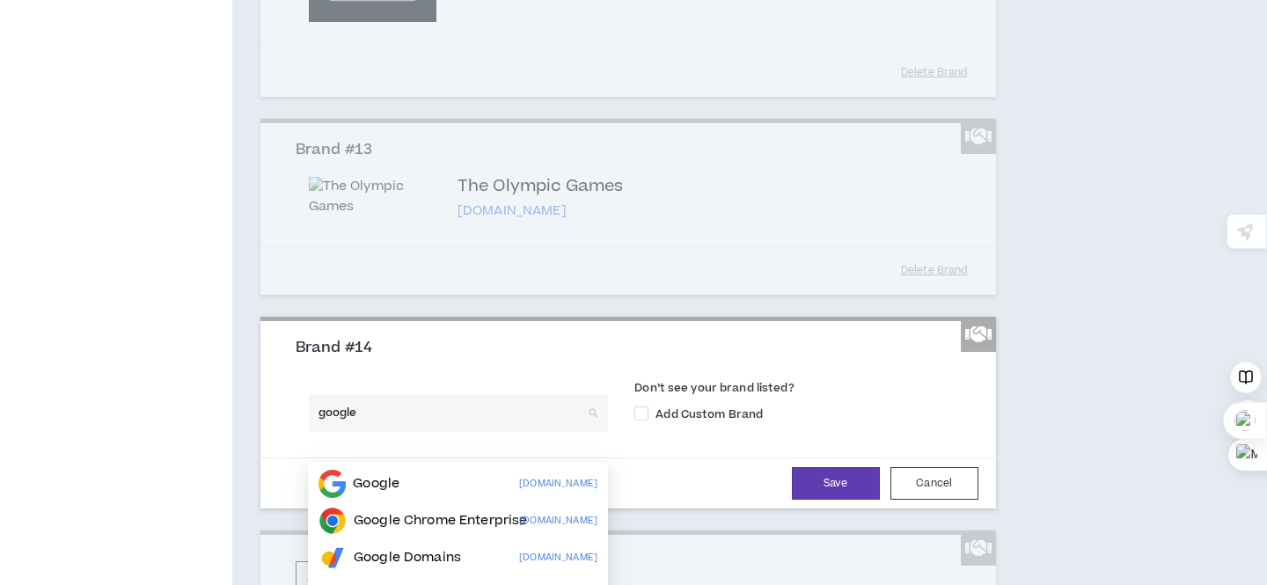
scroll to position [2717, 0]
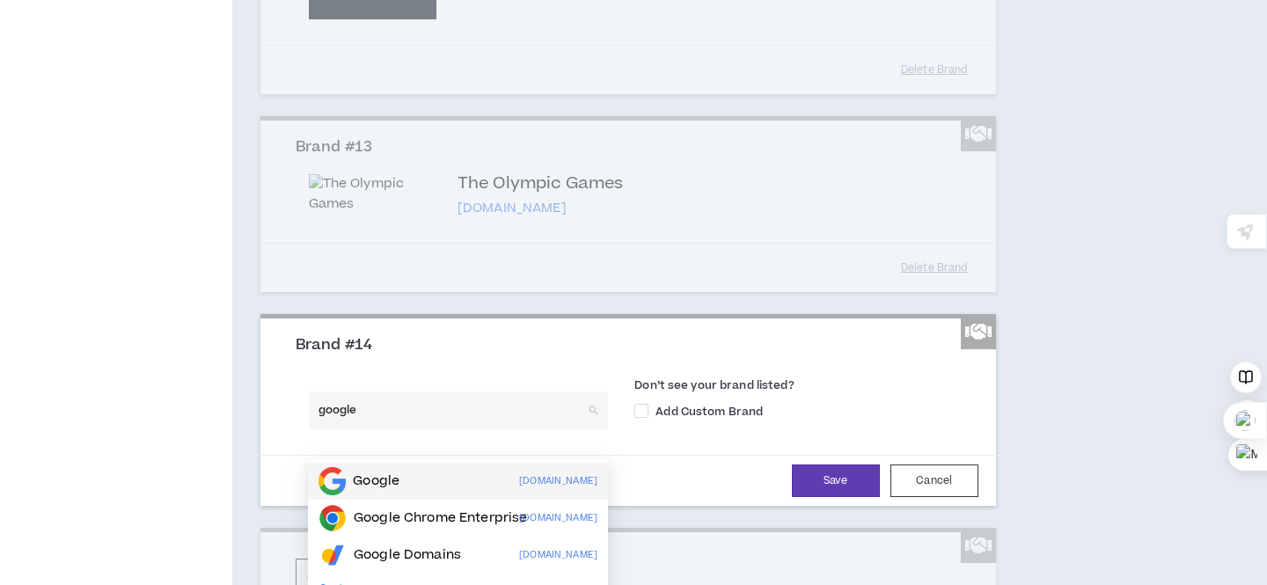
click at [496, 479] on div "Google [DOMAIN_NAME]" at bounding box center [457, 481] width 279 height 28
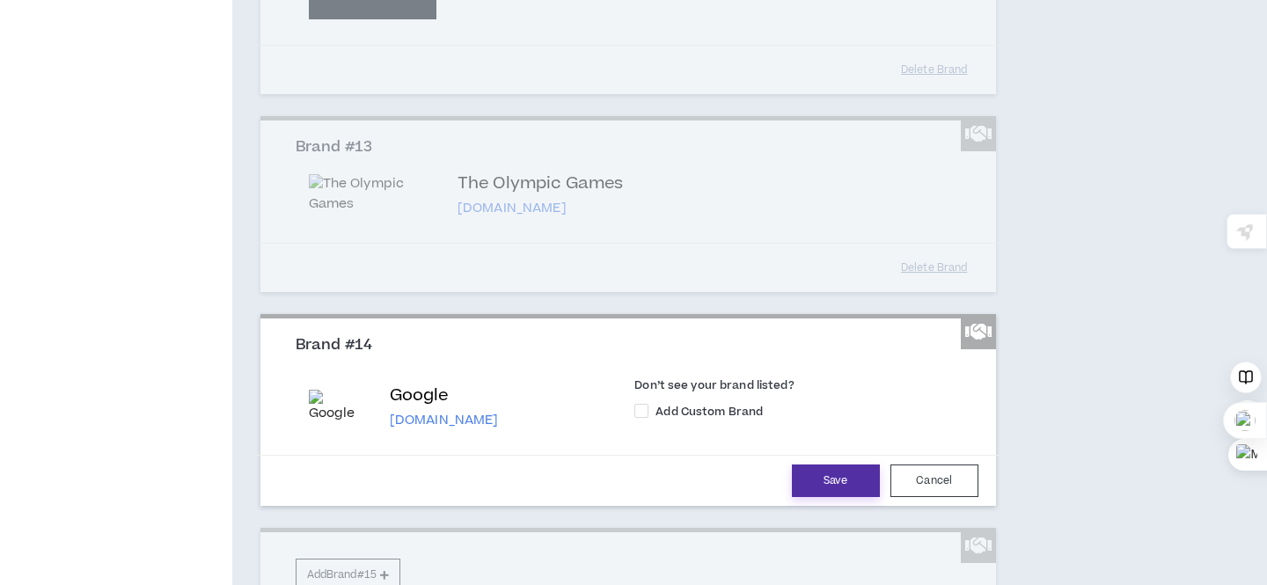
click at [823, 497] on button "Save" at bounding box center [836, 480] width 88 height 33
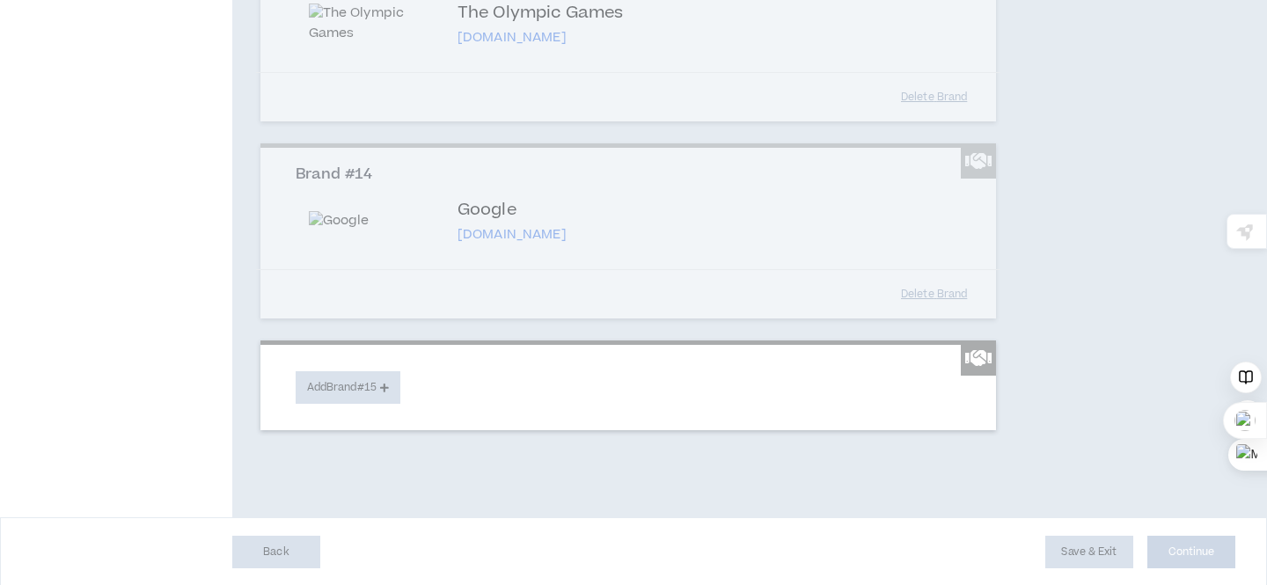
scroll to position [2895, 0]
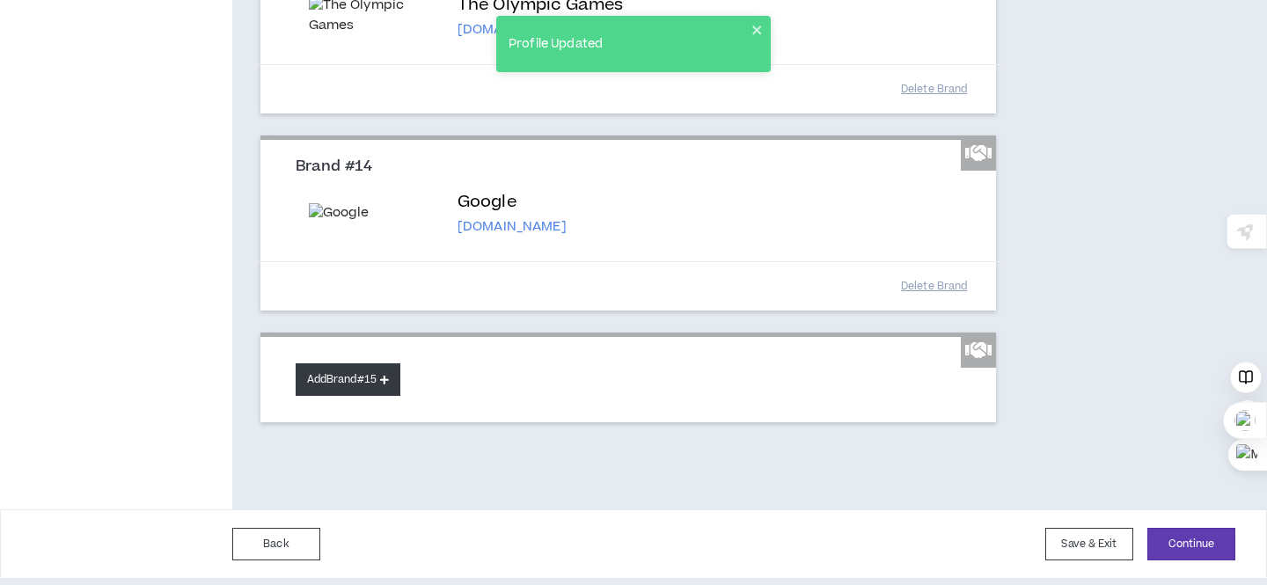
click at [362, 396] on button "Add Brand #15" at bounding box center [348, 379] width 105 height 33
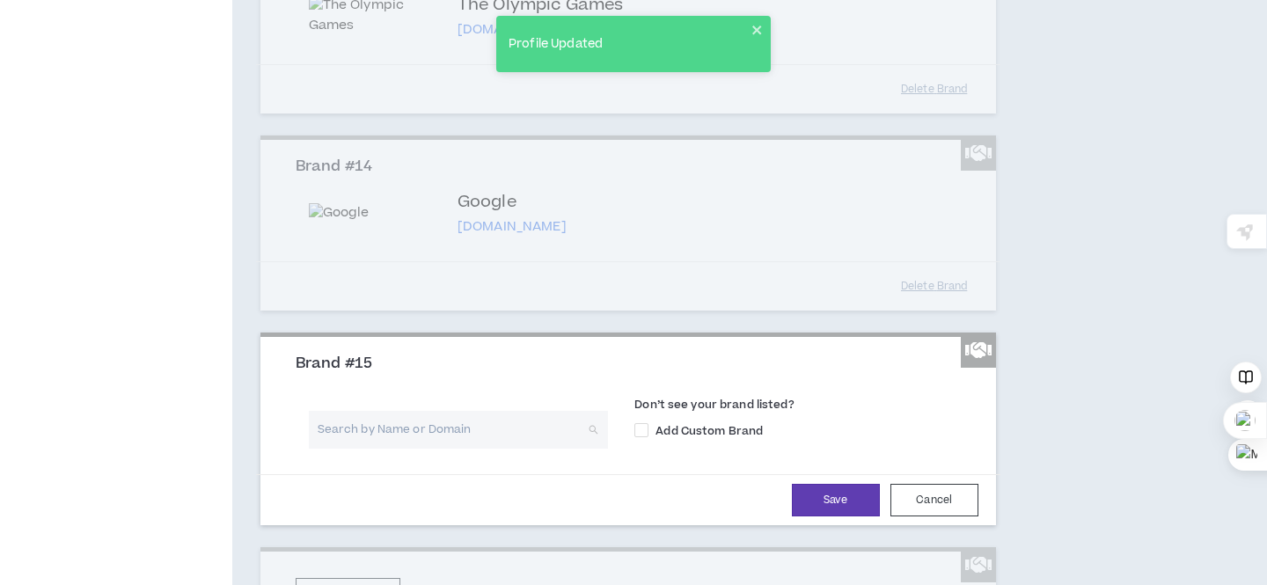
click at [381, 449] on input "search" at bounding box center [452, 430] width 268 height 38
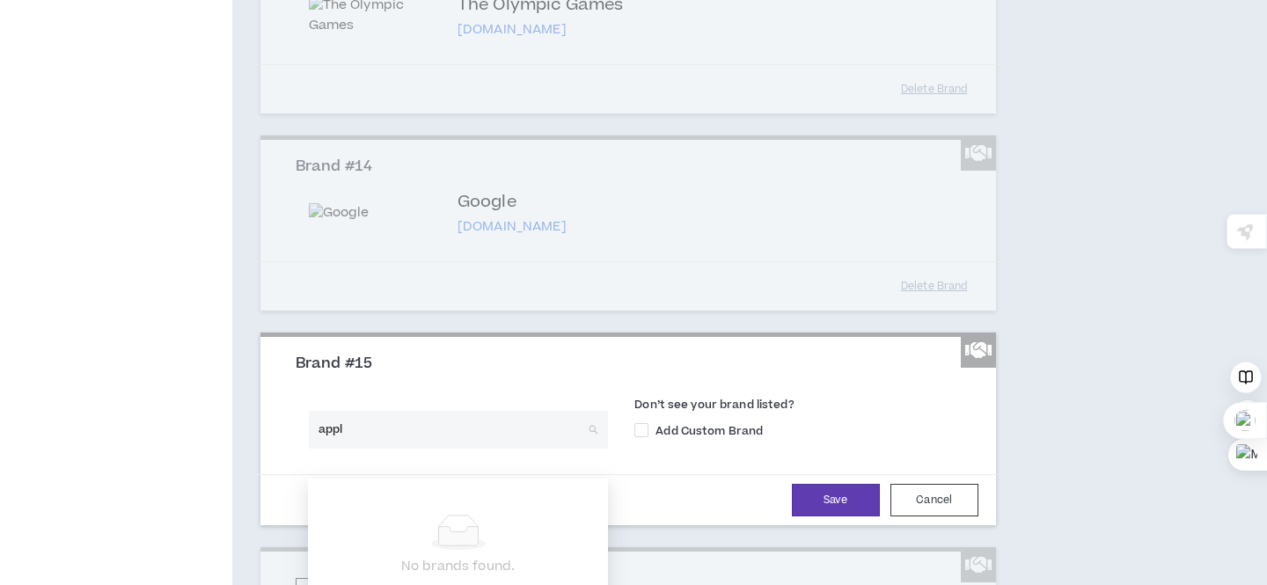
type input "apple"
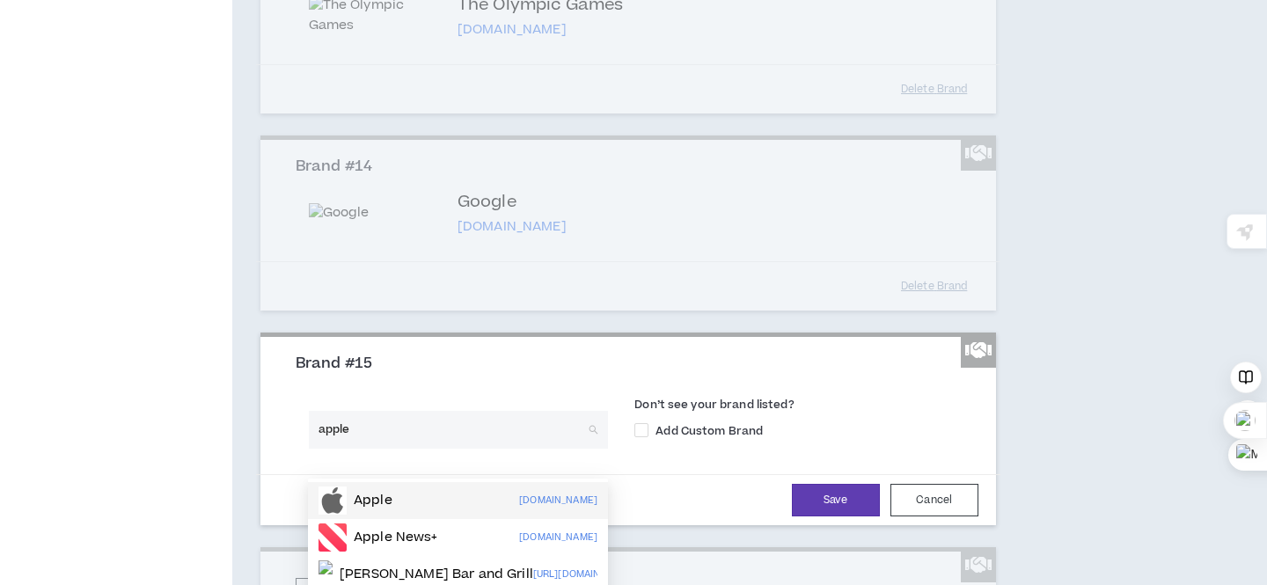
click at [378, 501] on p "Apple" at bounding box center [373, 501] width 39 height 18
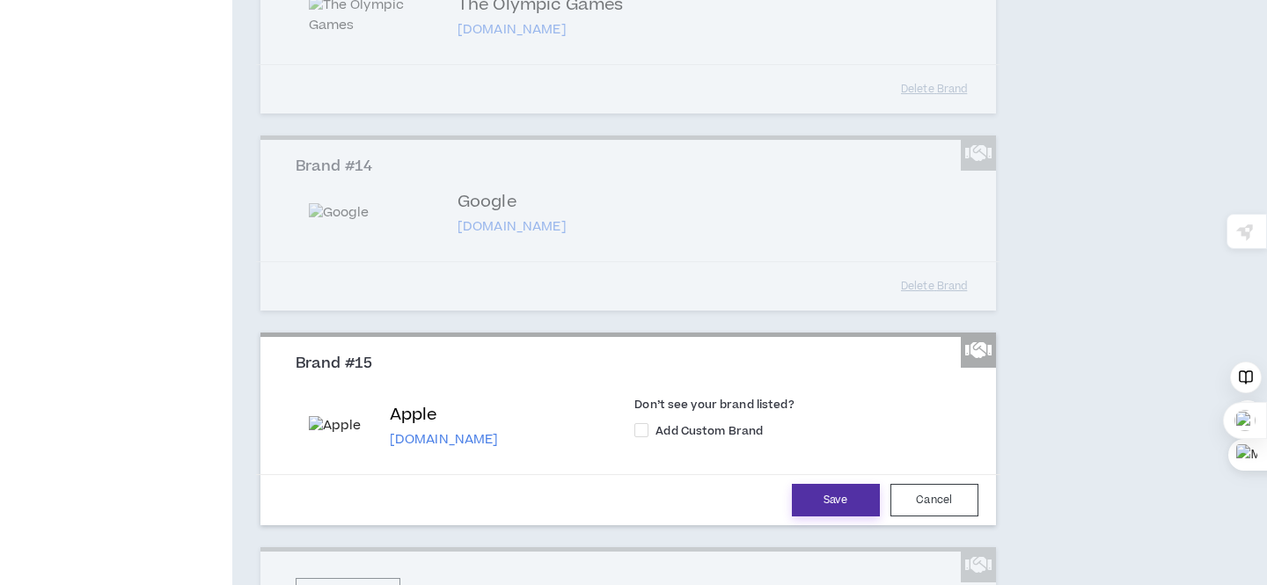
click at [825, 516] on button "Save" at bounding box center [836, 500] width 88 height 33
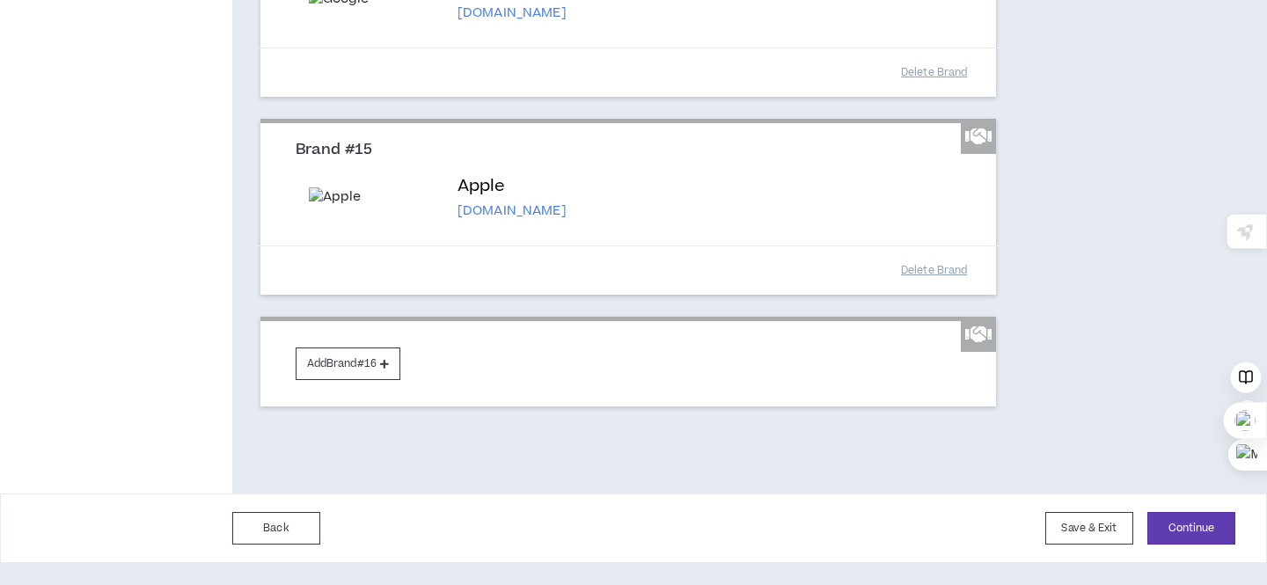
scroll to position [3161, 0]
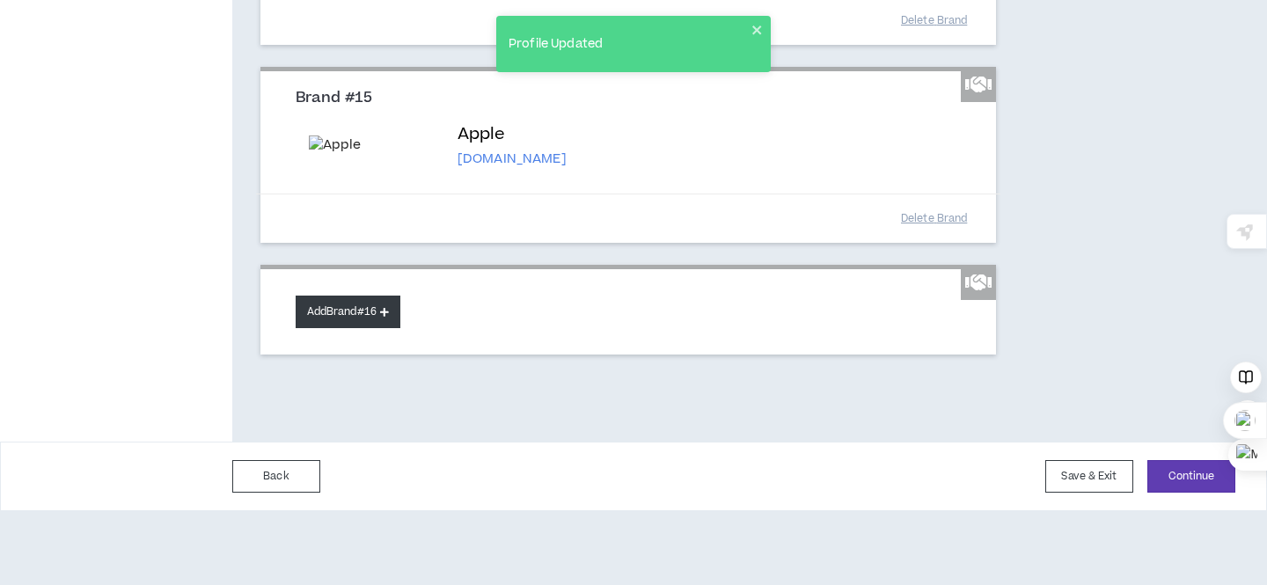
click at [367, 328] on button "Add Brand #16" at bounding box center [348, 312] width 105 height 33
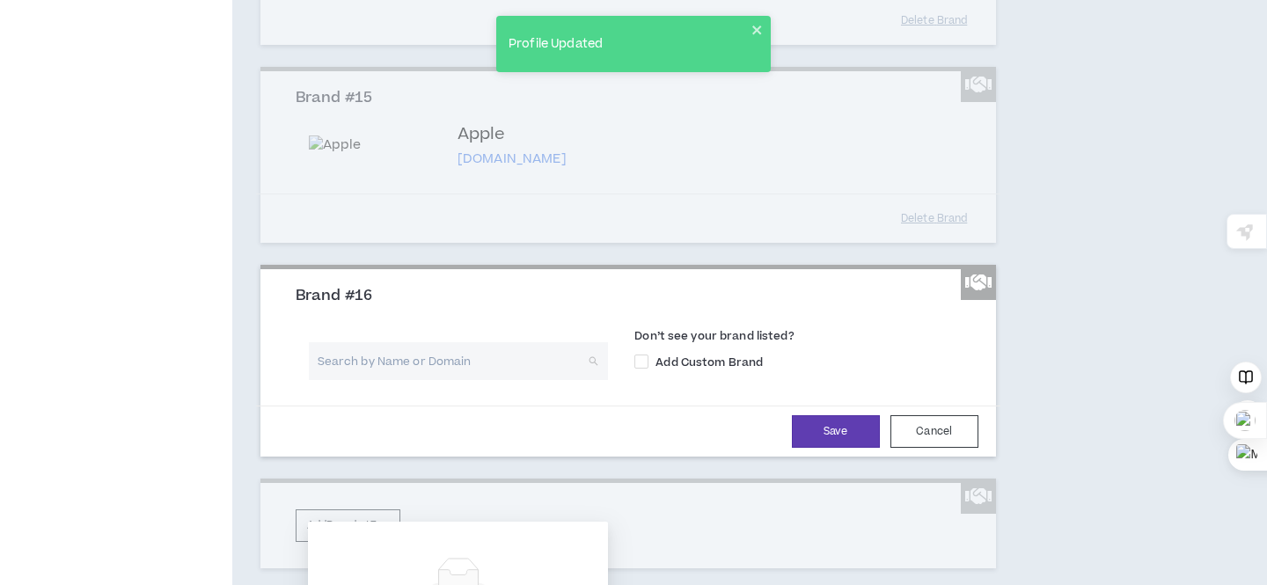
click at [387, 380] on input "search" at bounding box center [452, 361] width 268 height 38
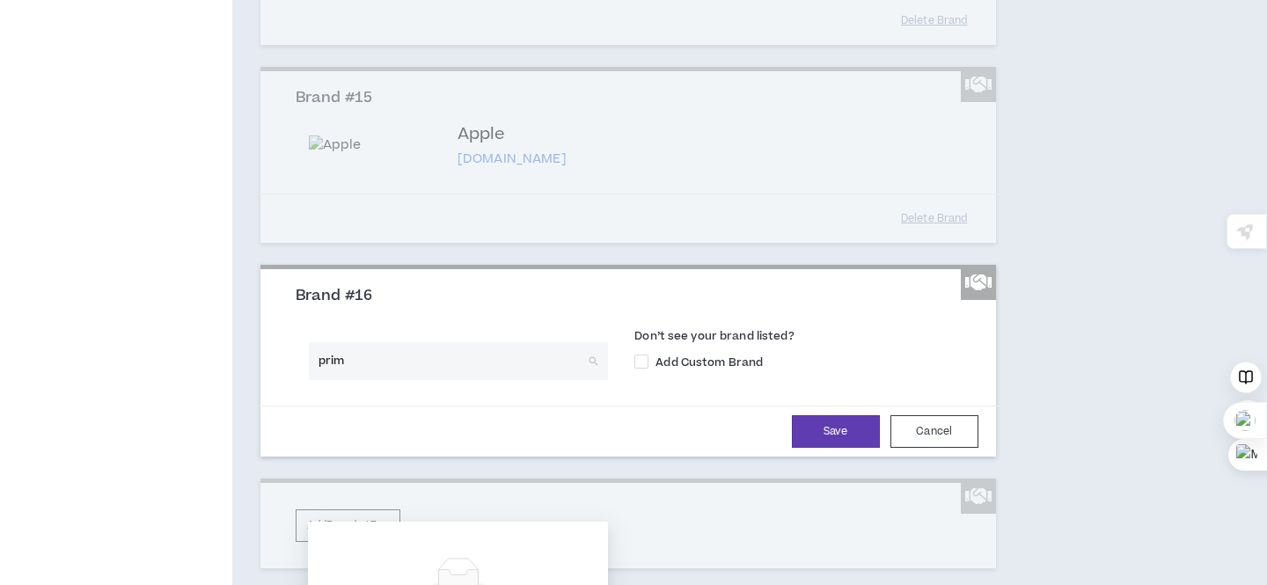
type input "prime"
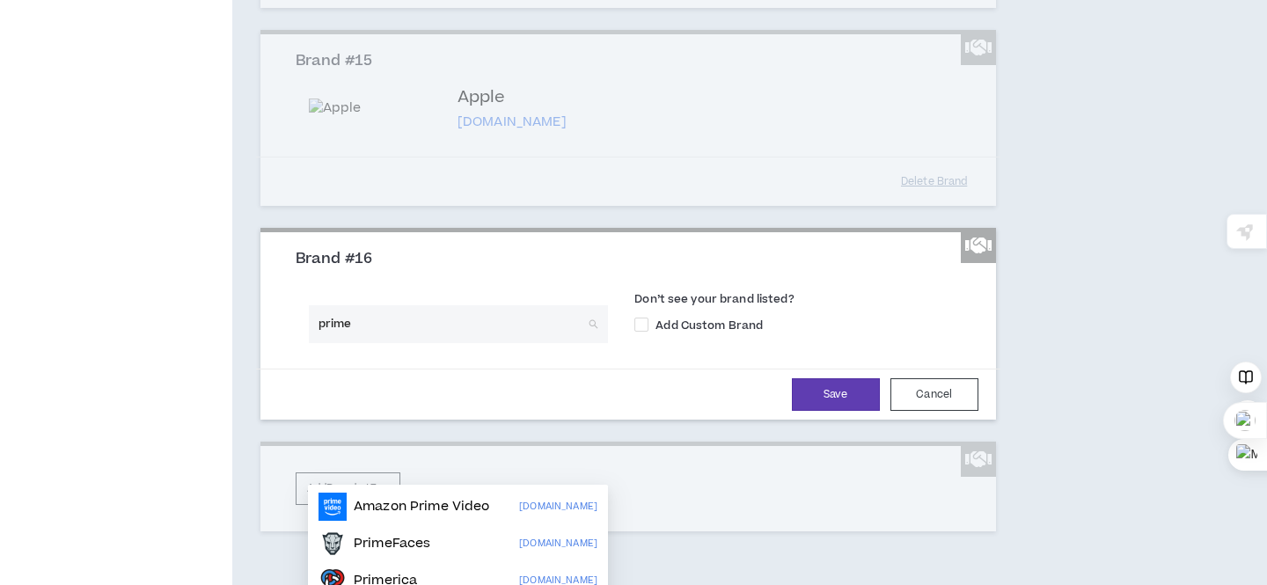
scroll to position [3200, 0]
click at [364, 504] on p "Amazon Prime Video" at bounding box center [422, 505] width 136 height 18
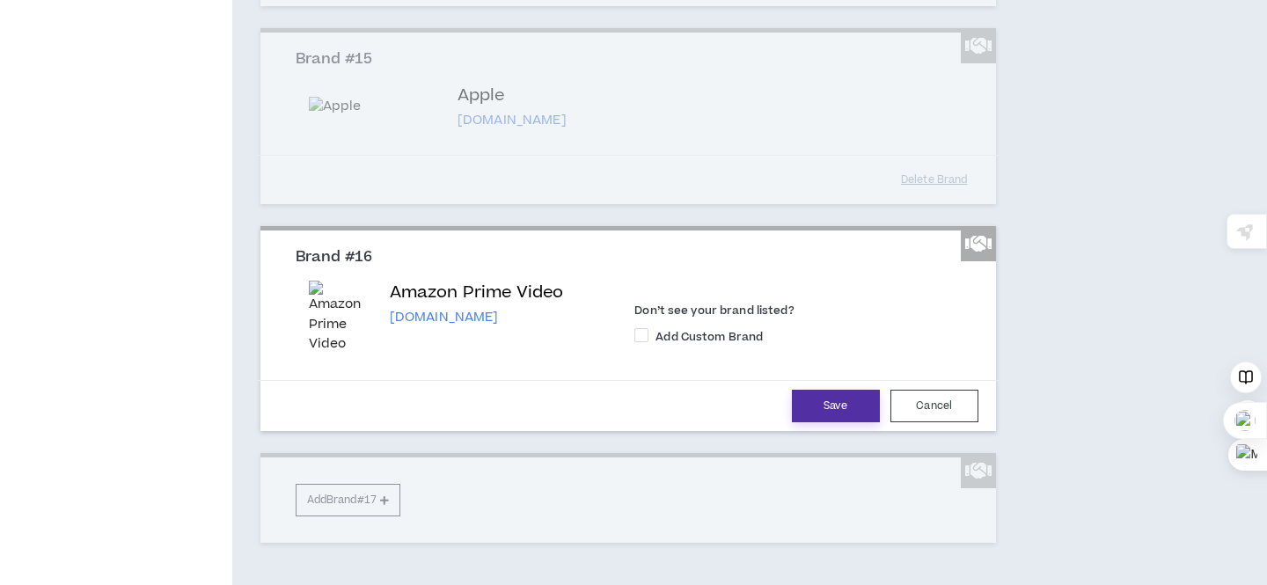
click at [809, 422] on button "Save" at bounding box center [836, 406] width 88 height 33
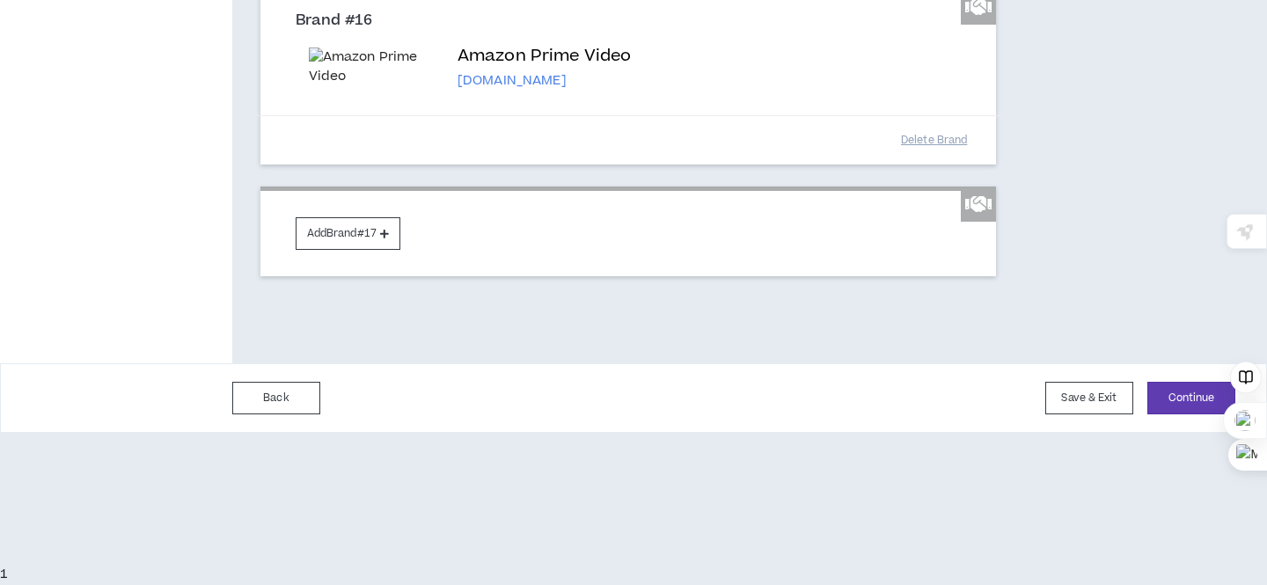
scroll to position [3465, 0]
click at [362, 250] on button "Add Brand #17" at bounding box center [348, 233] width 105 height 33
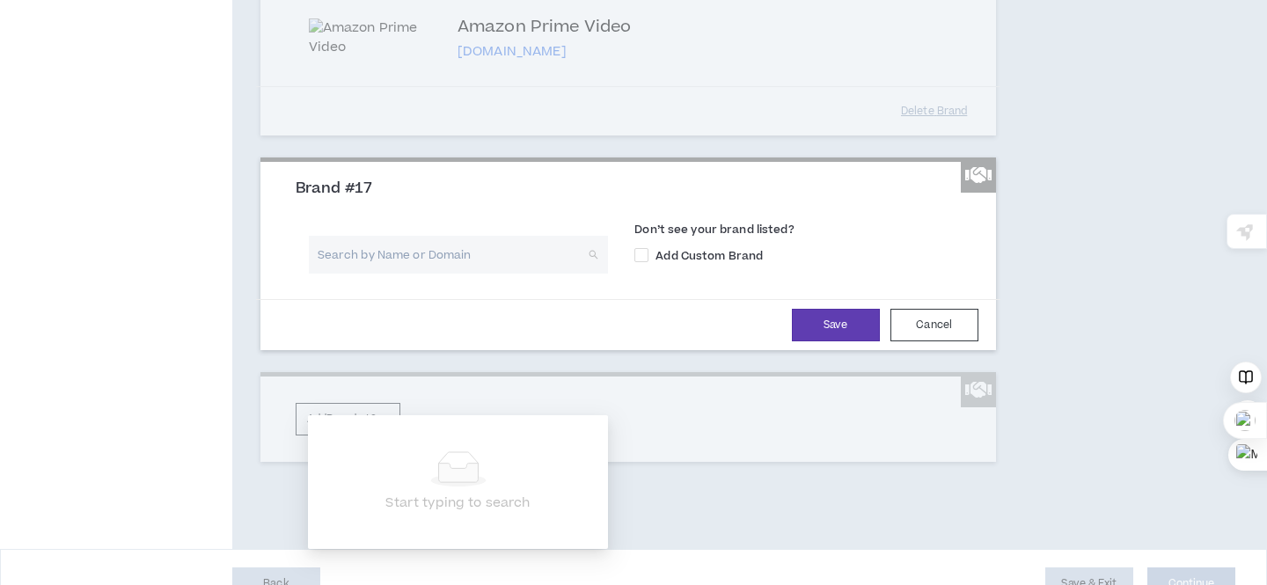
click at [399, 274] on input "search" at bounding box center [452, 255] width 268 height 38
type input "nbc"
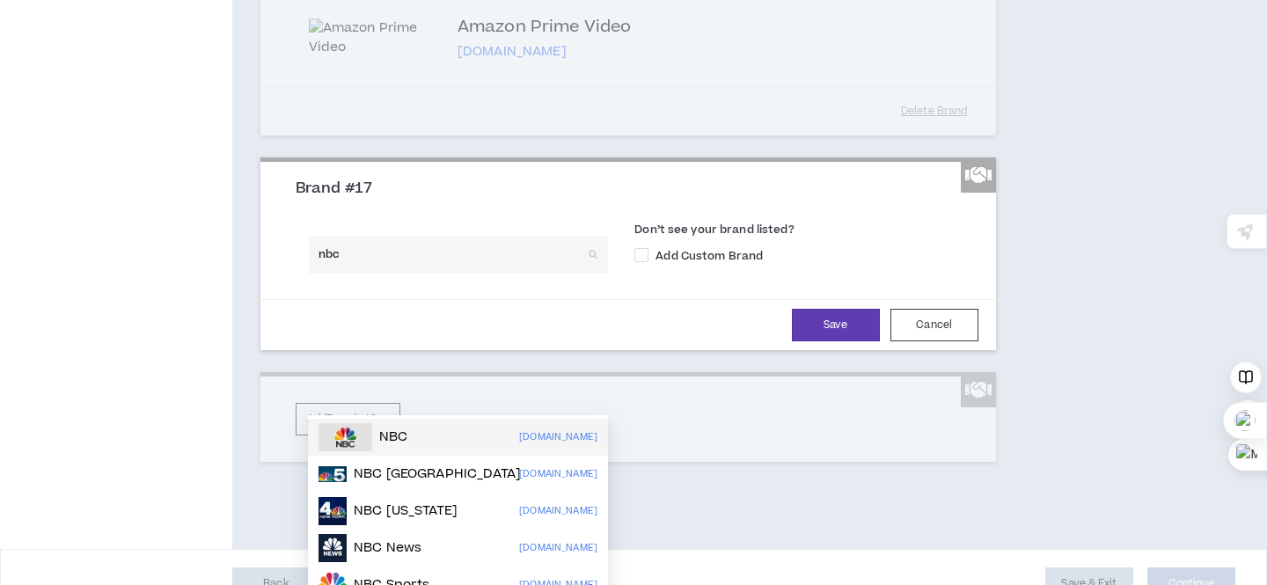
click at [414, 435] on div "NBC [DOMAIN_NAME]" at bounding box center [457, 437] width 279 height 28
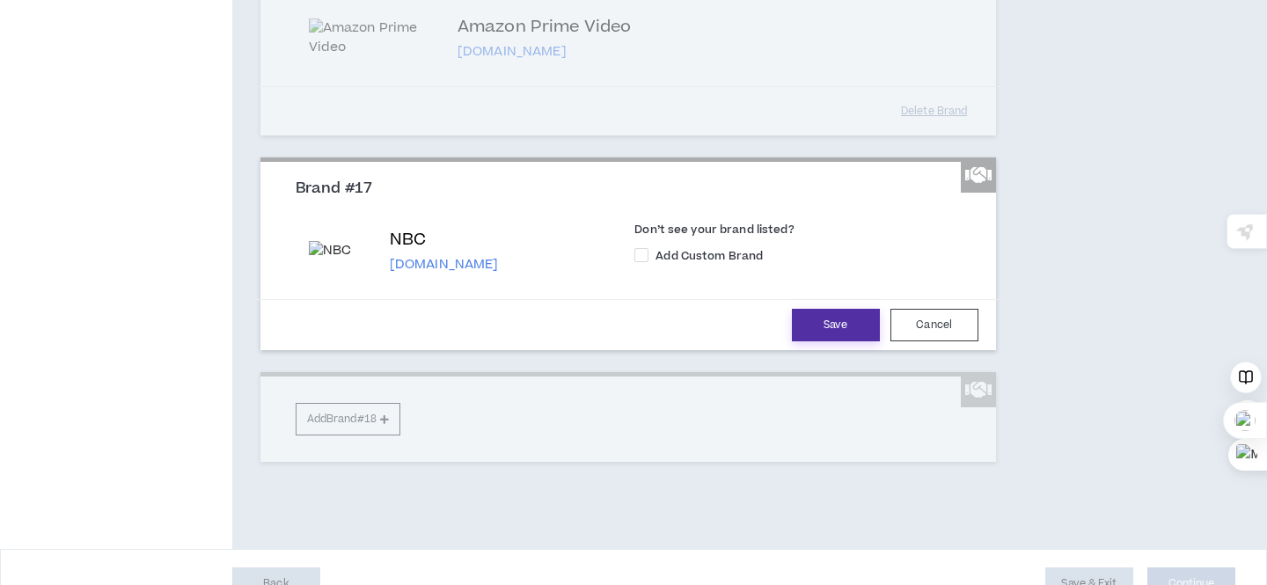
click at [821, 341] on button "Save" at bounding box center [836, 325] width 88 height 33
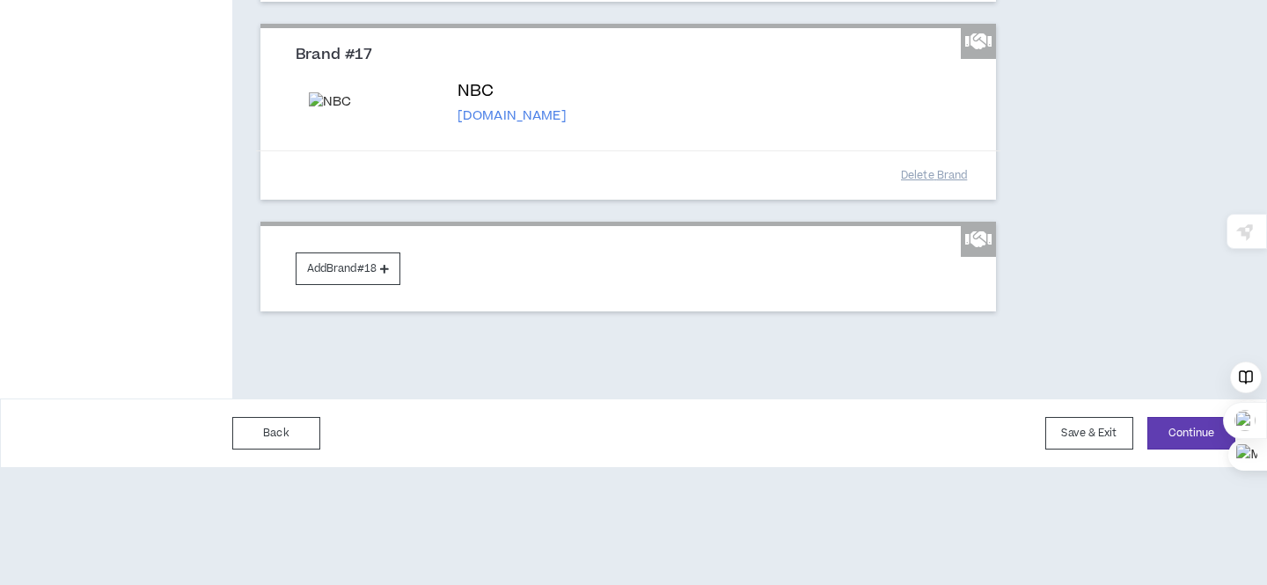
scroll to position [3617, 0]
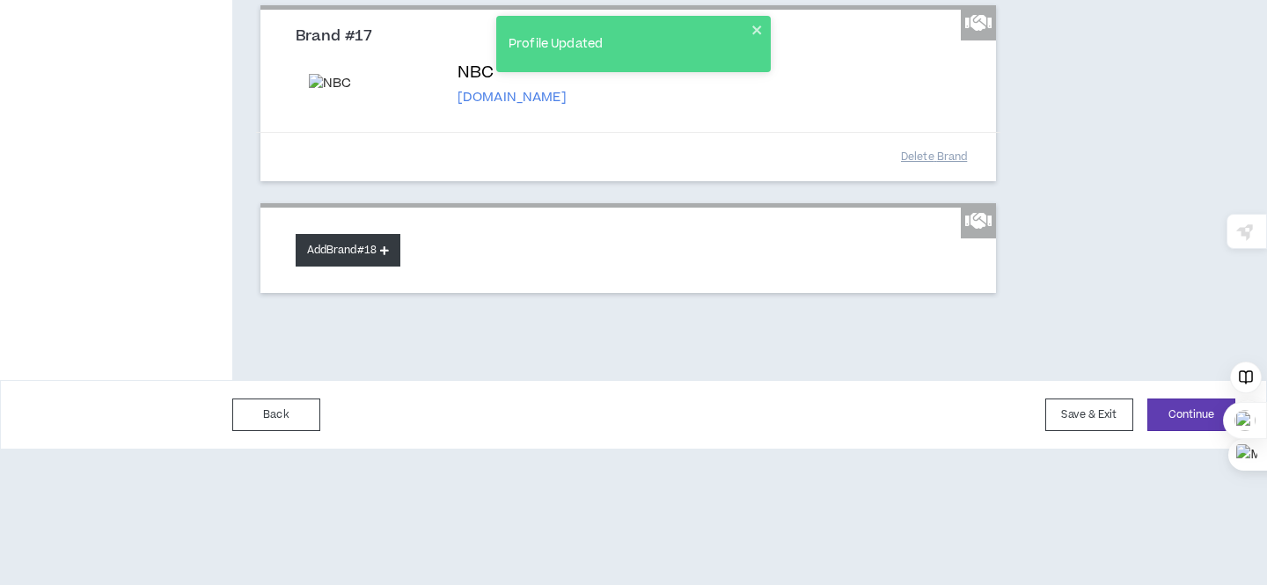
click at [366, 267] on button "Add Brand #18" at bounding box center [348, 250] width 105 height 33
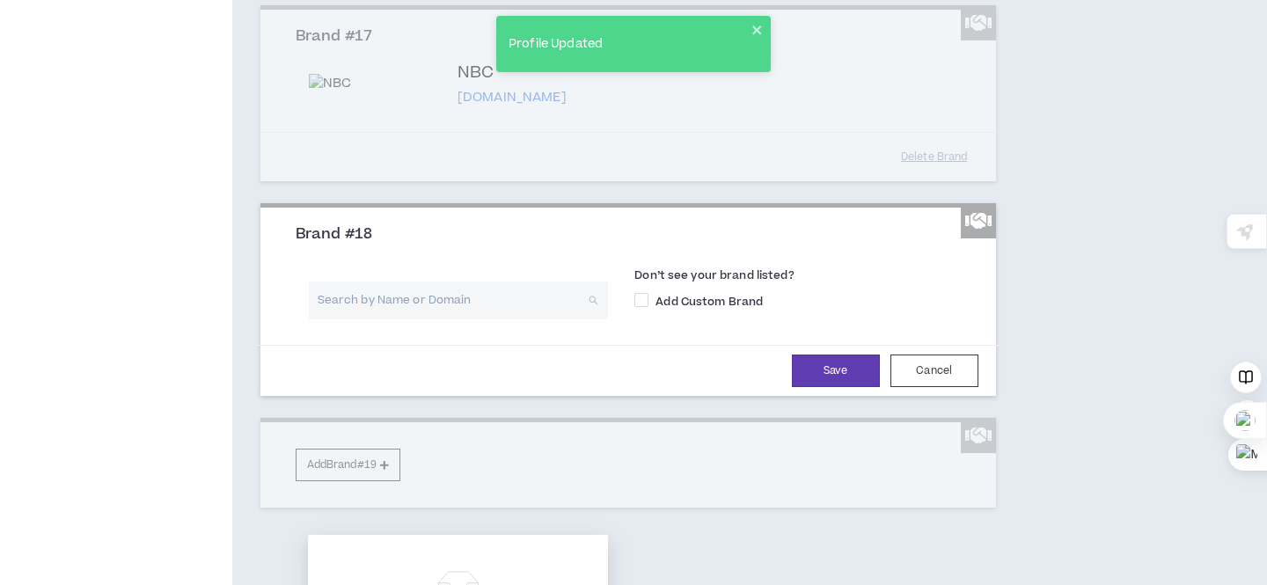
click at [408, 319] on input "search" at bounding box center [452, 301] width 268 height 38
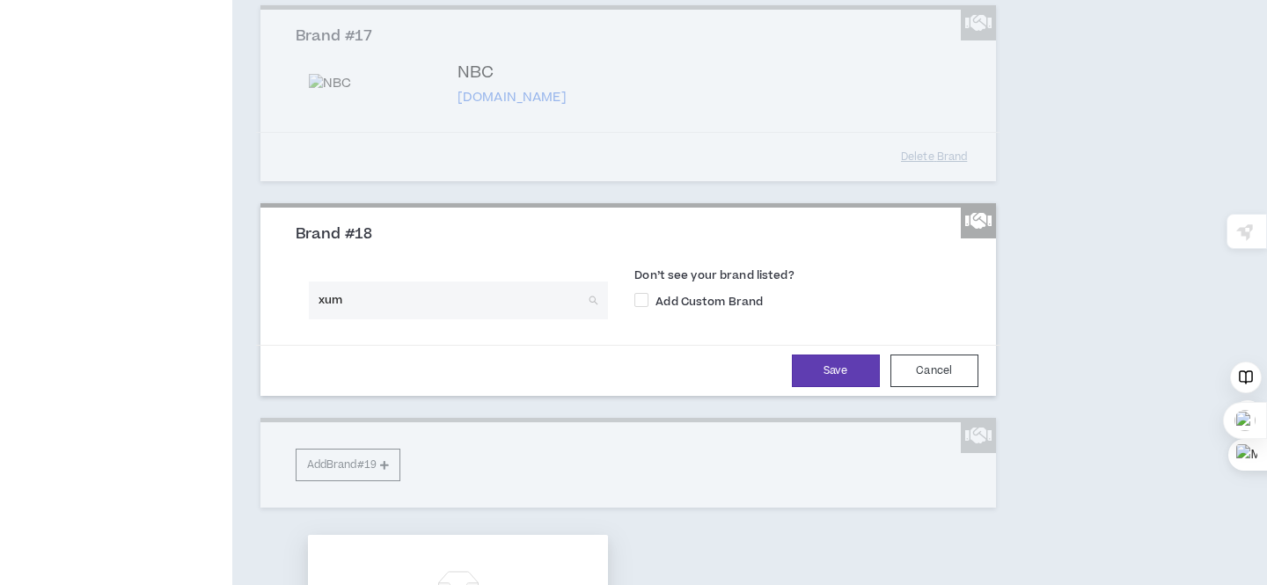
type input "xumo"
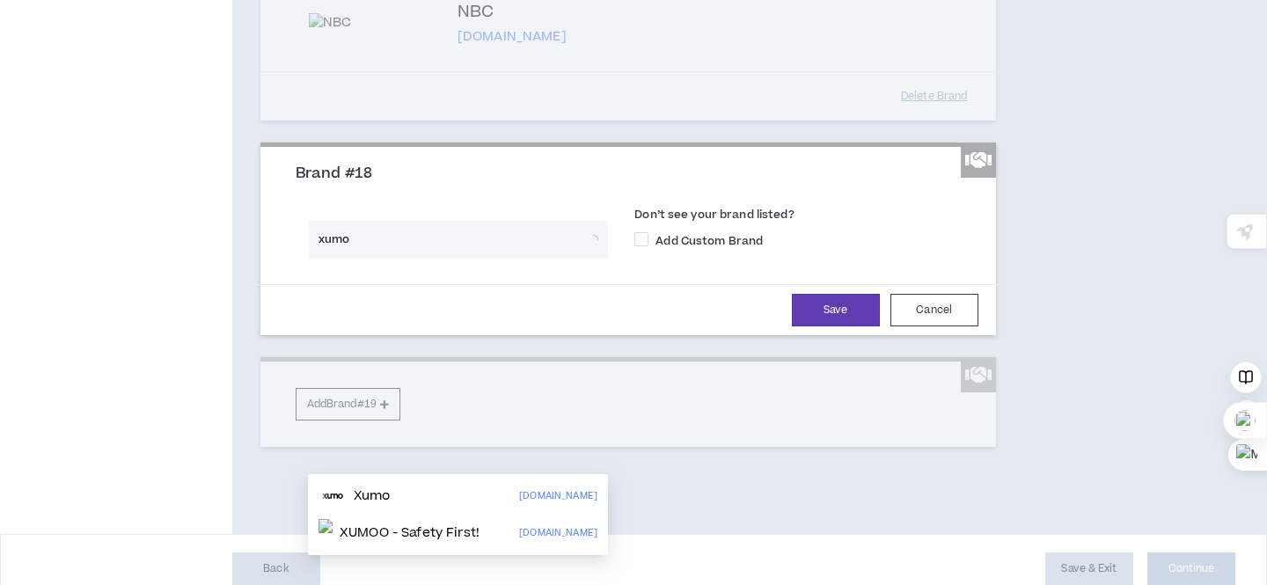
scroll to position [3683, 0]
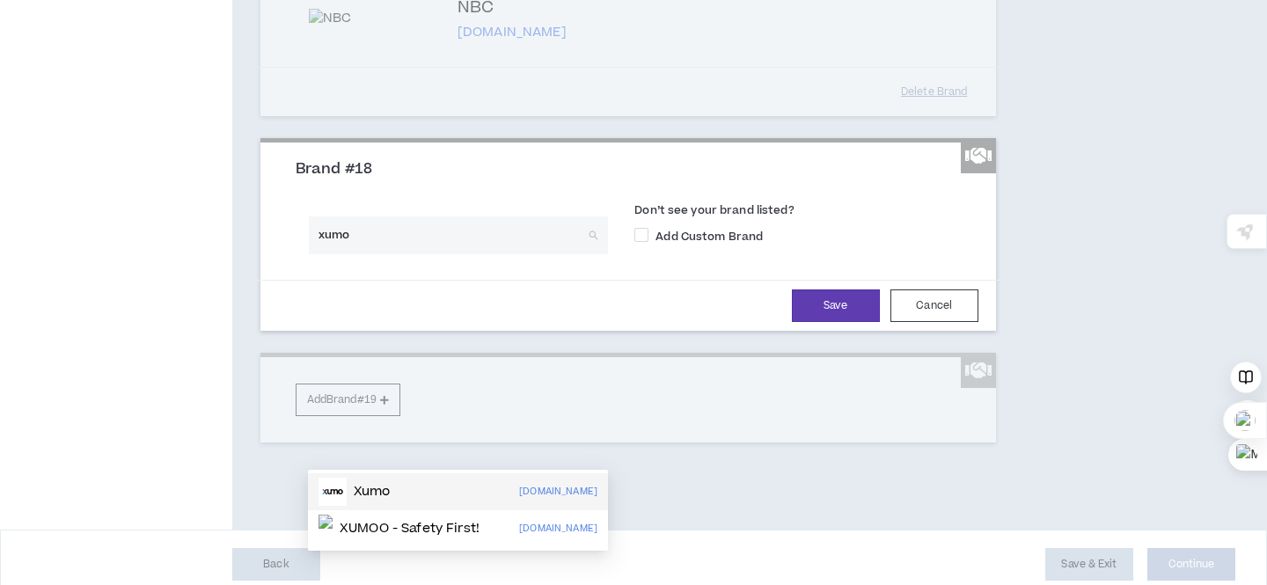
click at [383, 491] on p "Xumo" at bounding box center [372, 492] width 37 height 18
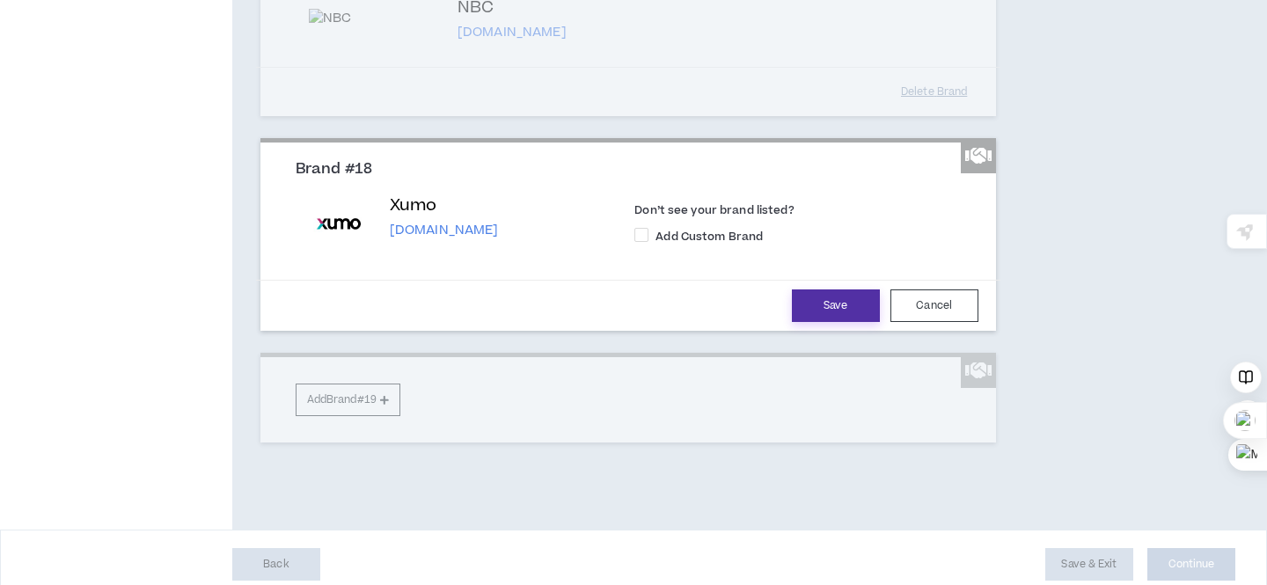
click at [852, 322] on button "Save" at bounding box center [836, 305] width 88 height 33
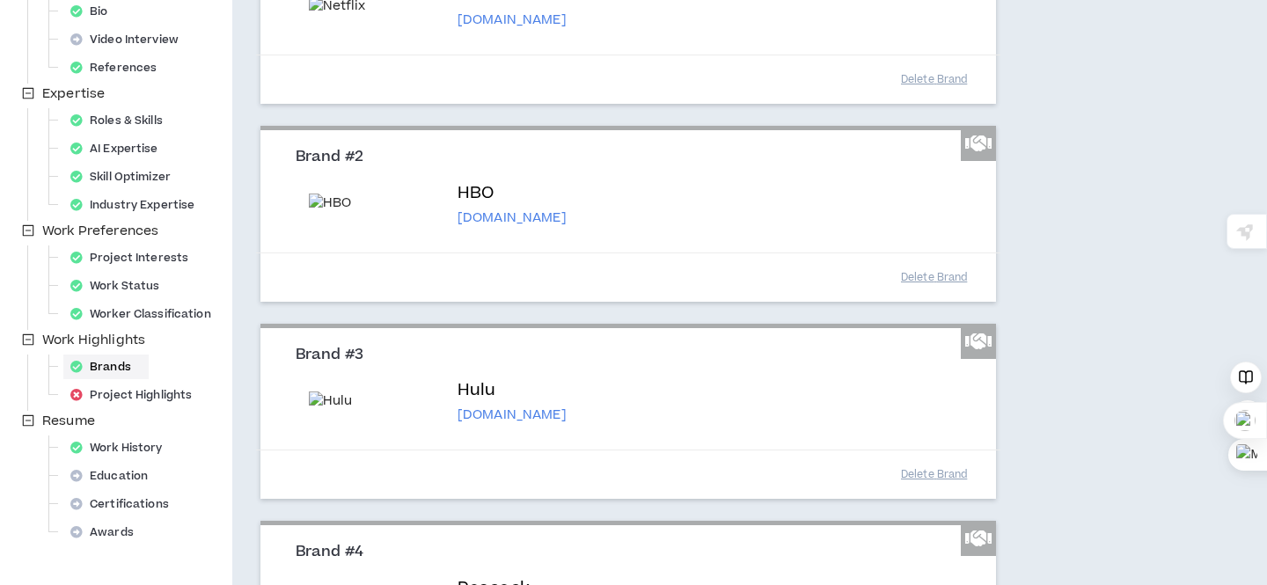
scroll to position [290, 0]
click at [172, 394] on div "Project Highlights" at bounding box center [136, 392] width 146 height 25
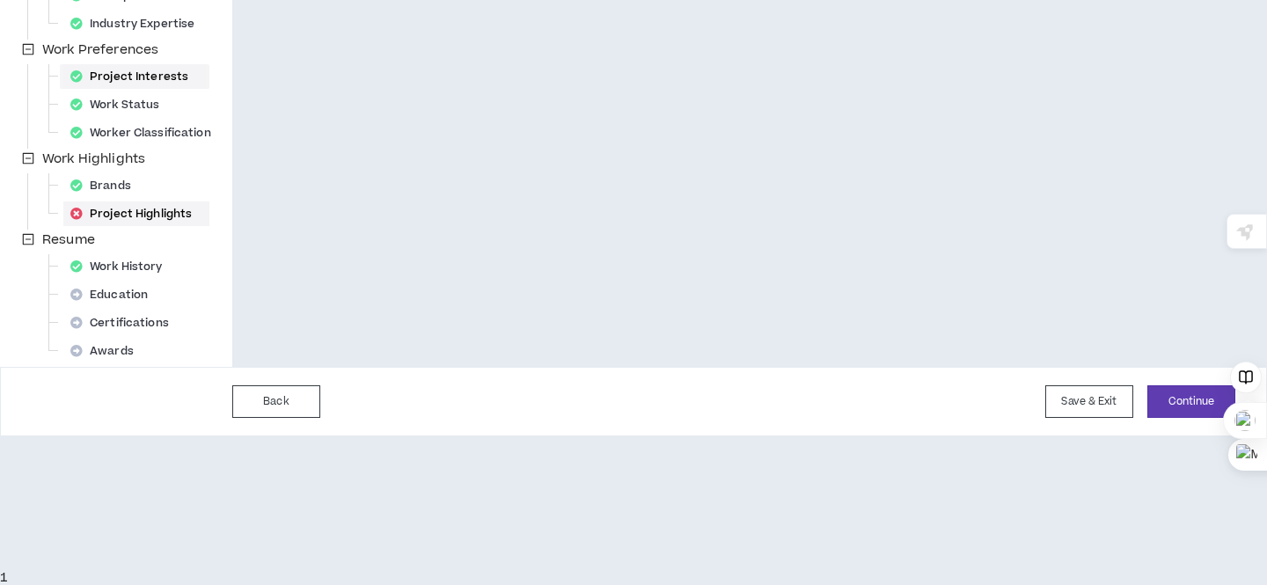
scroll to position [472, 0]
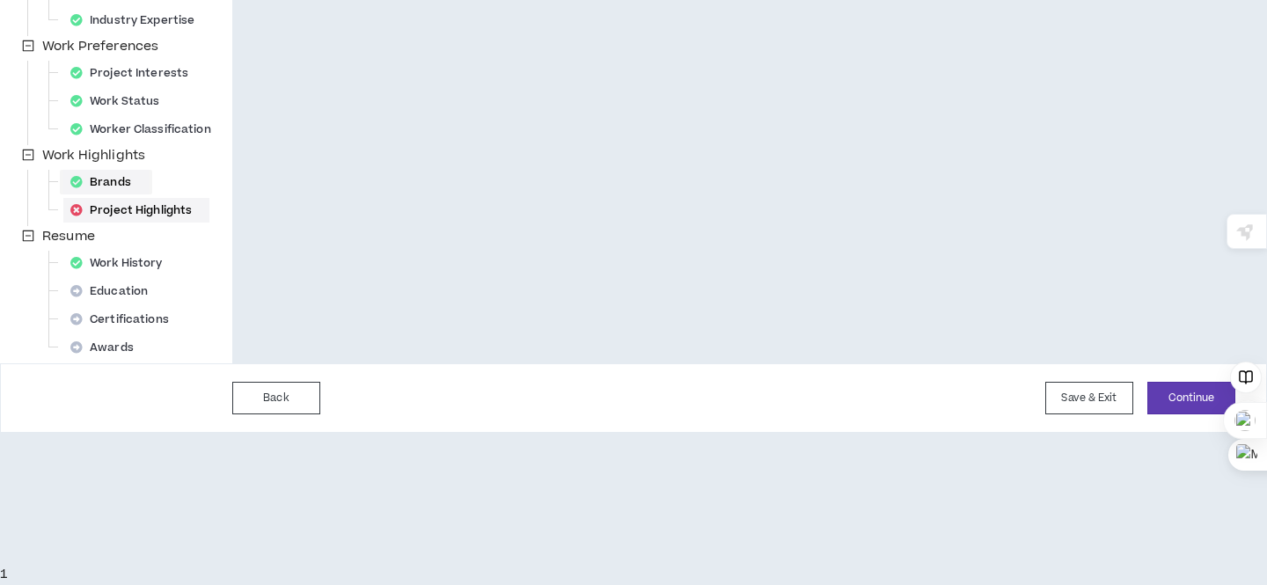
click at [123, 184] on div "Brands" at bounding box center [105, 182] width 85 height 25
